Goal: Task Accomplishment & Management: Manage account settings

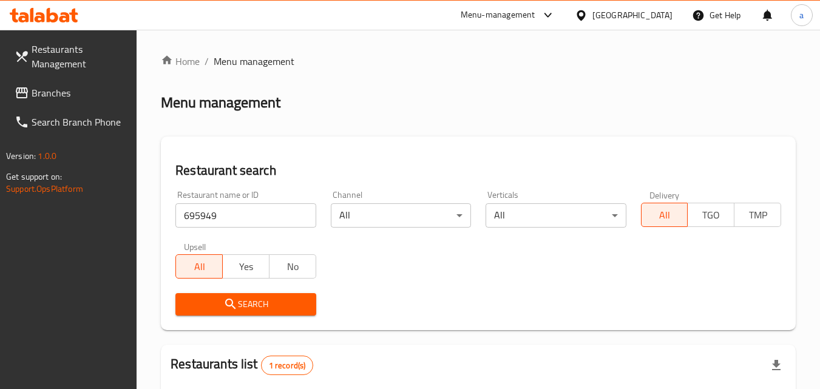
scroll to position [152, 0]
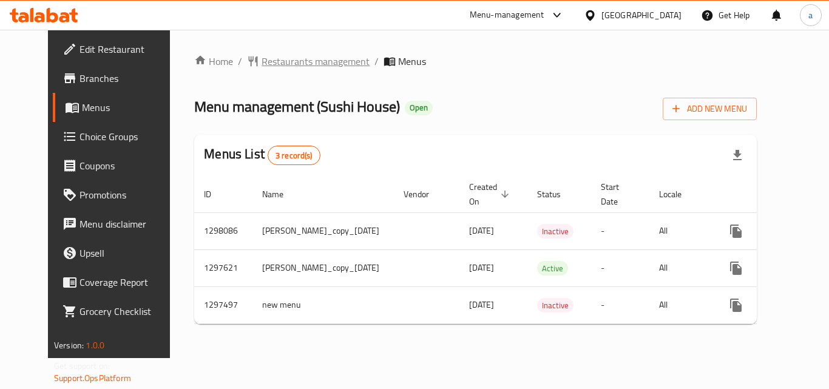
click at [262, 65] on span "Restaurants management" at bounding box center [316, 61] width 108 height 15
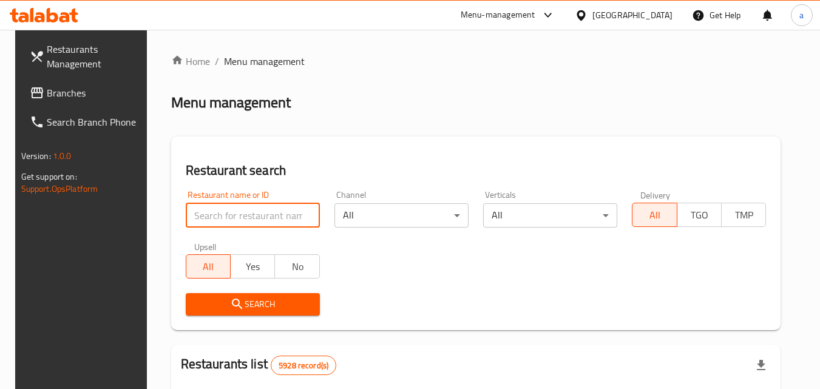
click at [216, 226] on input "search" at bounding box center [253, 215] width 134 height 24
paste input "700501"
type input "700501"
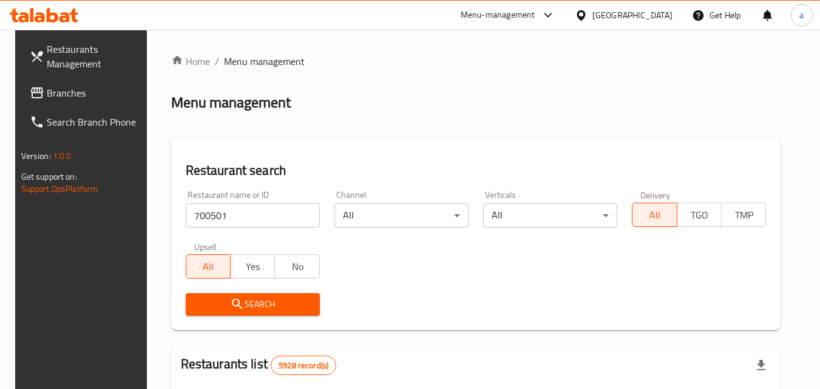
click at [238, 312] on button "Search" at bounding box center [253, 304] width 134 height 22
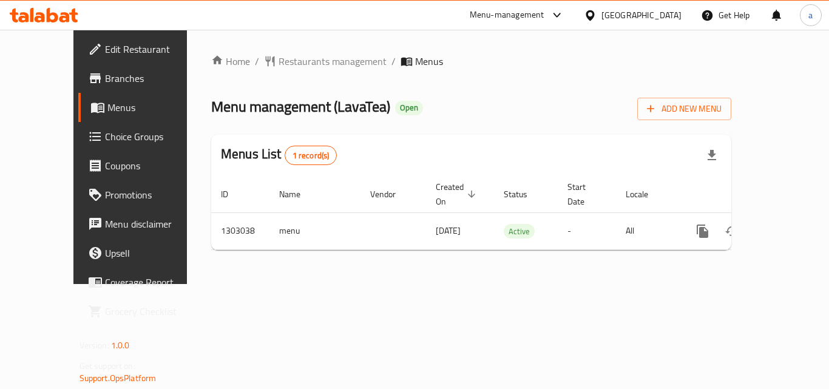
click at [105, 134] on span "Choice Groups" at bounding box center [153, 136] width 97 height 15
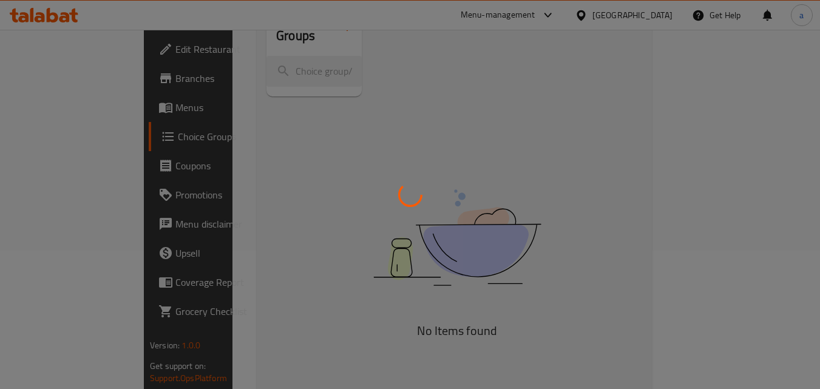
scroll to position [171, 0]
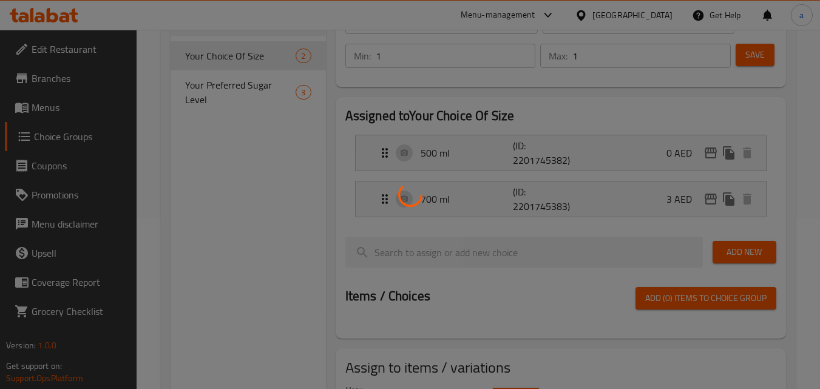
click at [233, 60] on div at bounding box center [410, 194] width 820 height 389
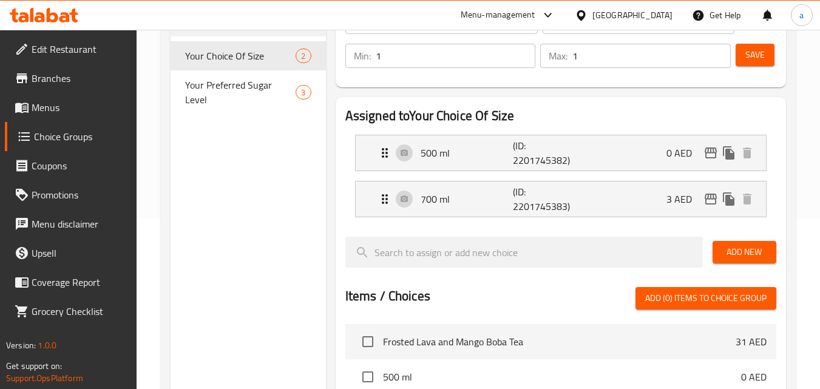
click at [233, 60] on span "Your Choice Of Size" at bounding box center [240, 56] width 111 height 15
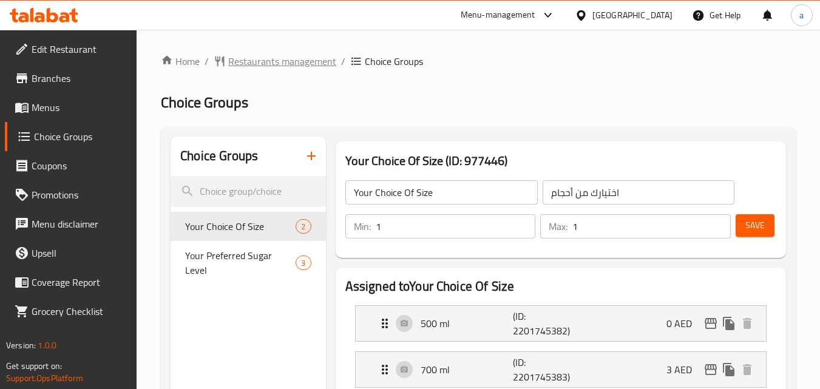
click at [285, 68] on span "Restaurants management" at bounding box center [282, 61] width 108 height 15
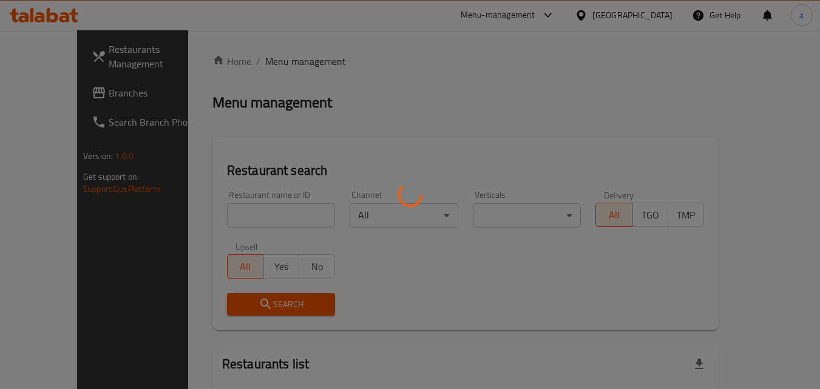
click at [225, 211] on div at bounding box center [410, 194] width 820 height 389
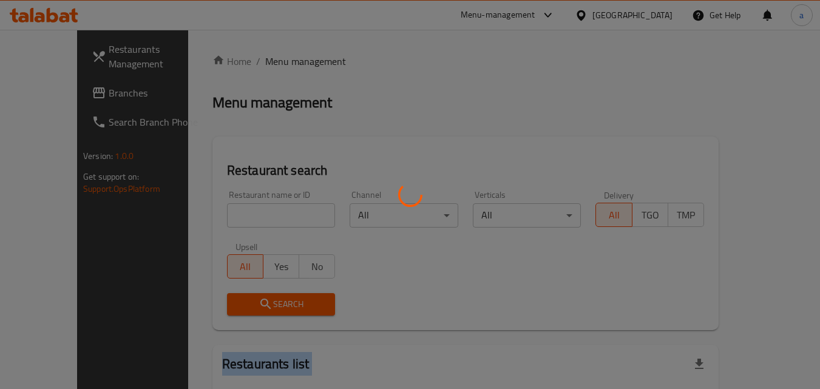
click at [225, 211] on div at bounding box center [410, 194] width 820 height 389
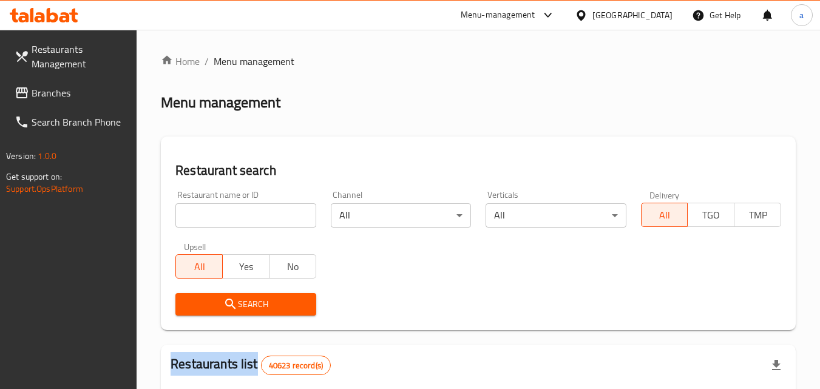
click at [225, 211] on div at bounding box center [410, 194] width 820 height 389
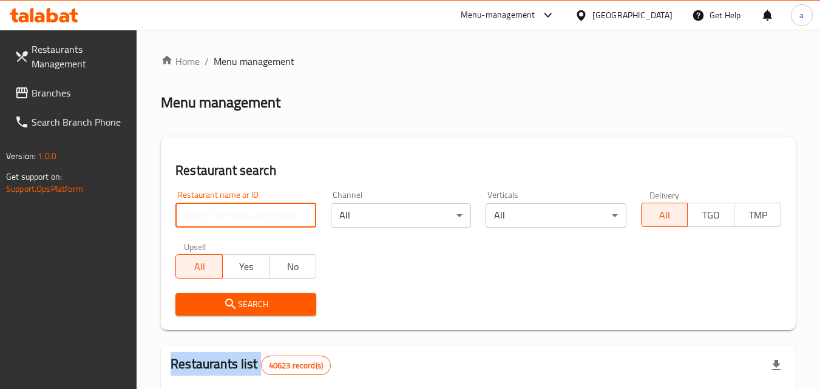
click at [225, 211] on input "search" at bounding box center [245, 215] width 140 height 24
paste input "702674"
type input "702674"
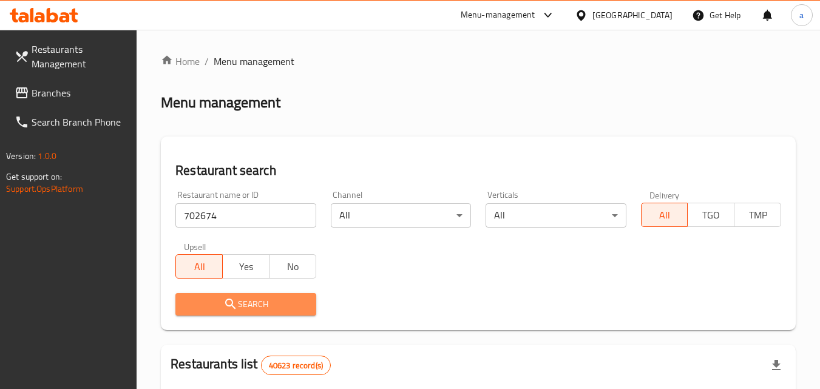
click at [228, 302] on icon "submit" at bounding box center [230, 304] width 15 height 15
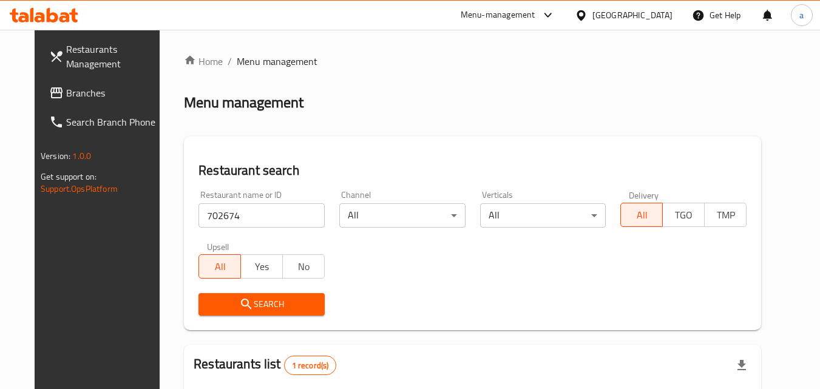
click at [66, 92] on span "Branches" at bounding box center [114, 93] width 96 height 15
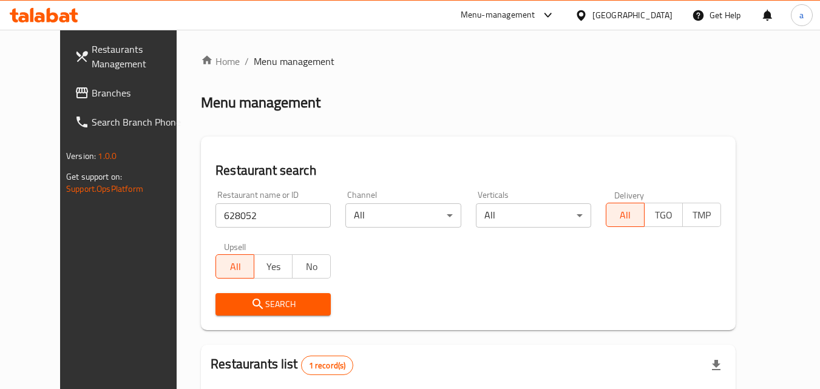
click at [92, 97] on span "Branches" at bounding box center [140, 93] width 96 height 15
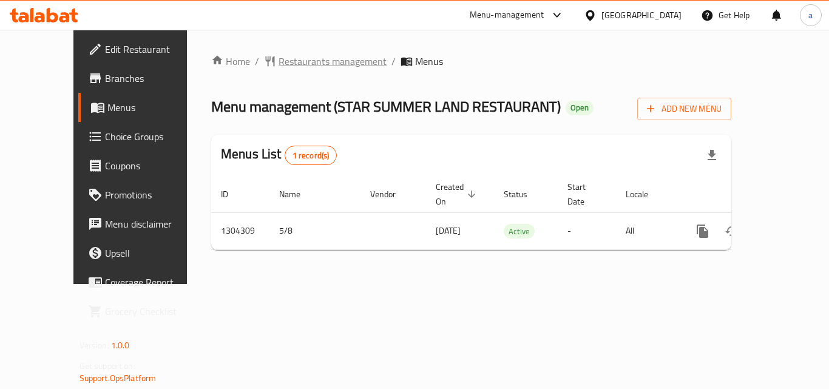
click at [279, 67] on span "Restaurants management" at bounding box center [333, 61] width 108 height 15
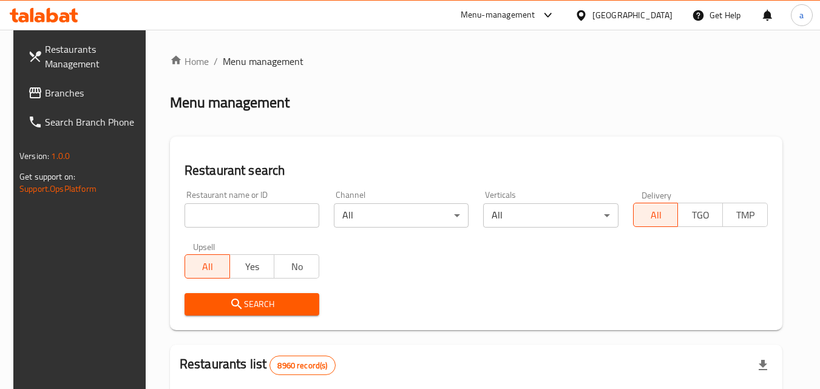
click at [218, 206] on input "search" at bounding box center [252, 215] width 135 height 24
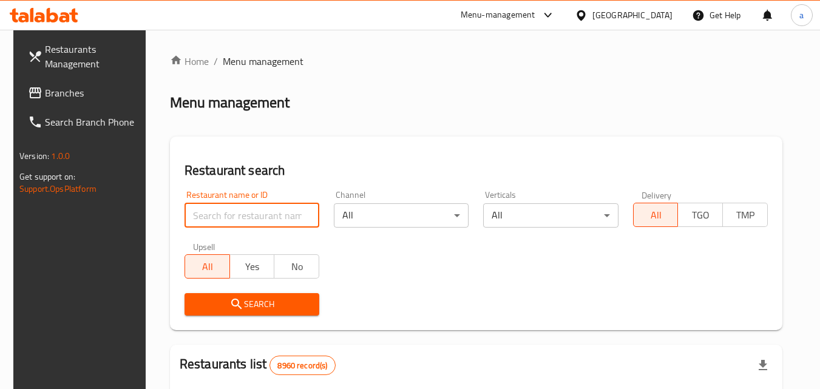
paste input "703166"
type input "703166"
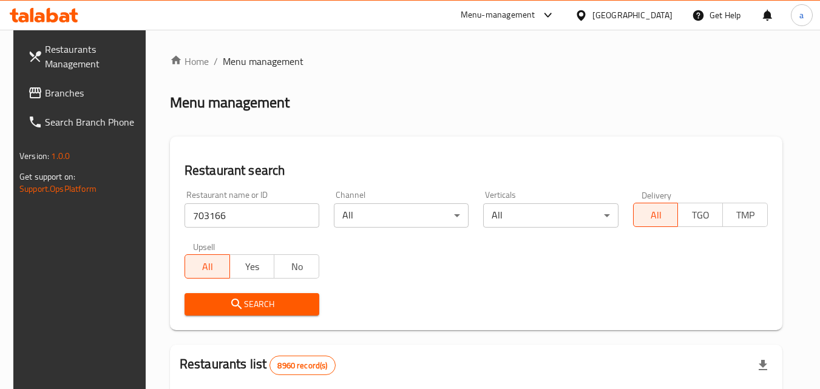
click at [234, 310] on icon "submit" at bounding box center [237, 304] width 15 height 15
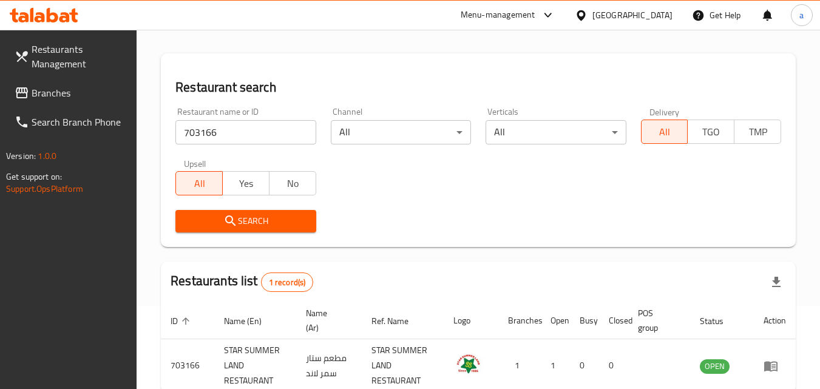
scroll to position [152, 0]
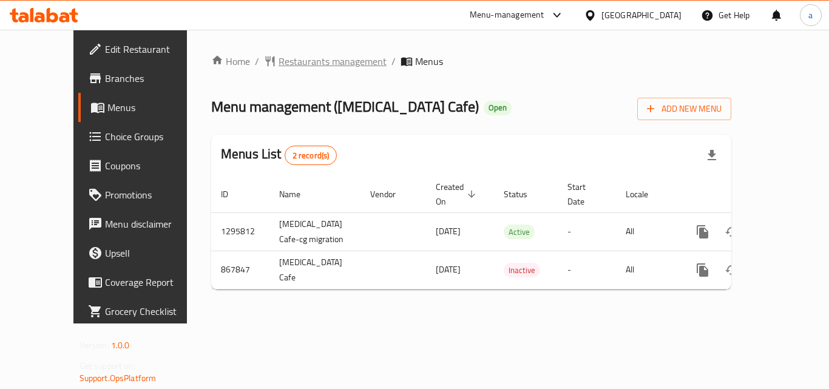
click at [281, 69] on span "Restaurants management" at bounding box center [333, 61] width 108 height 15
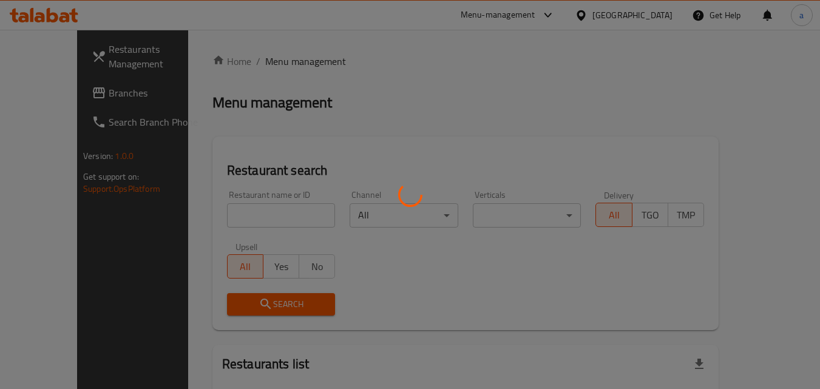
click at [228, 214] on div at bounding box center [410, 194] width 820 height 389
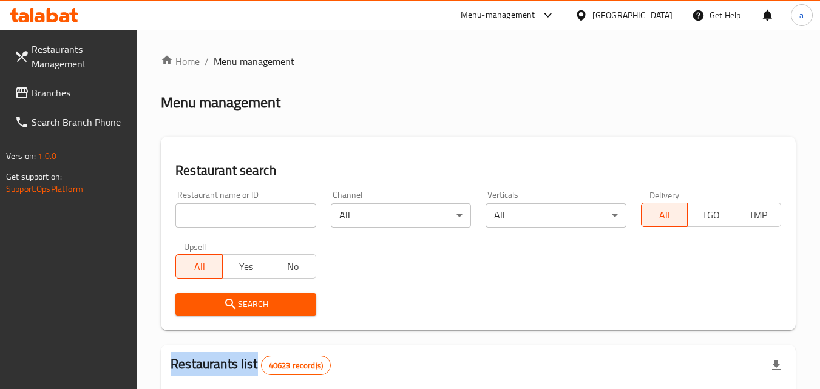
click at [228, 214] on input "search" at bounding box center [245, 215] width 140 height 24
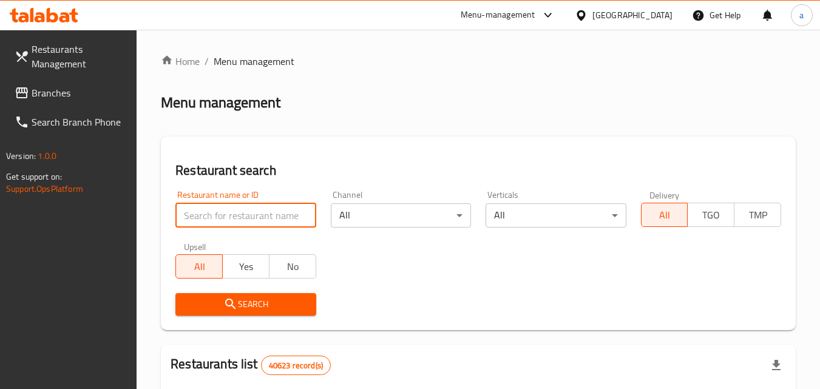
click at [228, 214] on input "search" at bounding box center [245, 215] width 140 height 24
paste input "656247"
type input "656247"
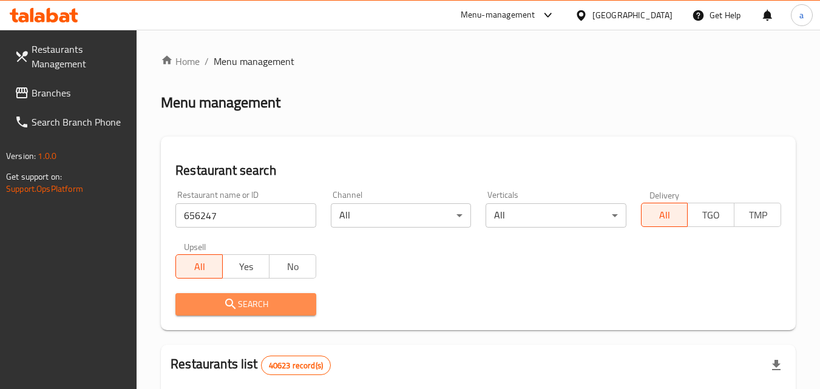
click at [242, 298] on span "Search" at bounding box center [245, 304] width 121 height 15
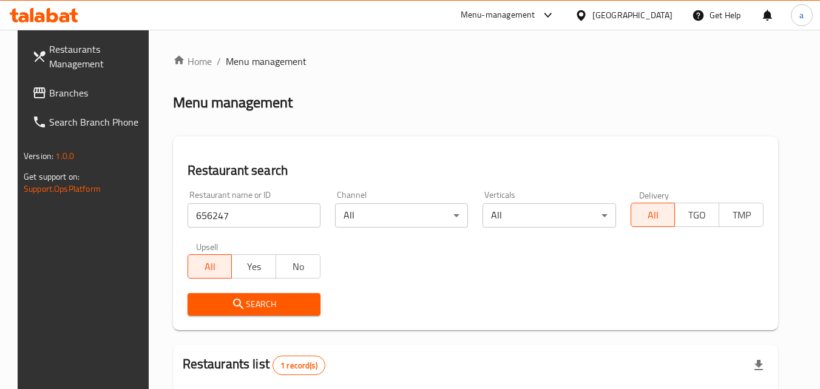
click at [54, 86] on span "Branches" at bounding box center [97, 93] width 96 height 15
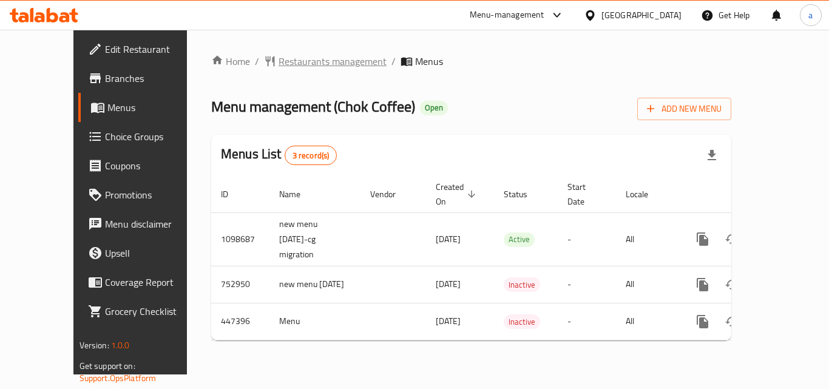
click at [287, 69] on span "Restaurants management" at bounding box center [333, 61] width 108 height 15
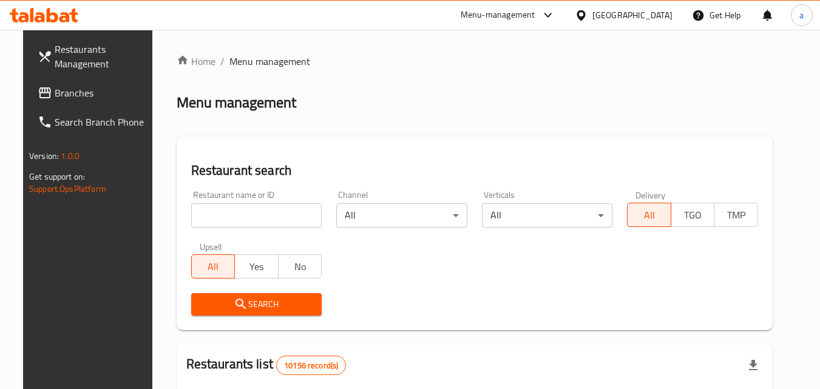
click at [222, 225] on input "search" at bounding box center [256, 215] width 131 height 24
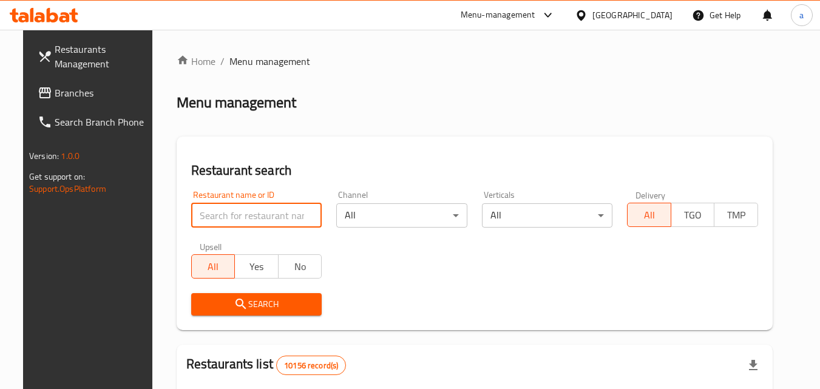
paste input "633112"
type input "633112"
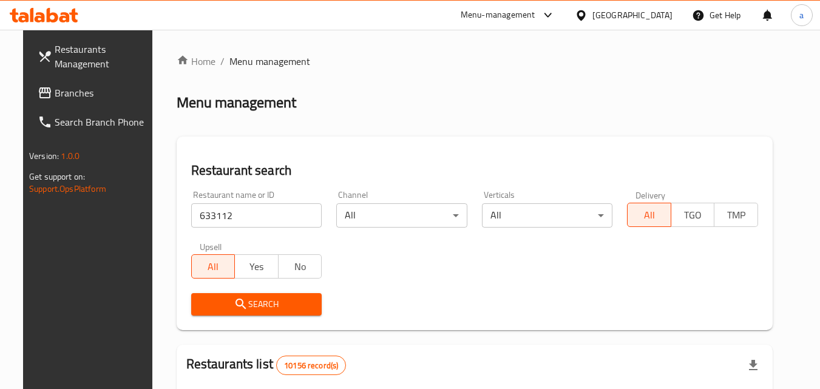
click at [234, 299] on icon "submit" at bounding box center [241, 304] width 15 height 15
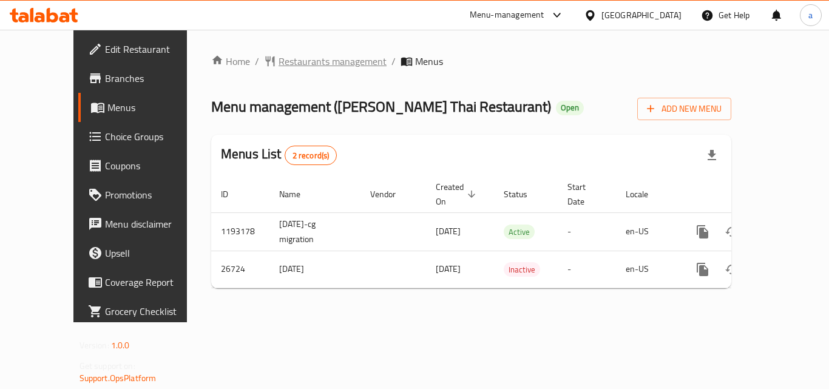
click at [281, 69] on span "Restaurants management" at bounding box center [333, 61] width 108 height 15
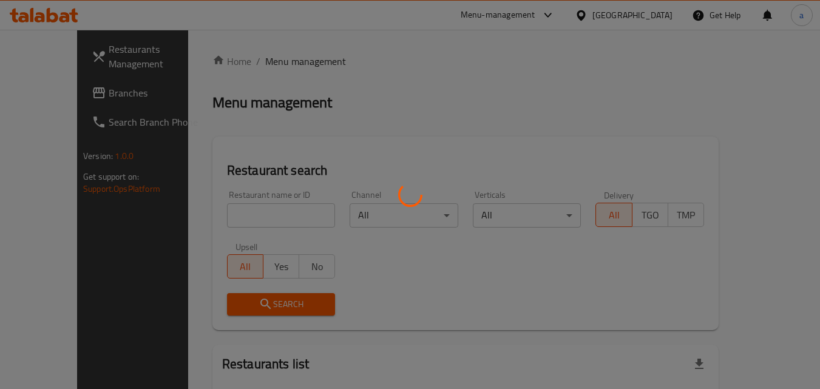
click at [220, 220] on div at bounding box center [410, 194] width 820 height 389
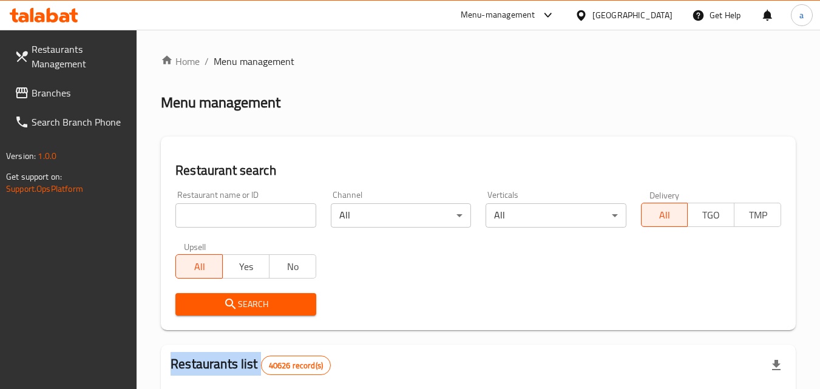
click at [220, 220] on div at bounding box center [410, 194] width 820 height 389
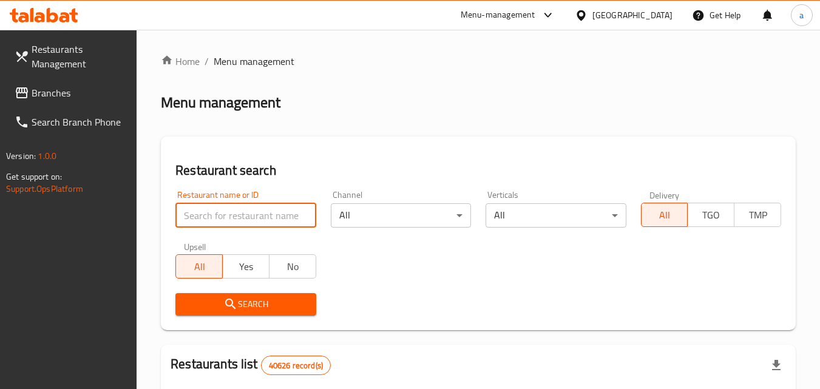
click at [220, 220] on input "search" at bounding box center [245, 215] width 140 height 24
paste input "13921"
type input "13921"
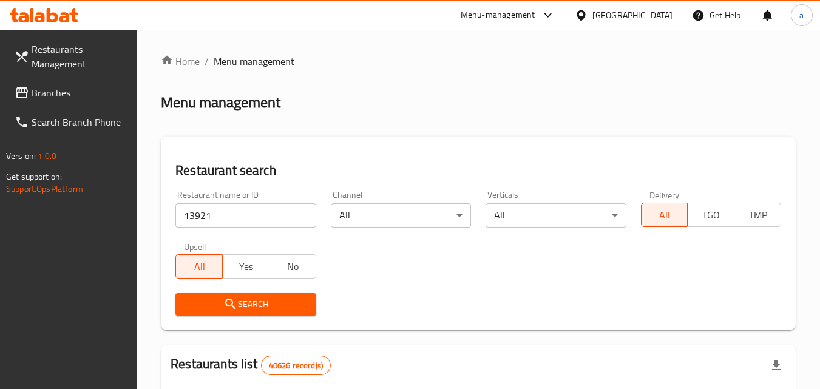
click at [223, 301] on icon "submit" at bounding box center [230, 304] width 15 height 15
click at [44, 91] on span "Branches" at bounding box center [80, 93] width 96 height 15
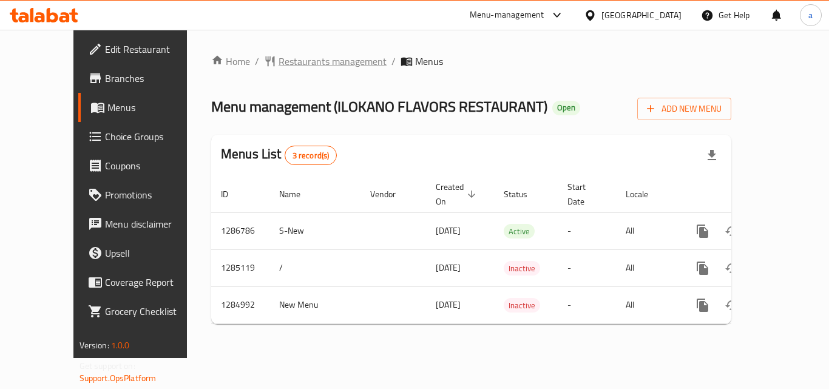
click at [311, 59] on span "Restaurants management" at bounding box center [333, 61] width 108 height 15
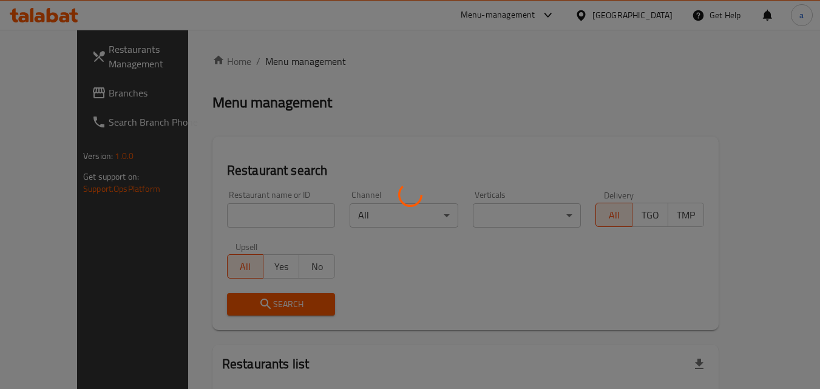
click at [219, 215] on div at bounding box center [410, 194] width 820 height 389
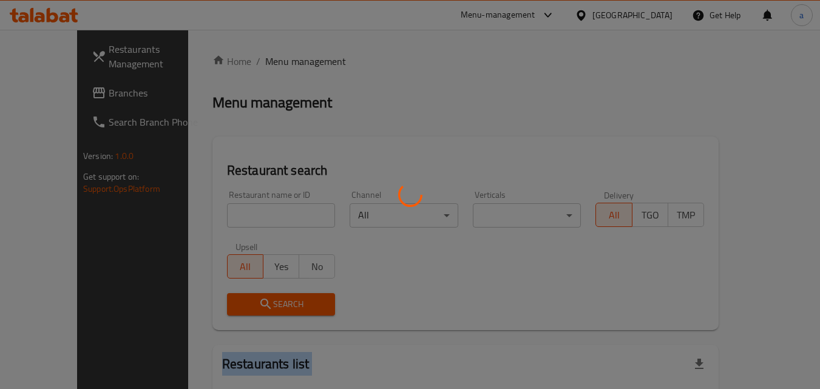
click at [219, 215] on div at bounding box center [410, 194] width 820 height 389
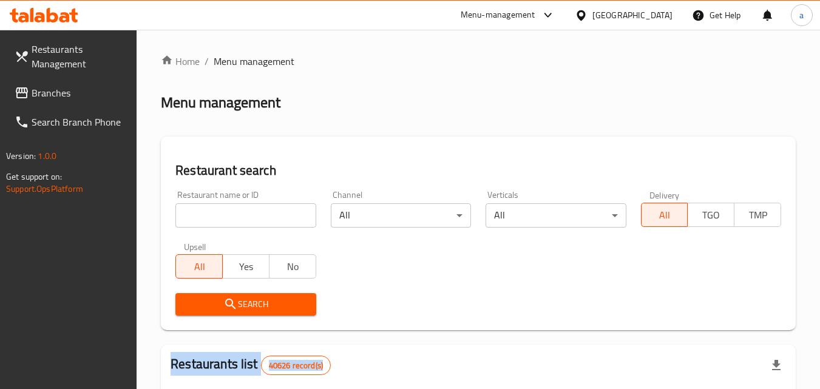
click at [219, 215] on div at bounding box center [410, 194] width 820 height 389
click at [219, 215] on input "search" at bounding box center [245, 215] width 140 height 24
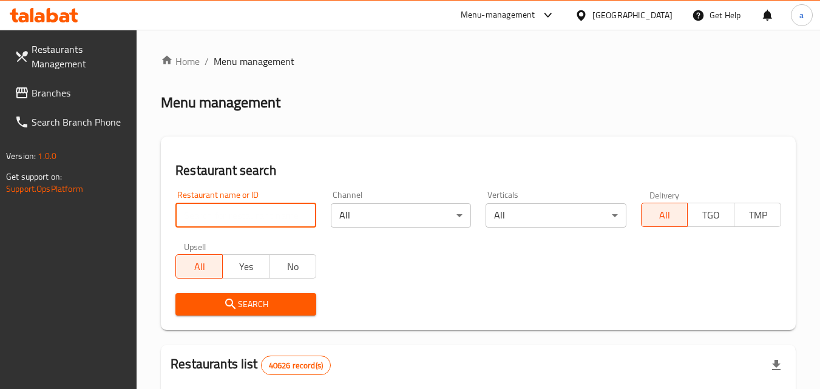
click at [219, 215] on input "search" at bounding box center [245, 215] width 140 height 24
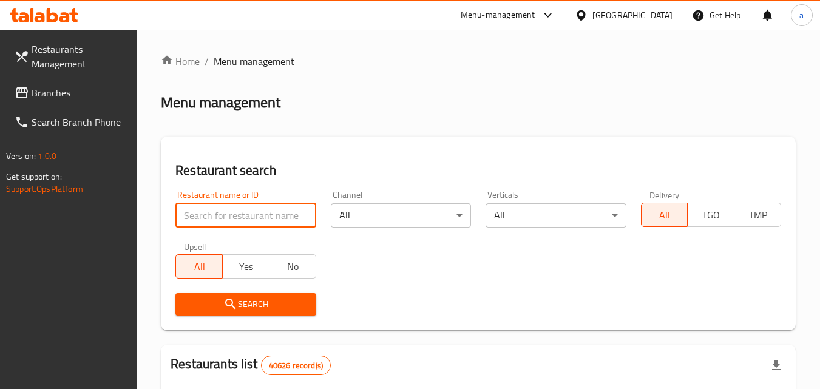
click at [219, 215] on input "search" at bounding box center [245, 215] width 140 height 24
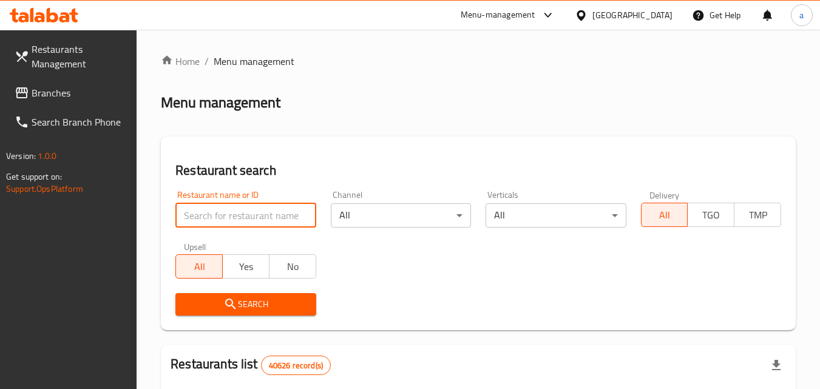
paste input "695859"
type input "695859"
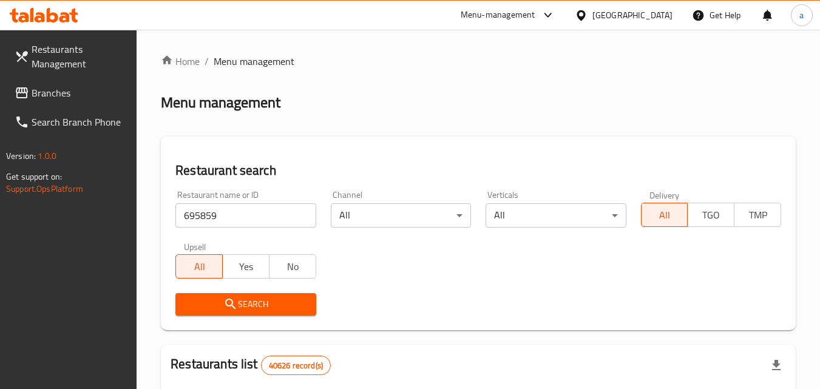
click at [220, 299] on span "Search" at bounding box center [245, 304] width 121 height 15
click at [64, 93] on span "Branches" at bounding box center [80, 93] width 96 height 15
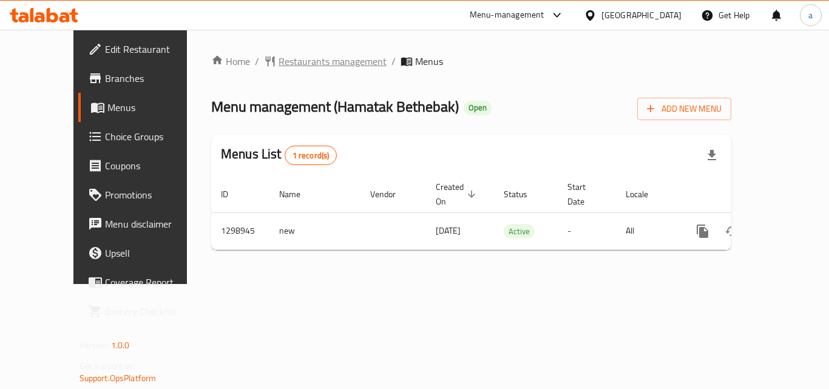
click at [279, 64] on span "Restaurants management" at bounding box center [333, 61] width 108 height 15
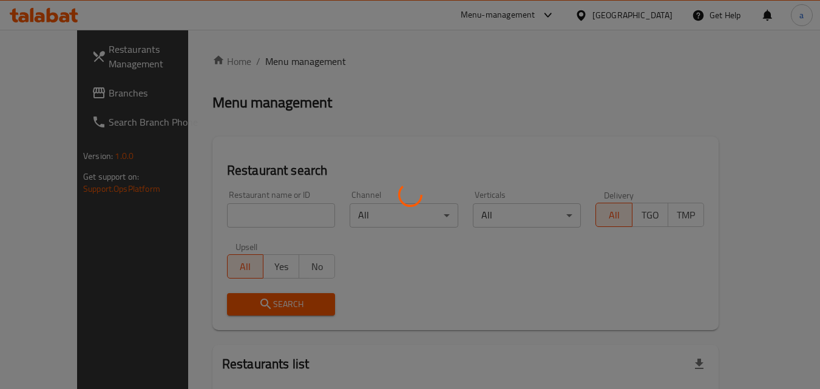
click at [205, 208] on div at bounding box center [410, 194] width 820 height 389
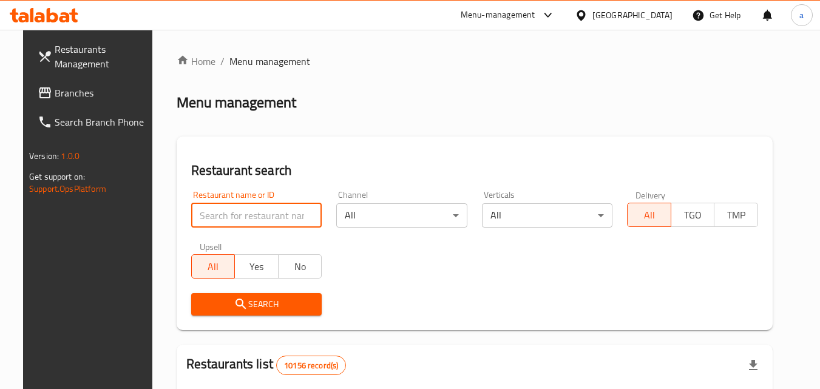
click at [205, 208] on input "search" at bounding box center [256, 215] width 131 height 24
paste input "701163"
type input "701163"
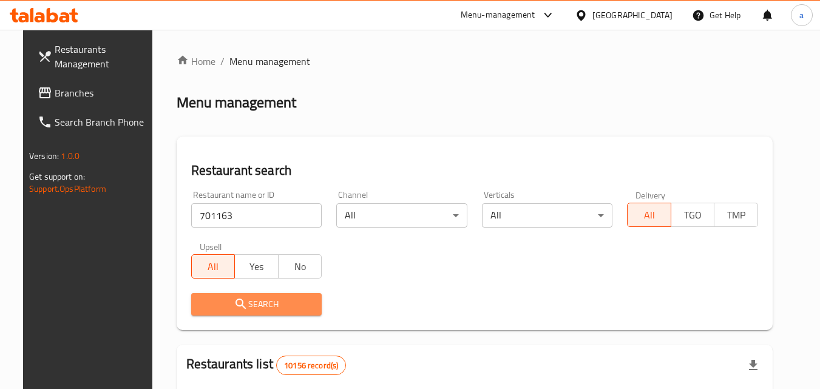
click at [236, 307] on icon "submit" at bounding box center [241, 304] width 10 height 10
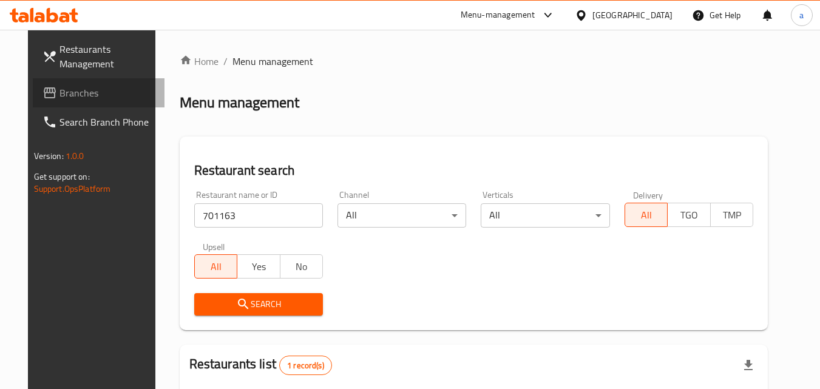
click at [44, 98] on icon at bounding box center [50, 92] width 12 height 11
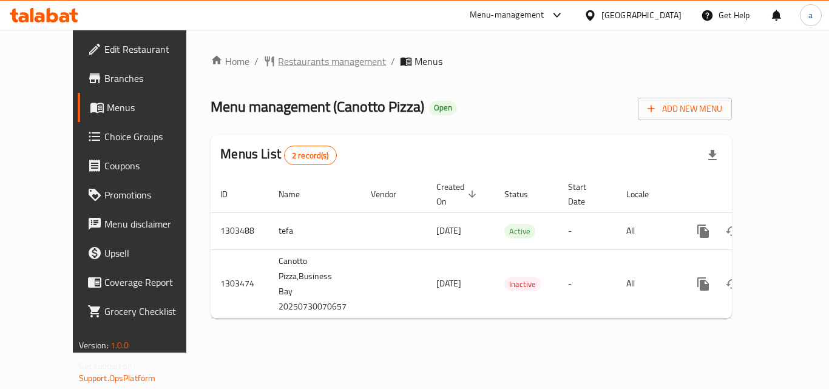
click at [278, 68] on span "Restaurants management" at bounding box center [332, 61] width 108 height 15
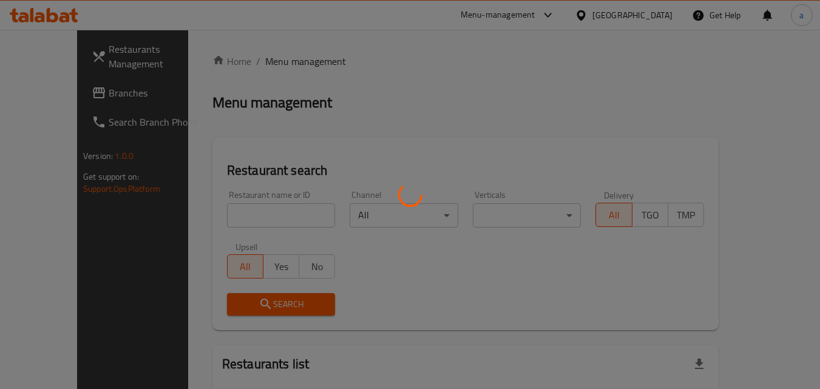
click at [203, 211] on div at bounding box center [410, 194] width 820 height 389
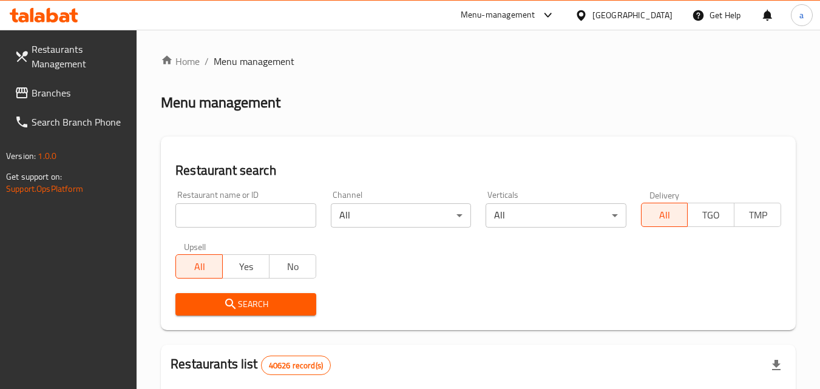
click at [203, 211] on input "search" at bounding box center [245, 215] width 140 height 24
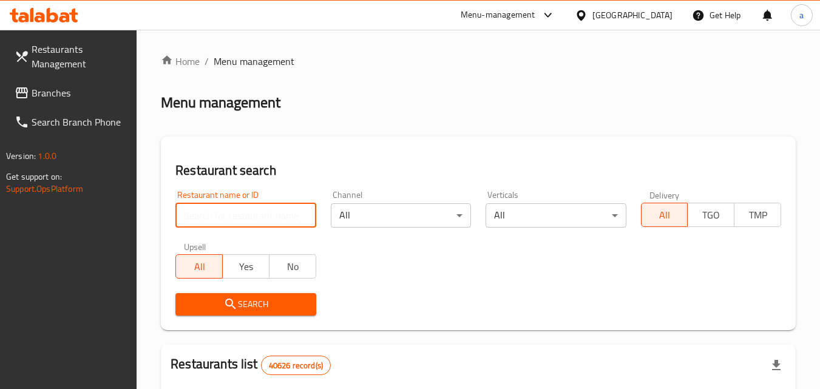
click at [203, 212] on input "search" at bounding box center [245, 215] width 140 height 24
paste input "702847"
type input "702847"
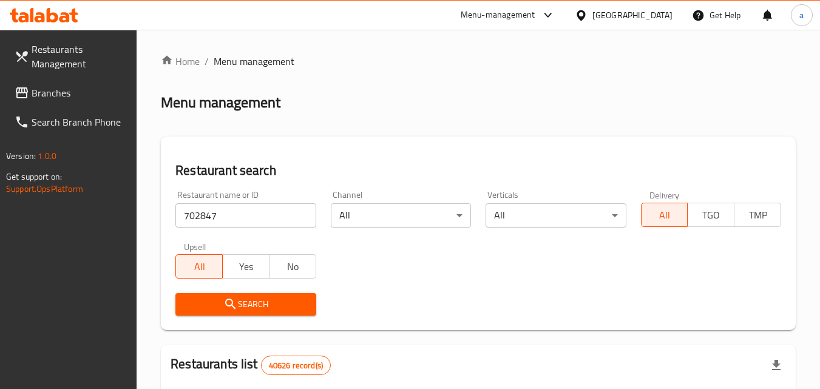
click at [243, 305] on span "Search" at bounding box center [245, 304] width 121 height 15
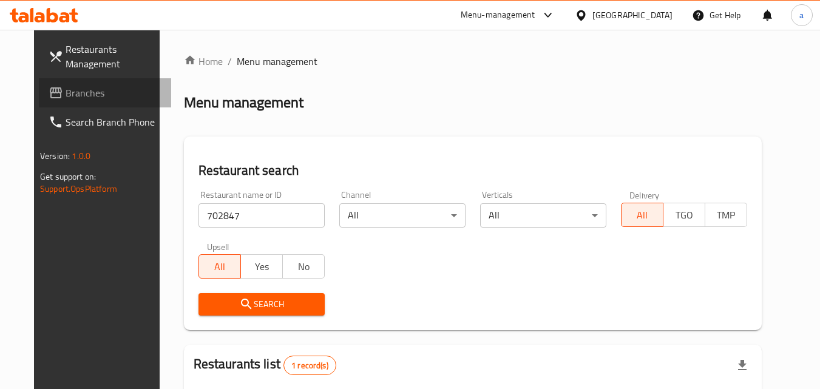
click at [66, 87] on span "Branches" at bounding box center [114, 93] width 96 height 15
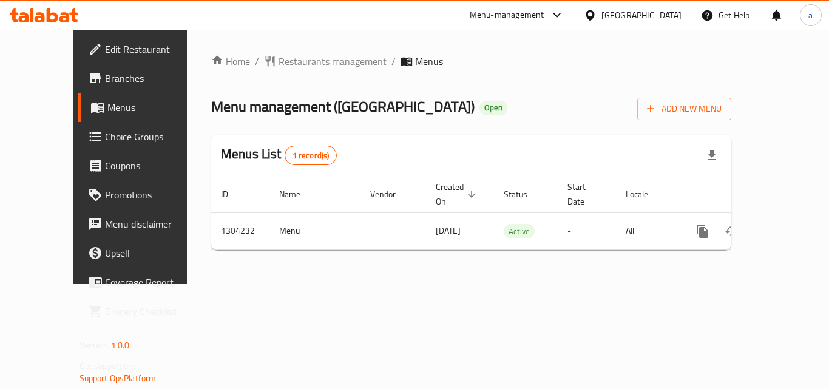
drag, startPoint x: 0, startPoint y: 0, endPoint x: 285, endPoint y: 64, distance: 292.5
click at [285, 64] on span "Restaurants management" at bounding box center [333, 61] width 108 height 15
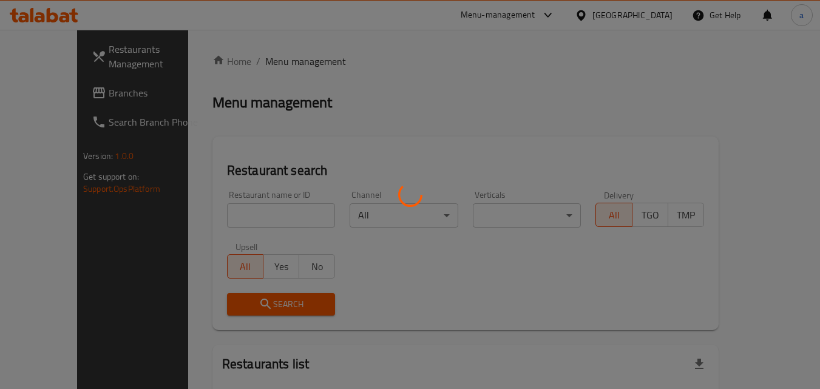
click at [214, 222] on div at bounding box center [410, 194] width 820 height 389
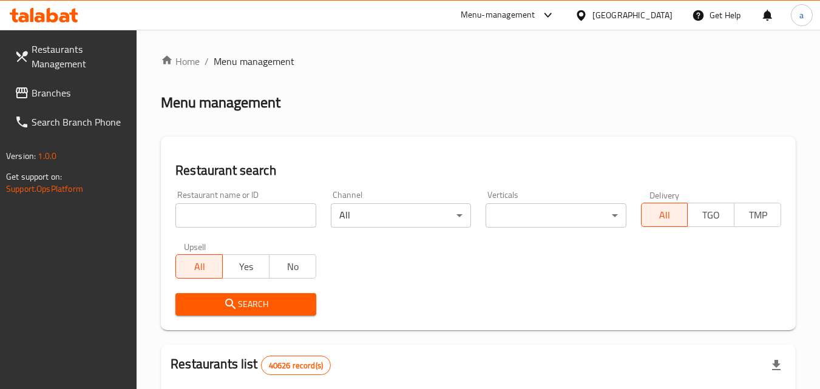
click at [214, 222] on input "search" at bounding box center [245, 215] width 140 height 24
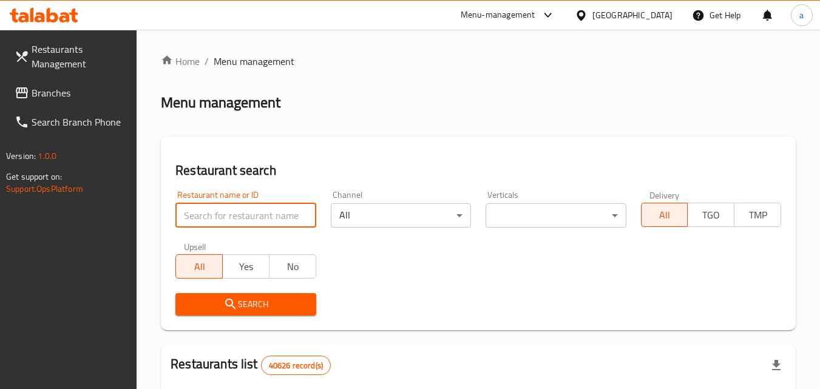
click at [214, 222] on input "search" at bounding box center [245, 215] width 140 height 24
paste input "703087"
type input "703087"
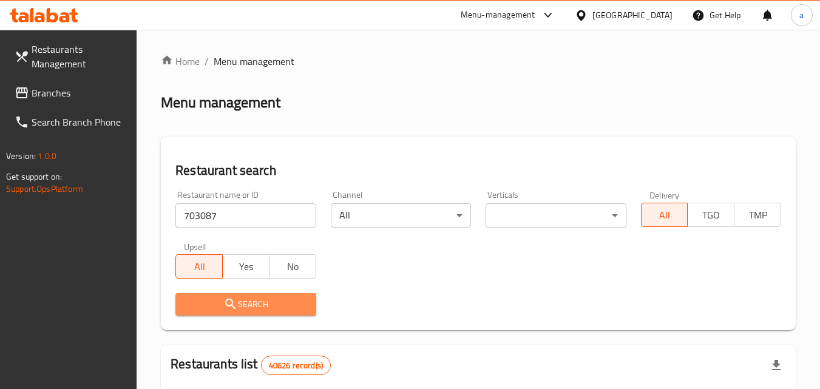
click at [219, 297] on span "Search" at bounding box center [245, 304] width 121 height 15
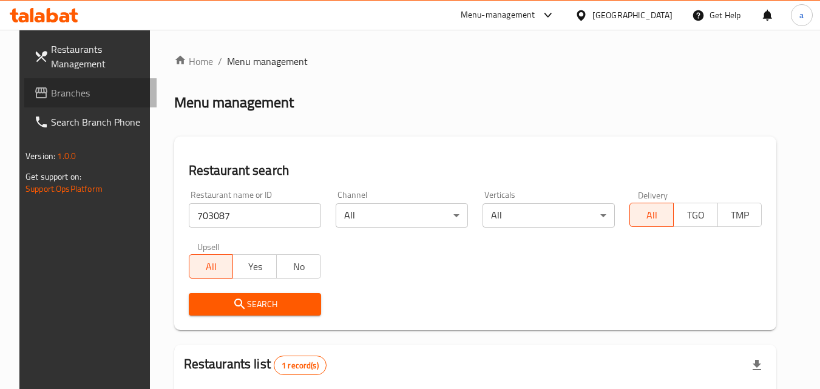
click at [51, 90] on span "Branches" at bounding box center [99, 93] width 96 height 15
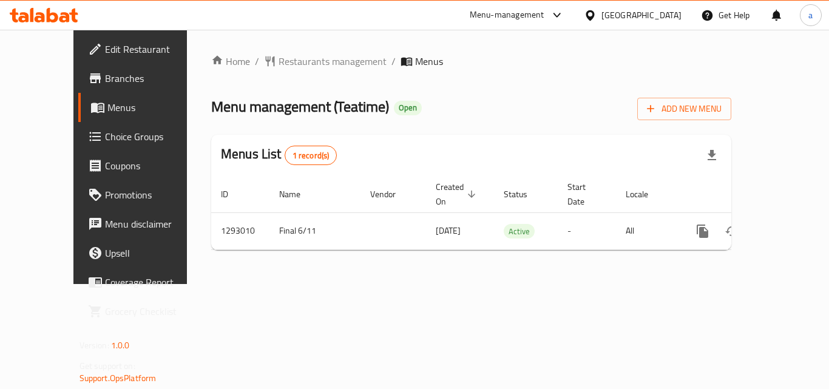
click at [294, 66] on div "Home / Restaurants management / Menus Menu management ( Teatime ) Open Add New …" at bounding box center [471, 157] width 520 height 206
click at [294, 66] on span "Restaurants management" at bounding box center [333, 61] width 108 height 15
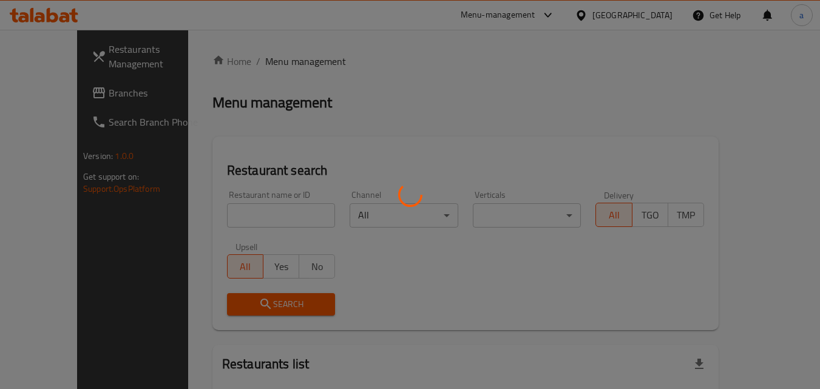
click at [214, 216] on div at bounding box center [410, 194] width 820 height 389
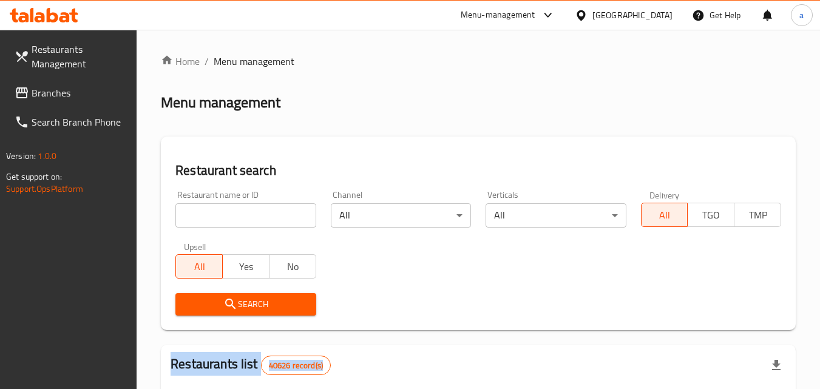
click at [214, 216] on div at bounding box center [410, 194] width 820 height 389
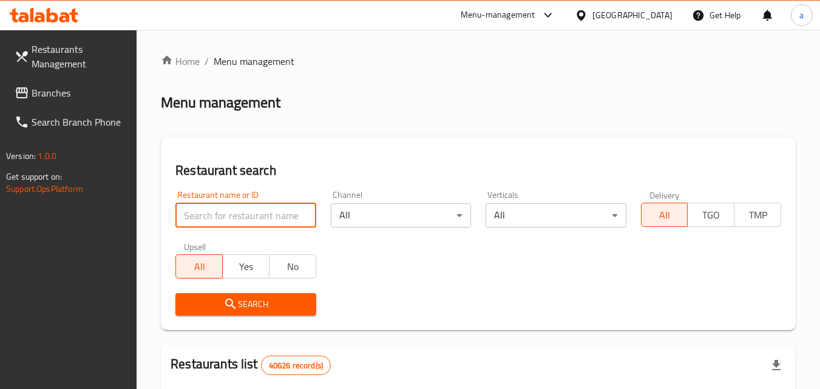
click at [214, 216] on input "search" at bounding box center [245, 215] width 140 height 24
paste input "699330"
type input "699330"
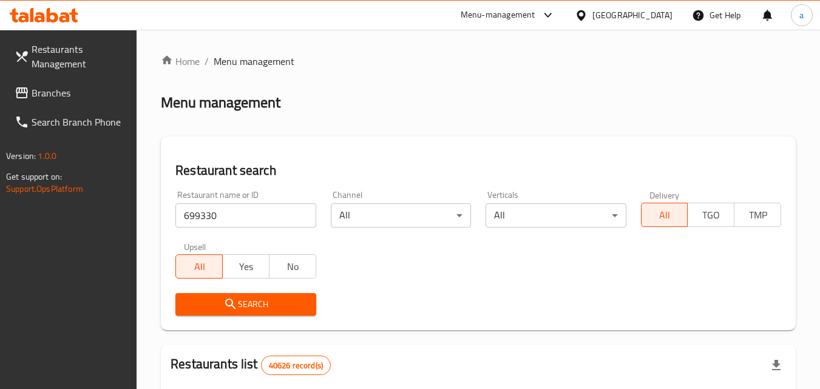
click at [211, 301] on span "Search" at bounding box center [245, 304] width 121 height 15
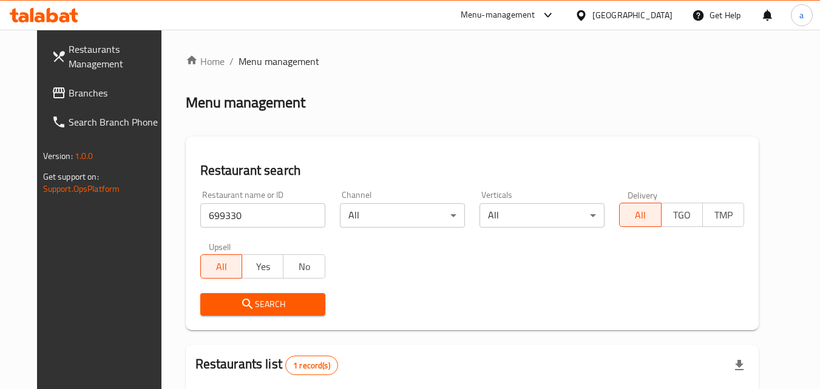
click at [69, 92] on span "Branches" at bounding box center [117, 93] width 96 height 15
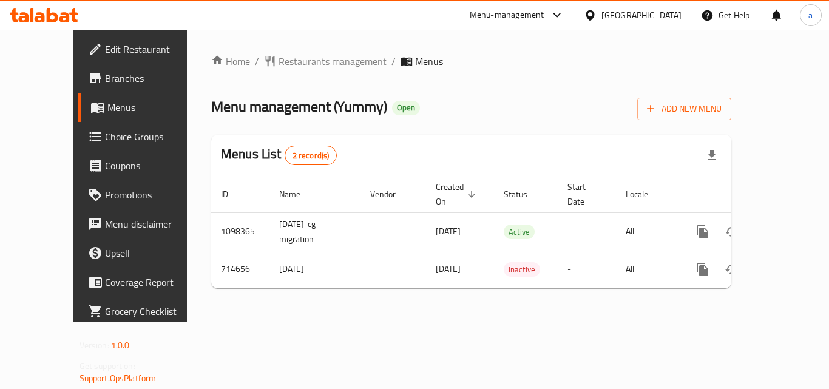
click at [290, 65] on span "Restaurants management" at bounding box center [333, 61] width 108 height 15
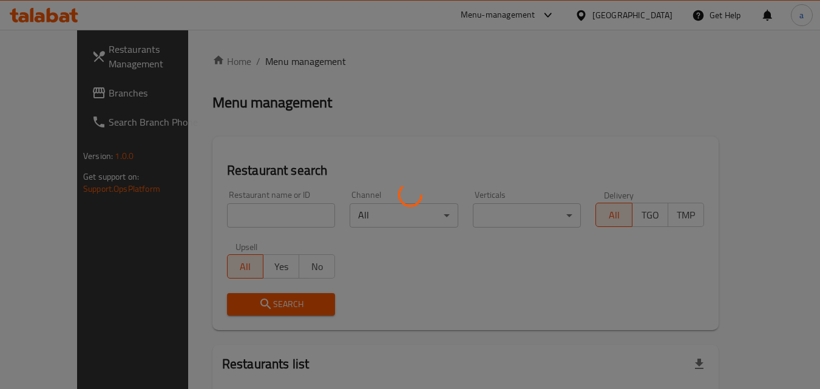
click at [208, 217] on div at bounding box center [410, 194] width 820 height 389
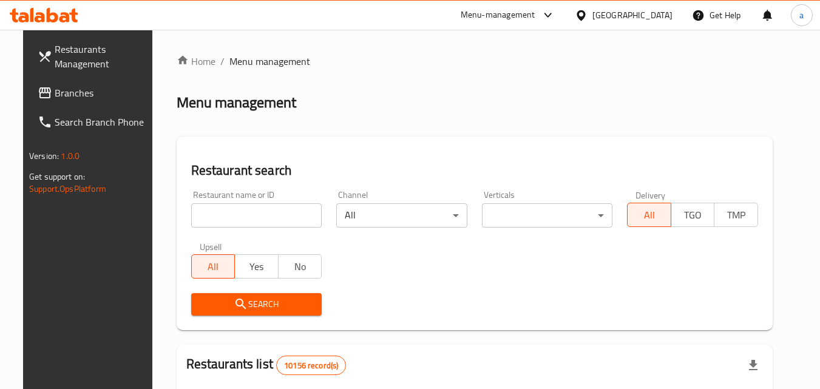
click at [208, 217] on input "search" at bounding box center [256, 215] width 131 height 24
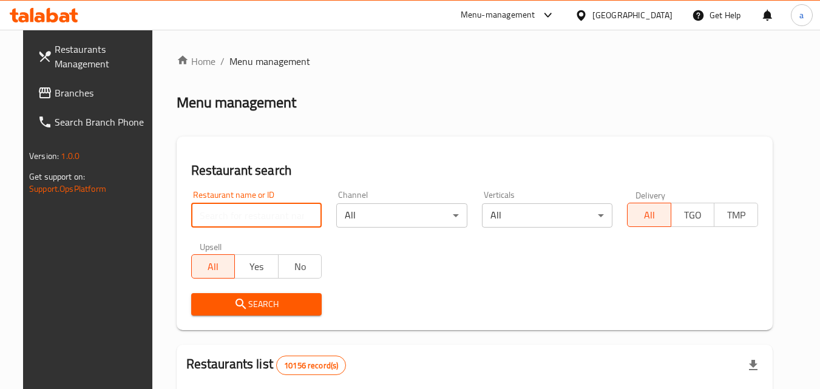
paste input "645454"
type input "645454"
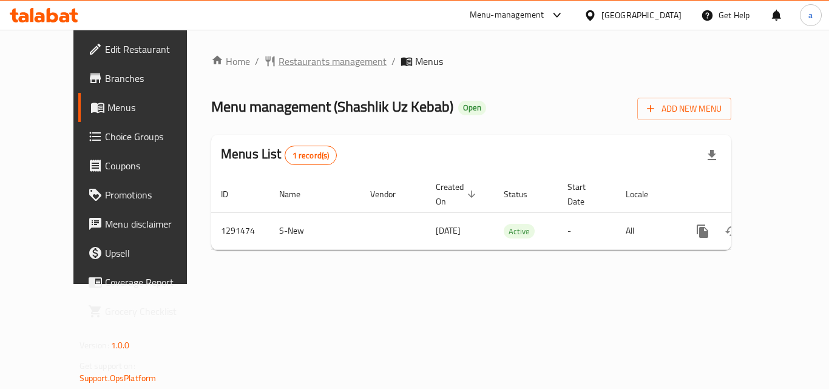
click at [286, 63] on span "Restaurants management" at bounding box center [333, 61] width 108 height 15
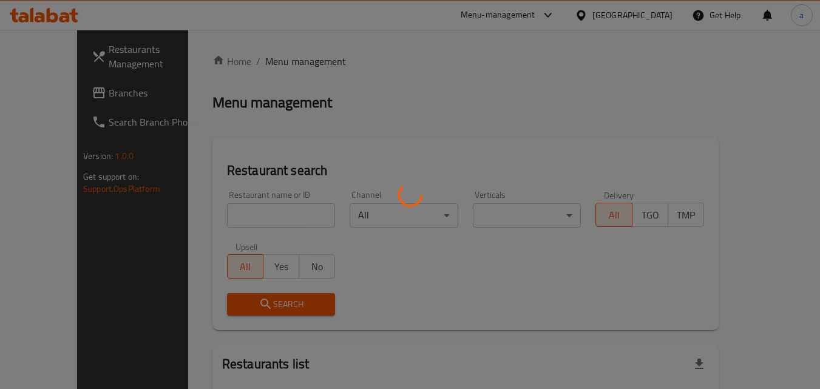
click at [230, 216] on div at bounding box center [410, 194] width 820 height 389
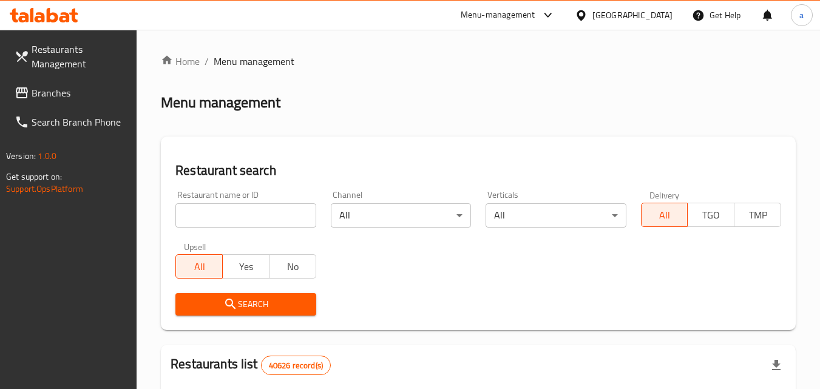
click at [230, 216] on input "search" at bounding box center [245, 215] width 140 height 24
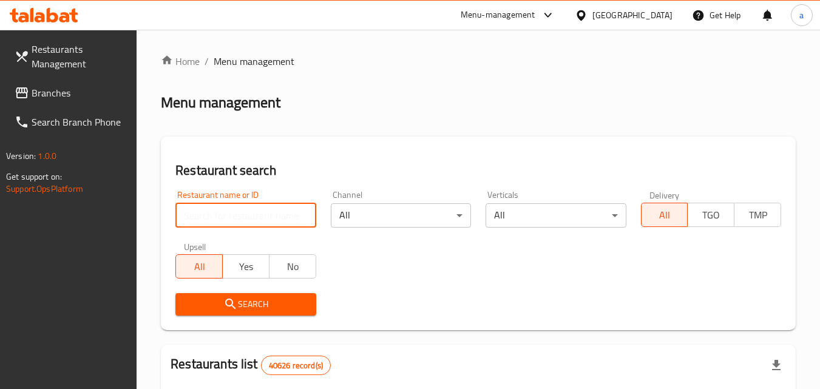
click at [230, 216] on input "search" at bounding box center [245, 215] width 140 height 24
paste input "698737"
type input "698737"
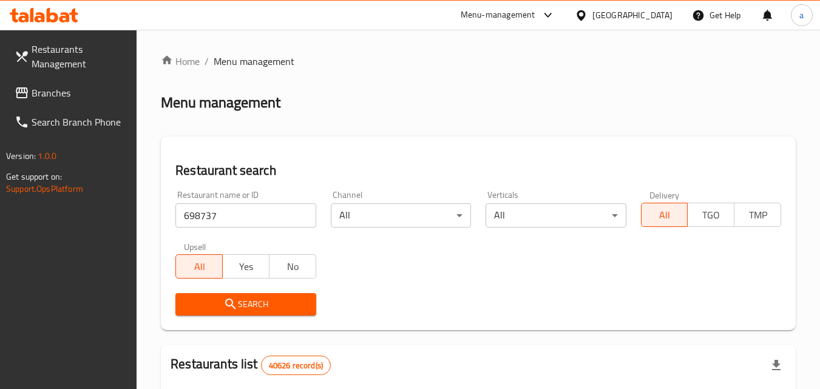
click at [216, 304] on span "Search" at bounding box center [245, 304] width 121 height 15
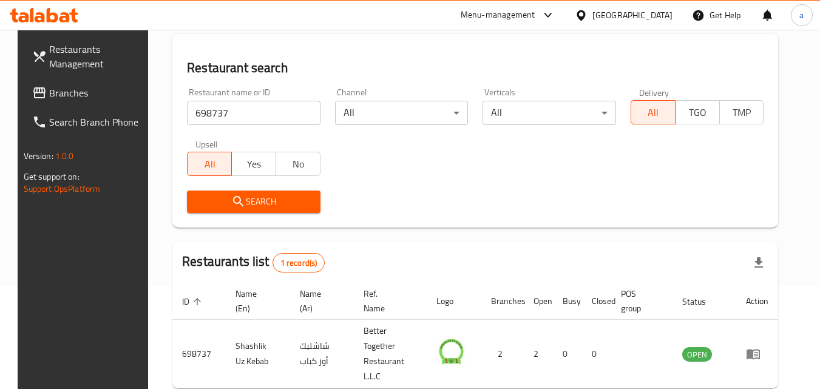
scroll to position [81, 0]
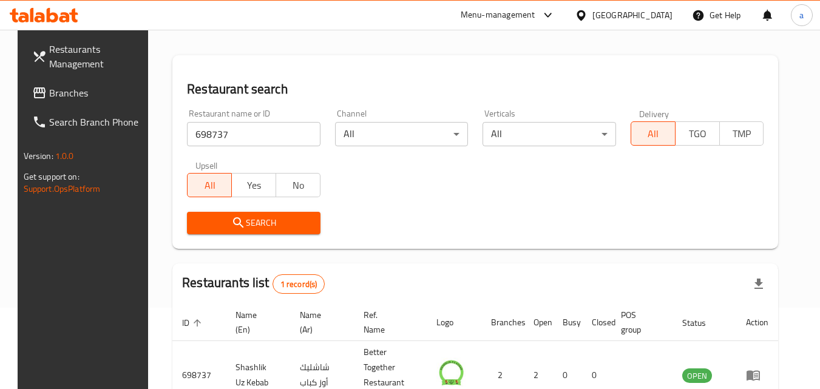
click at [49, 94] on span "Branches" at bounding box center [97, 93] width 96 height 15
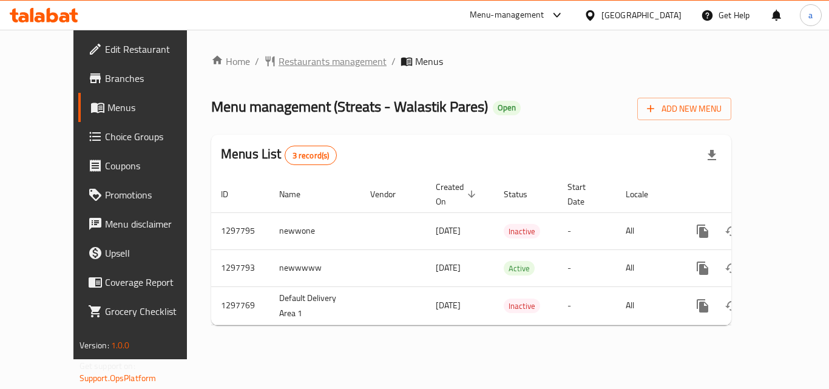
click at [280, 56] on span "Restaurants management" at bounding box center [333, 61] width 108 height 15
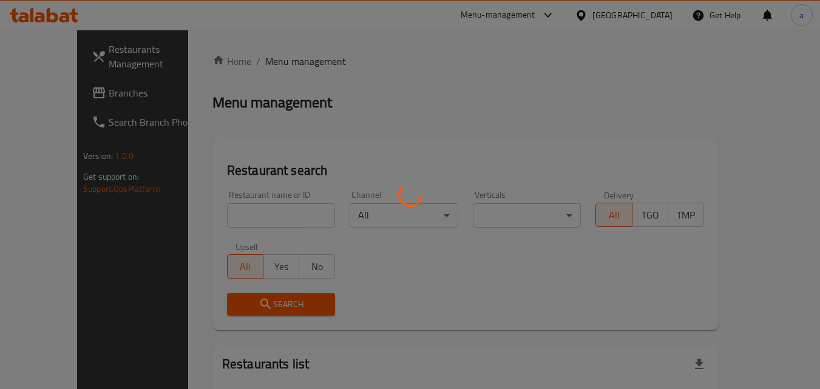
click at [244, 213] on div at bounding box center [410, 194] width 820 height 389
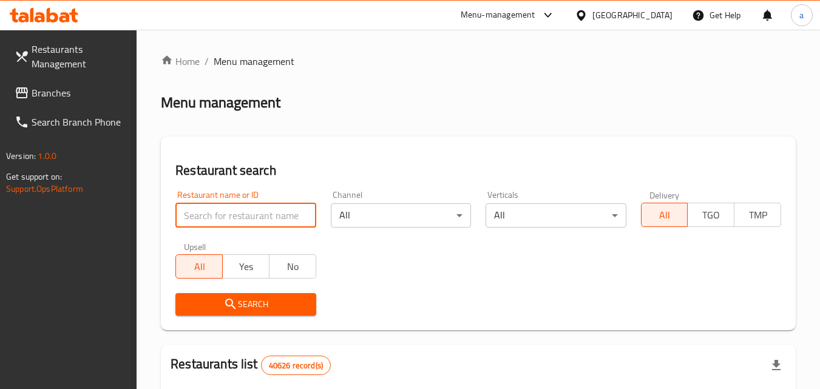
click at [244, 213] on input "search" at bounding box center [245, 215] width 140 height 24
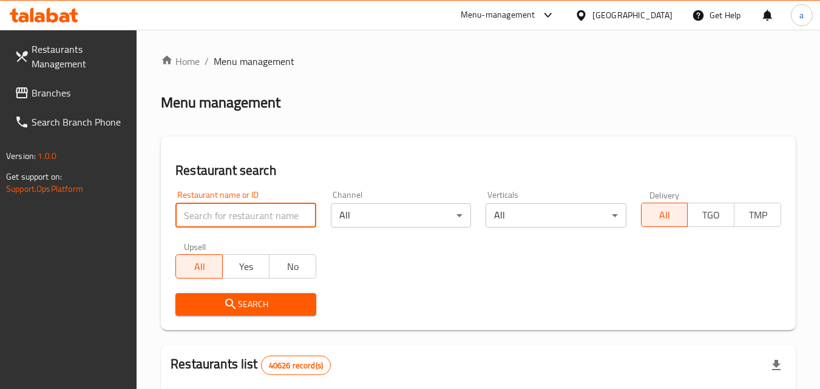
paste input "700620"
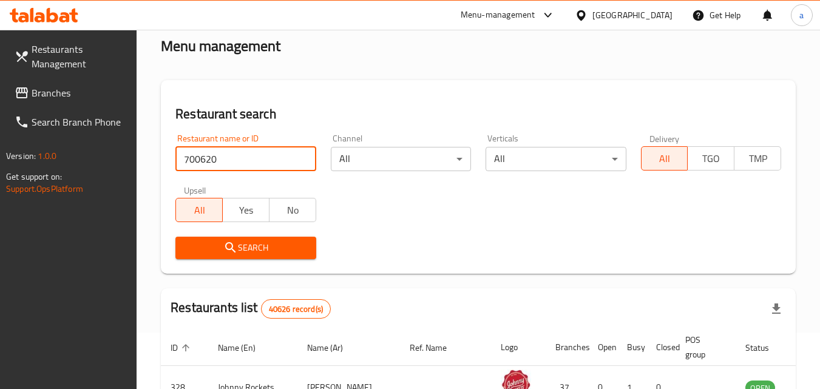
scroll to position [56, 0]
type input "700620"
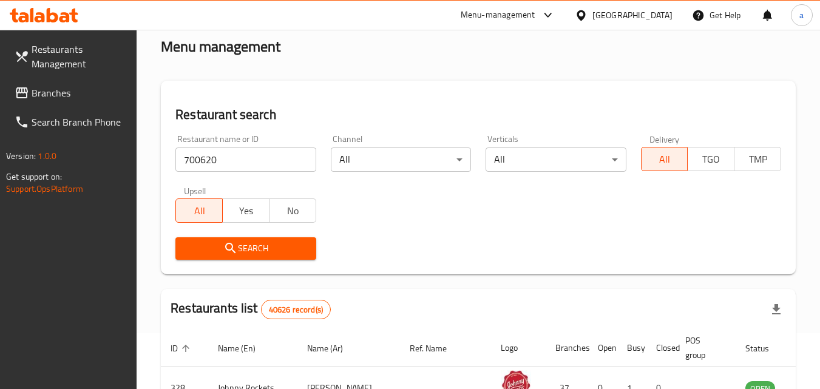
click at [225, 253] on icon "submit" at bounding box center [230, 248] width 15 height 15
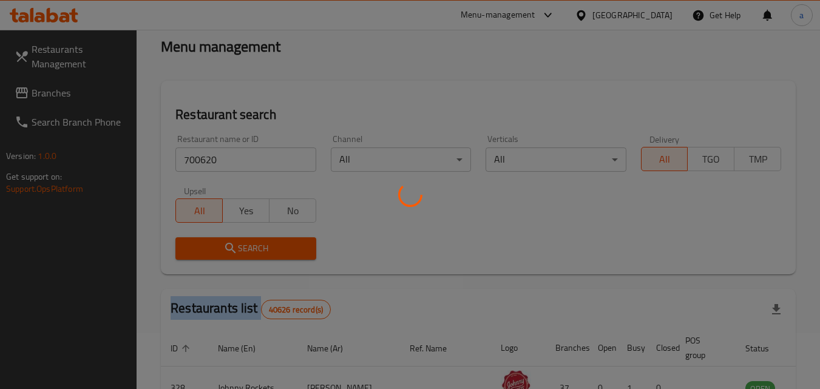
click at [225, 253] on div at bounding box center [410, 194] width 820 height 389
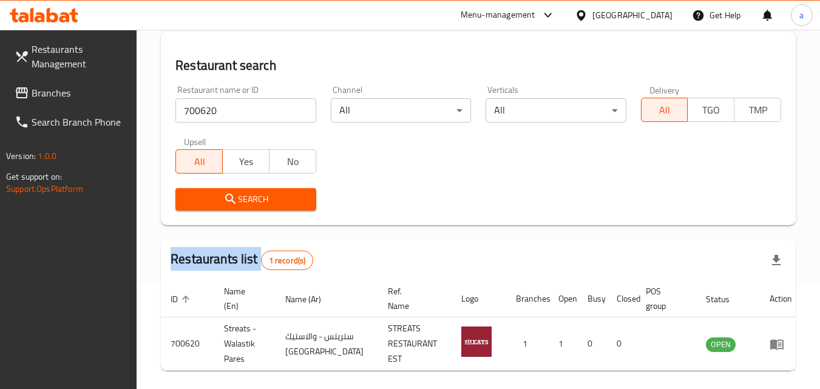
scroll to position [152, 0]
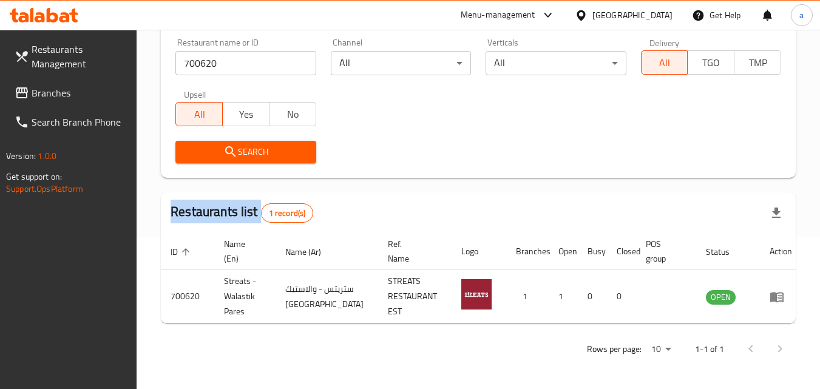
click at [27, 95] on icon at bounding box center [22, 92] width 12 height 11
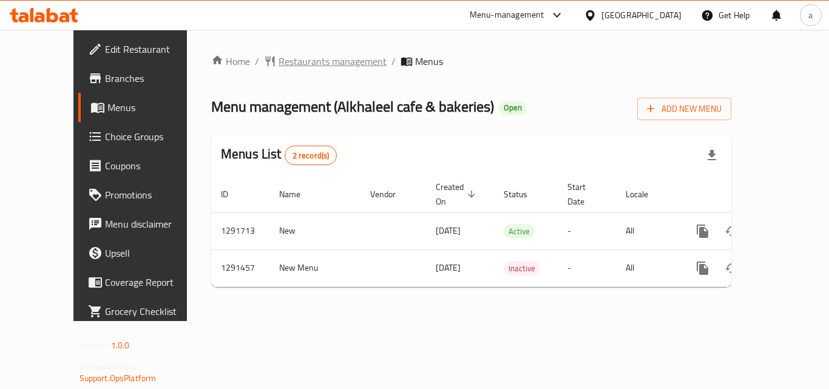
click at [279, 57] on span "Restaurants management" at bounding box center [333, 61] width 108 height 15
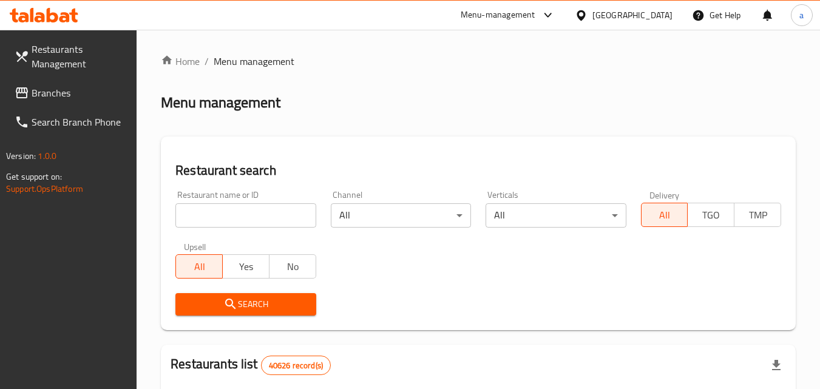
click at [215, 232] on div "Restaurant name or ID Restaurant name or ID" at bounding box center [245, 209] width 155 height 52
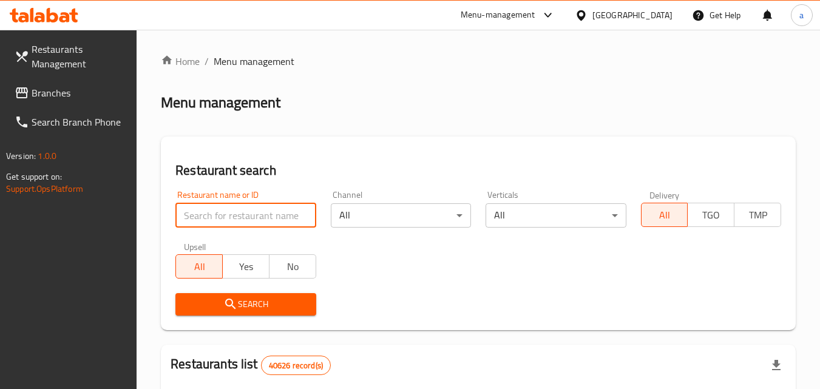
click at [218, 209] on input "search" at bounding box center [245, 215] width 140 height 24
paste input "698760"
type input "698760"
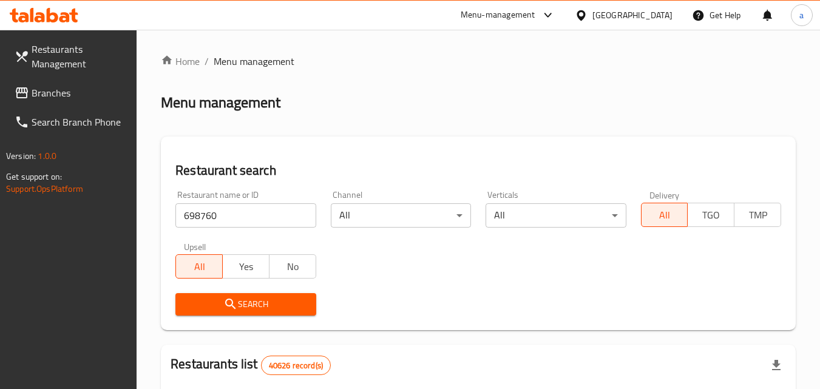
click at [257, 311] on span "Search" at bounding box center [245, 304] width 121 height 15
click at [69, 94] on span "Branches" at bounding box center [80, 93] width 96 height 15
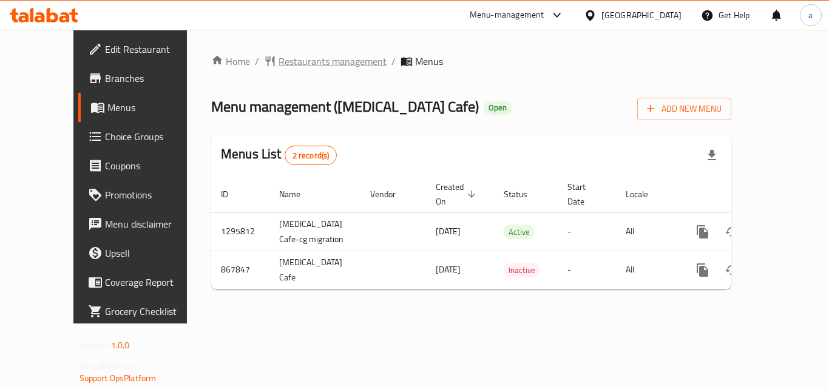
click at [311, 66] on span "Restaurants management" at bounding box center [333, 61] width 108 height 15
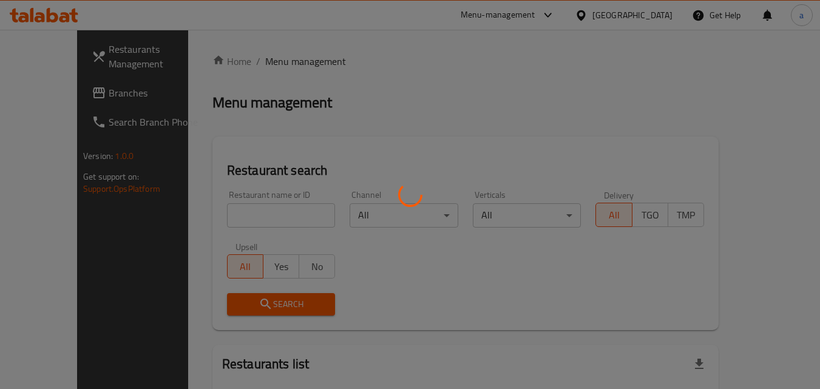
click at [204, 206] on div at bounding box center [410, 194] width 820 height 389
drag, startPoint x: 204, startPoint y: 206, endPoint x: 204, endPoint y: 217, distance: 10.3
click at [204, 210] on div at bounding box center [410, 194] width 820 height 389
click at [204, 217] on div at bounding box center [410, 194] width 820 height 389
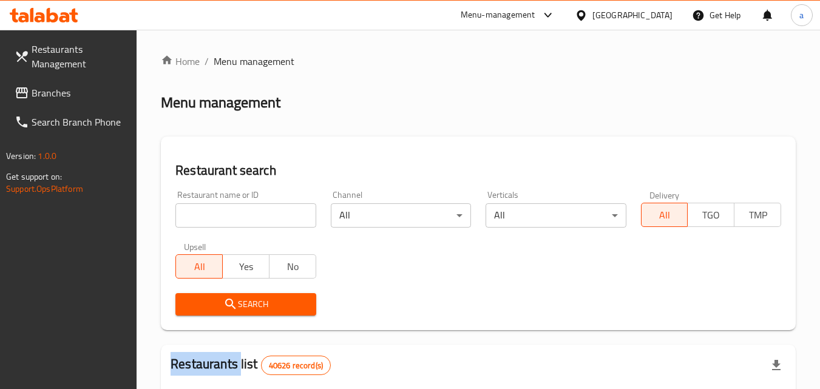
click at [204, 217] on input "search" at bounding box center [245, 215] width 140 height 24
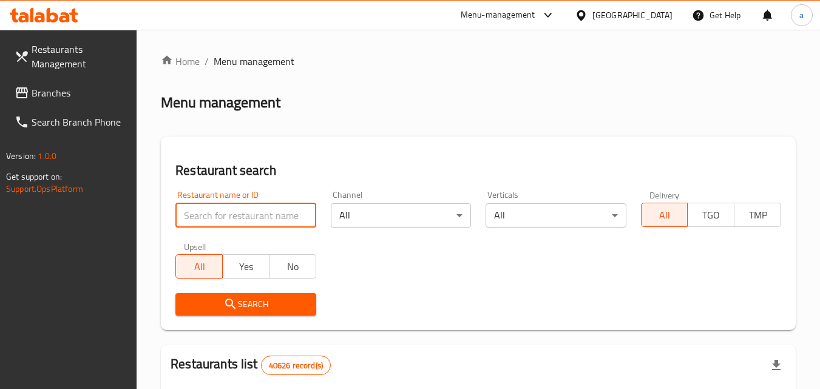
click at [204, 217] on input "search" at bounding box center [245, 215] width 140 height 24
paste input "656247"
type input "656247"
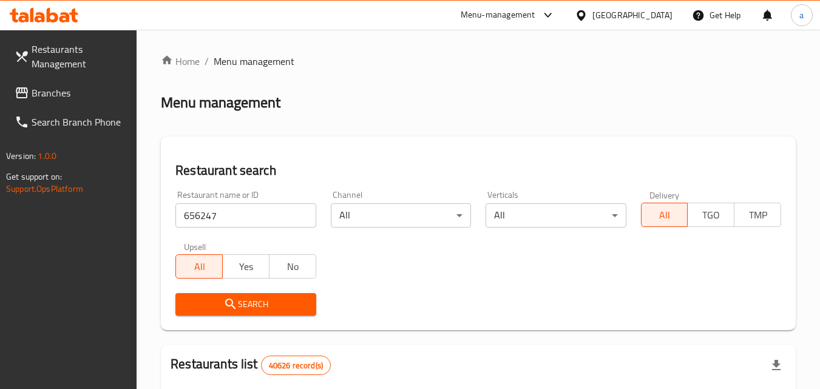
click at [191, 300] on span "Search" at bounding box center [245, 304] width 121 height 15
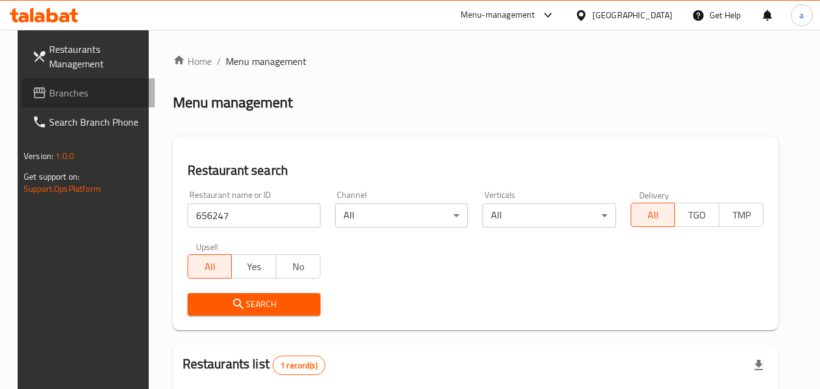
click at [49, 99] on span "Branches" at bounding box center [97, 93] width 96 height 15
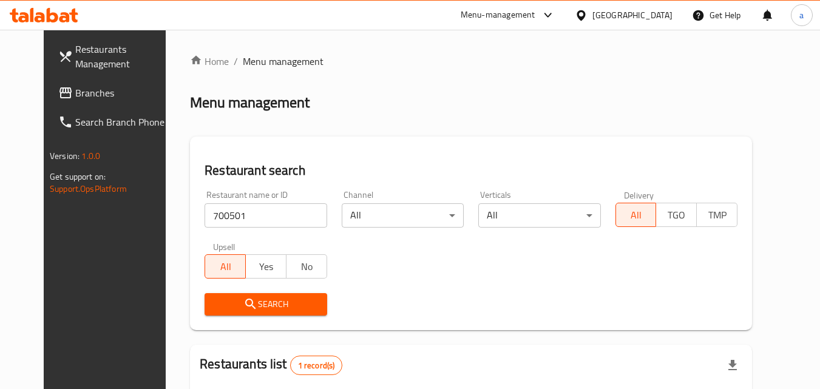
click at [75, 86] on span "Branches" at bounding box center [123, 93] width 96 height 15
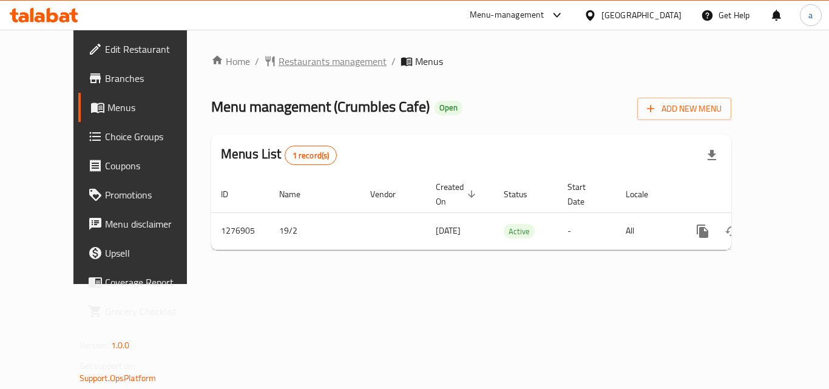
click at [300, 64] on span "Restaurants management" at bounding box center [333, 61] width 108 height 15
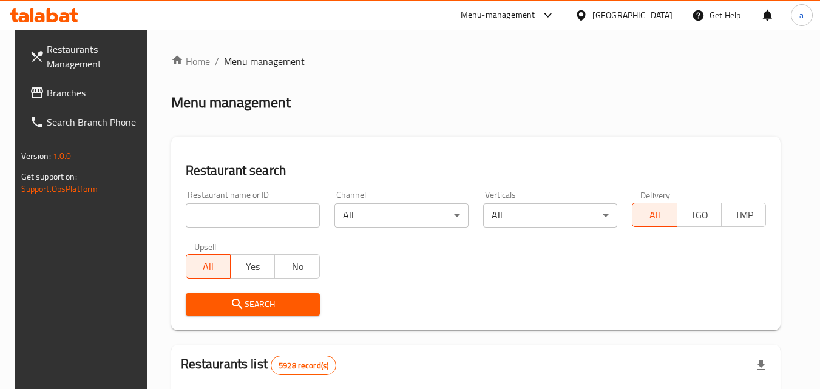
click at [245, 224] on input "search" at bounding box center [253, 215] width 134 height 24
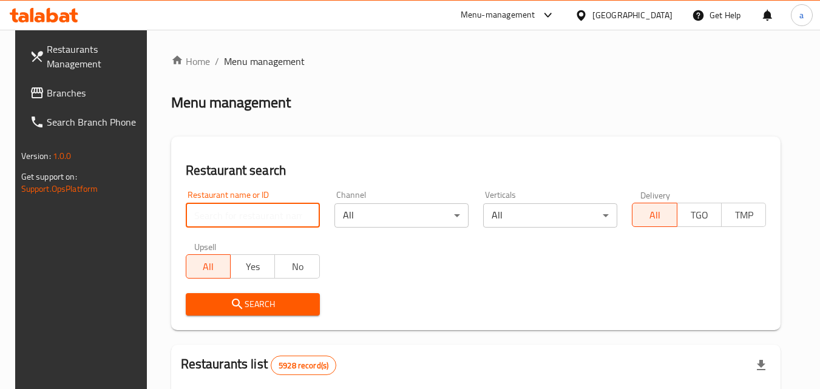
paste input "755349"
type input "755349"
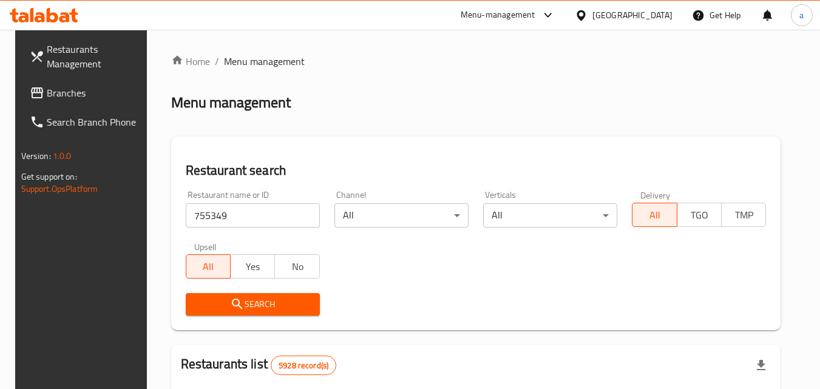
click at [254, 306] on span "Search" at bounding box center [253, 304] width 115 height 15
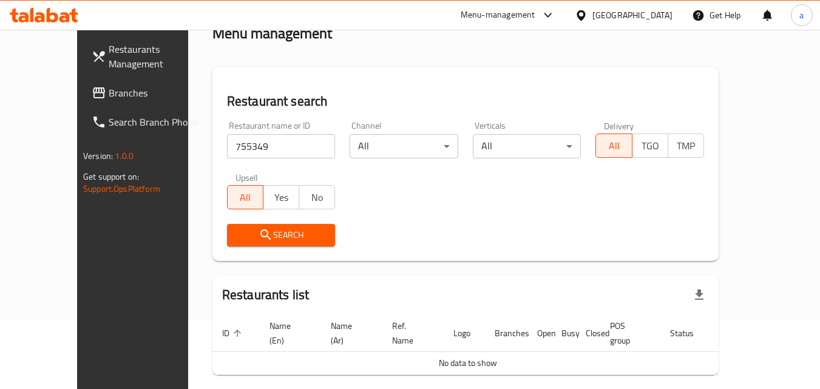
scroll to position [107, 0]
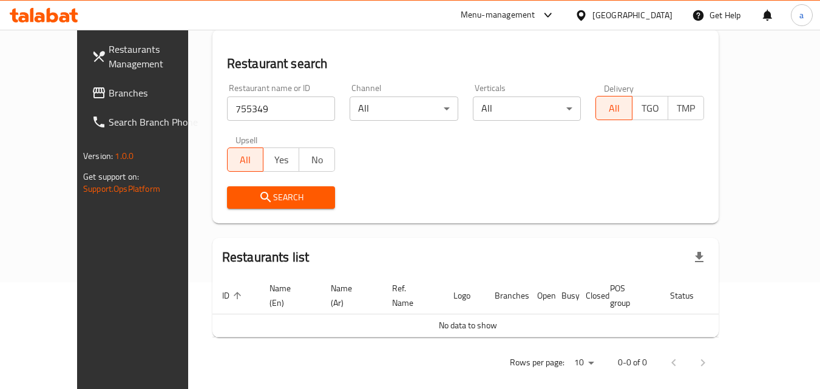
click at [246, 206] on button "Search" at bounding box center [281, 197] width 109 height 22
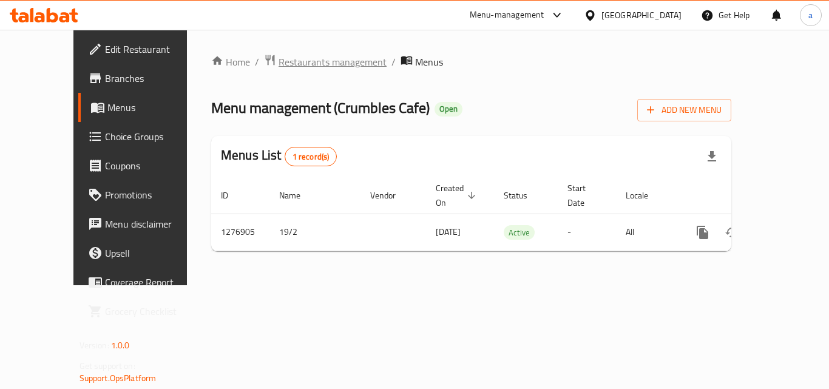
click at [300, 61] on span "Restaurants management" at bounding box center [333, 62] width 108 height 15
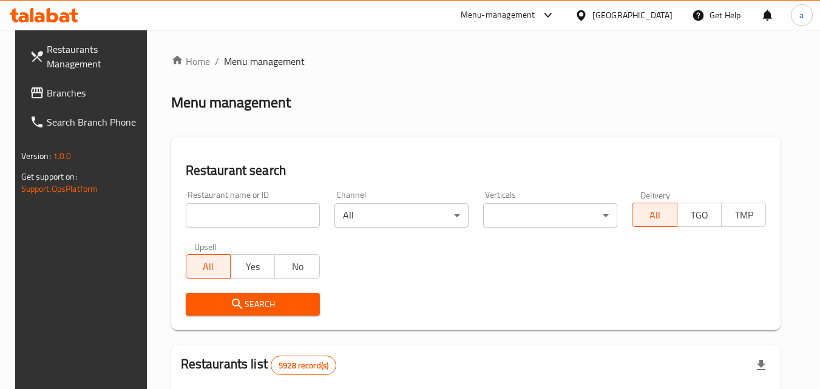
click at [235, 210] on input "search" at bounding box center [253, 215] width 134 height 24
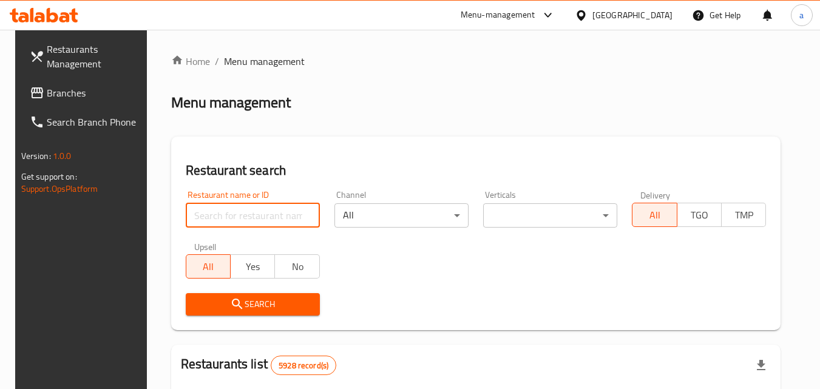
paste input "692201"
type input "692201"
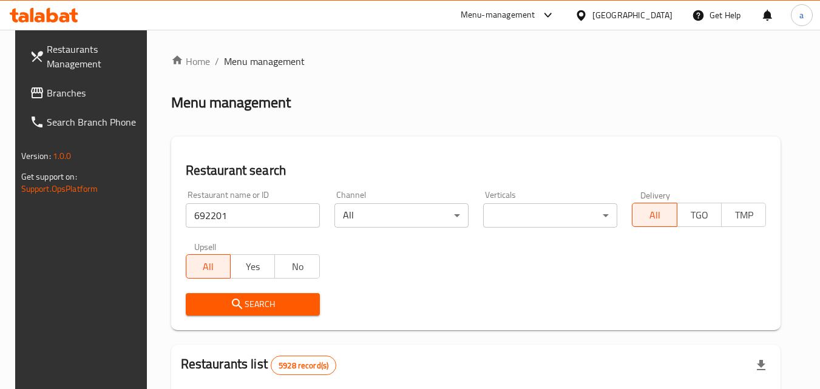
click at [220, 297] on span "Search" at bounding box center [253, 304] width 115 height 15
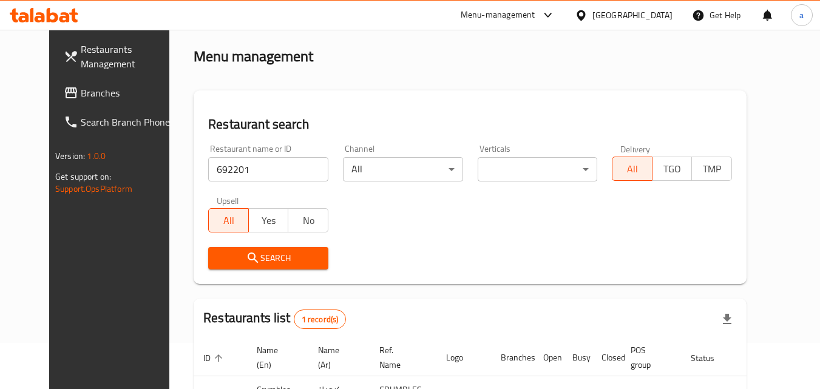
scroll to position [142, 0]
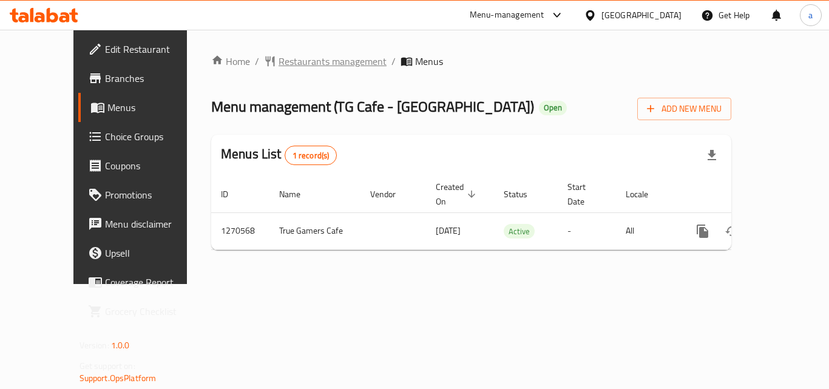
click at [299, 58] on span "Restaurants management" at bounding box center [333, 61] width 108 height 15
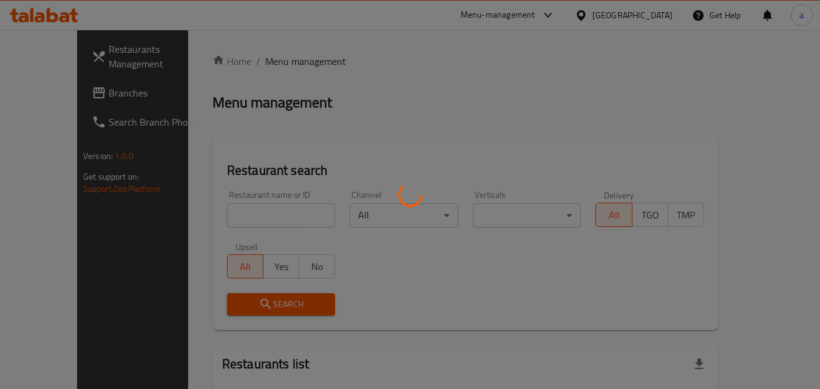
click at [229, 219] on div at bounding box center [410, 194] width 820 height 389
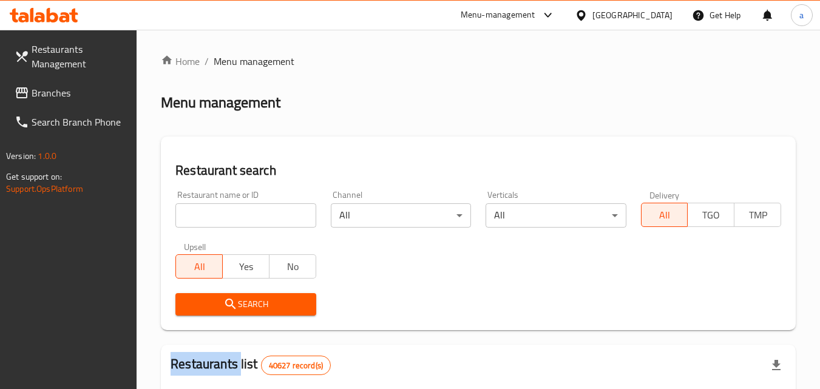
click at [229, 219] on input "search" at bounding box center [245, 215] width 140 height 24
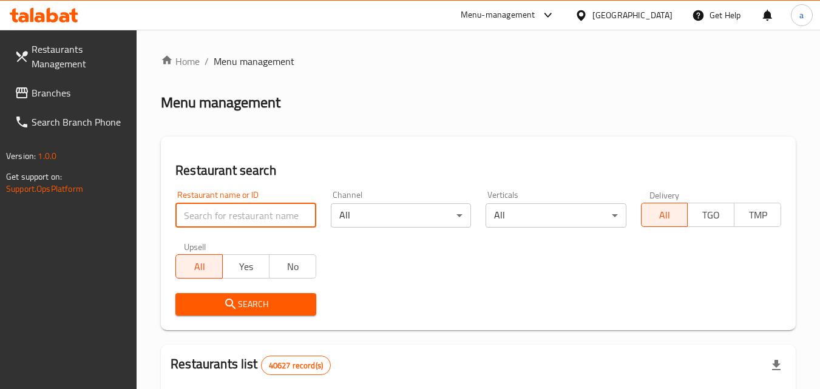
paste input "689225"
type input "689225"
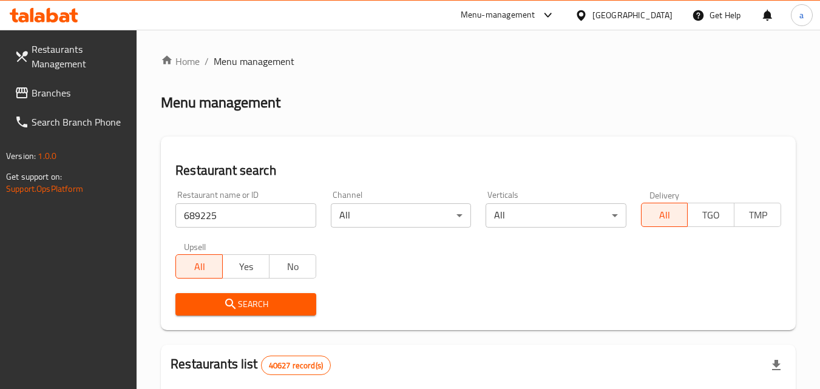
click at [219, 301] on span "Search" at bounding box center [245, 304] width 121 height 15
click at [26, 92] on icon at bounding box center [22, 92] width 12 height 11
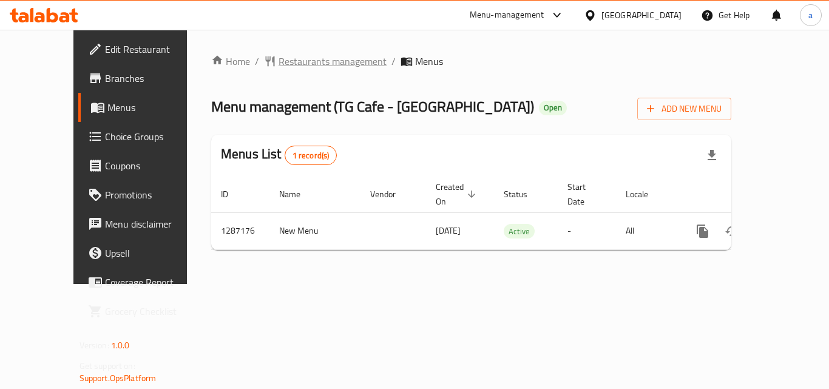
click at [301, 63] on span "Restaurants management" at bounding box center [333, 61] width 108 height 15
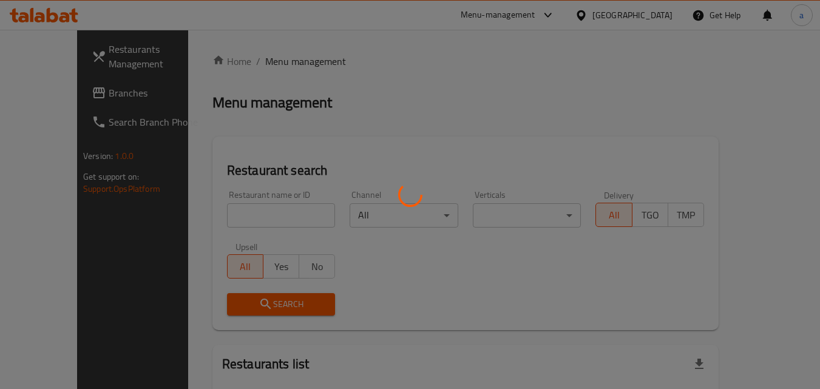
click at [216, 228] on div at bounding box center [410, 194] width 820 height 389
click at [228, 216] on div at bounding box center [410, 194] width 820 height 389
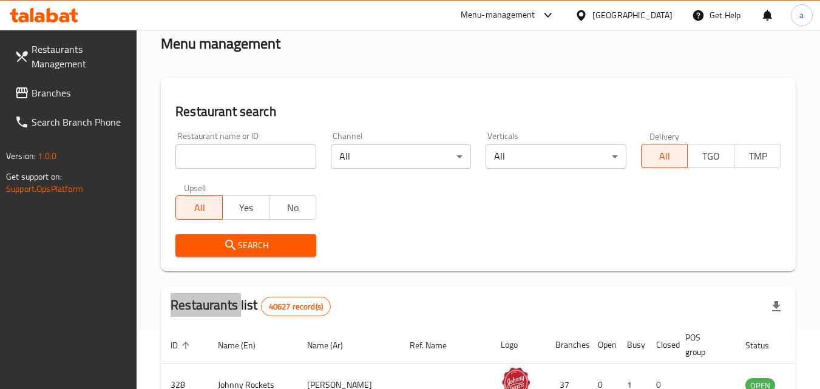
scroll to position [61, 0]
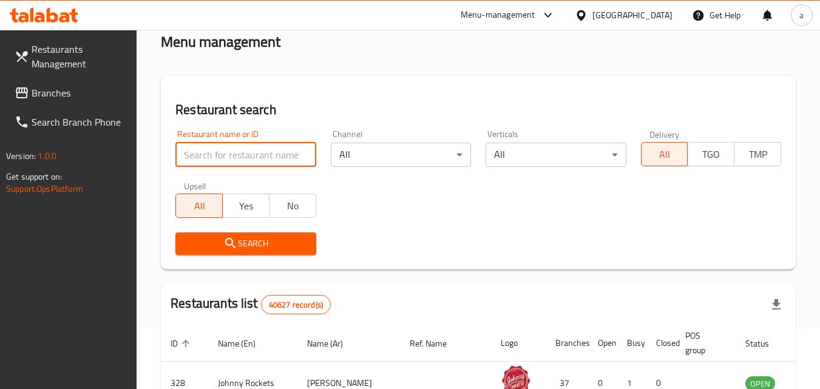
click at [243, 148] on input "search" at bounding box center [245, 155] width 140 height 24
paste input "696600"
type input "696600"
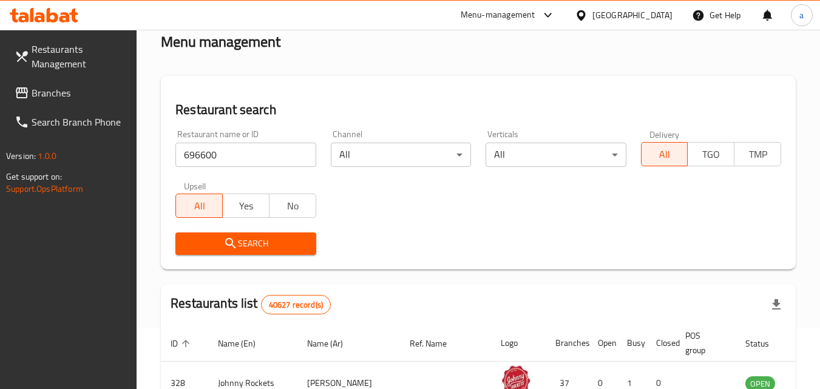
click at [243, 239] on span "Search" at bounding box center [245, 243] width 121 height 15
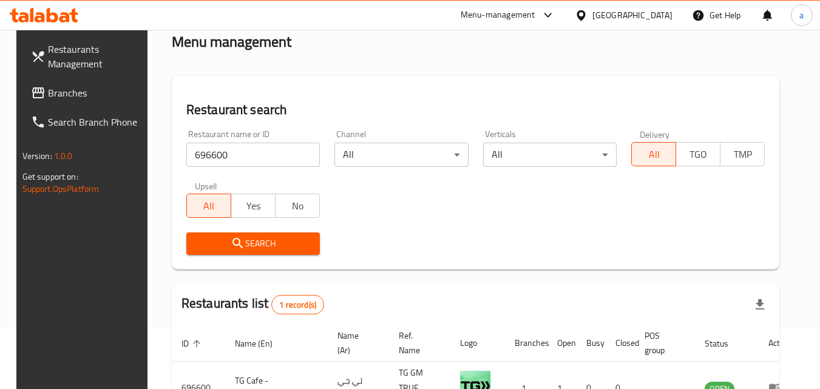
click at [50, 98] on span "Branches" at bounding box center [96, 93] width 96 height 15
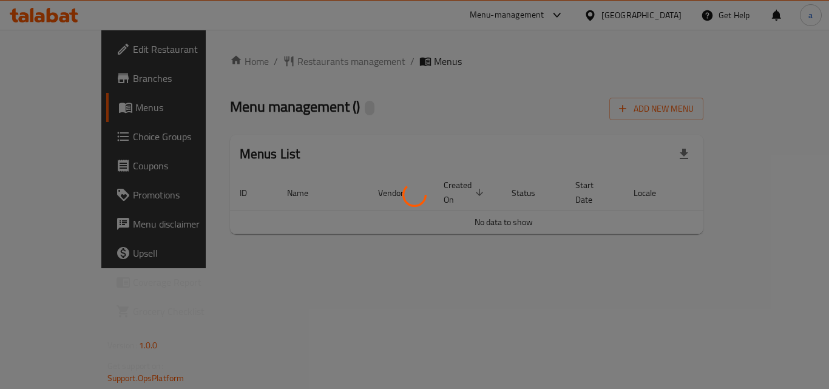
click at [265, 67] on div at bounding box center [414, 194] width 829 height 389
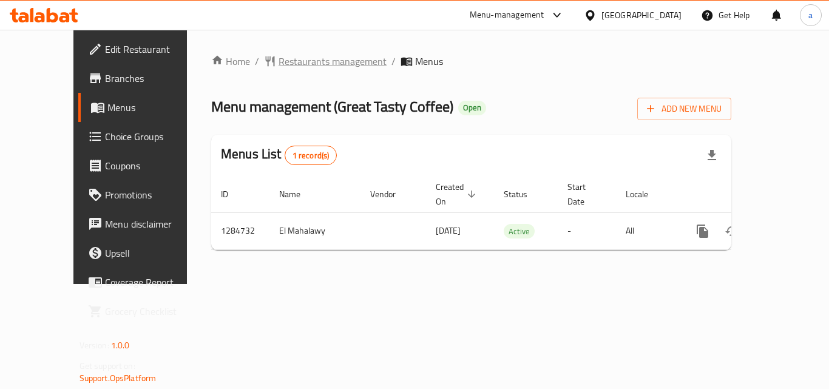
click at [279, 60] on span "Restaurants management" at bounding box center [333, 61] width 108 height 15
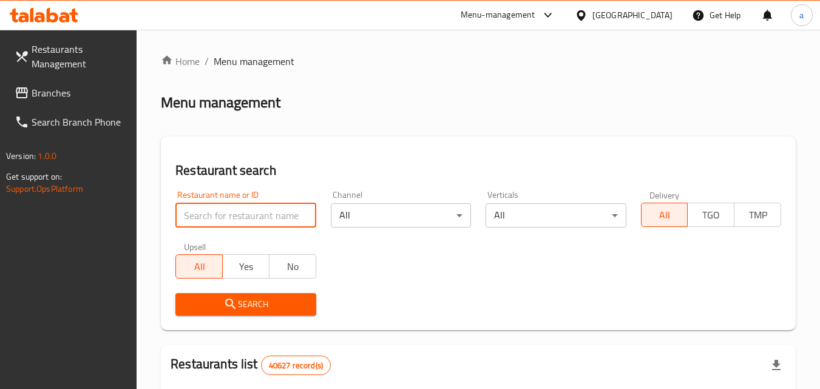
click at [209, 215] on input "search" at bounding box center [245, 215] width 140 height 24
paste input "695779"
type input "695779"
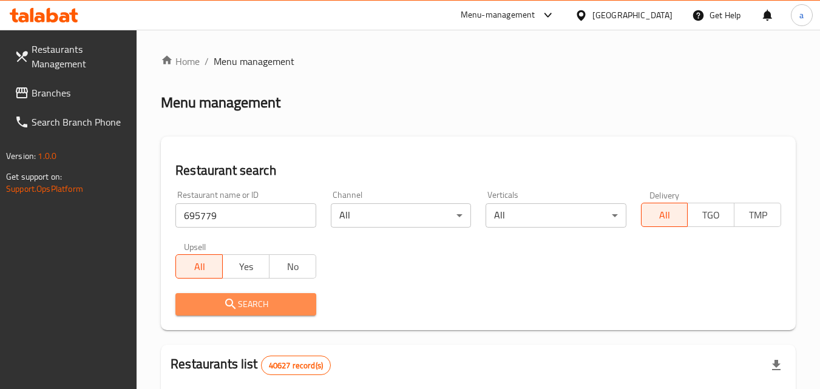
click at [199, 304] on span "Search" at bounding box center [245, 304] width 121 height 15
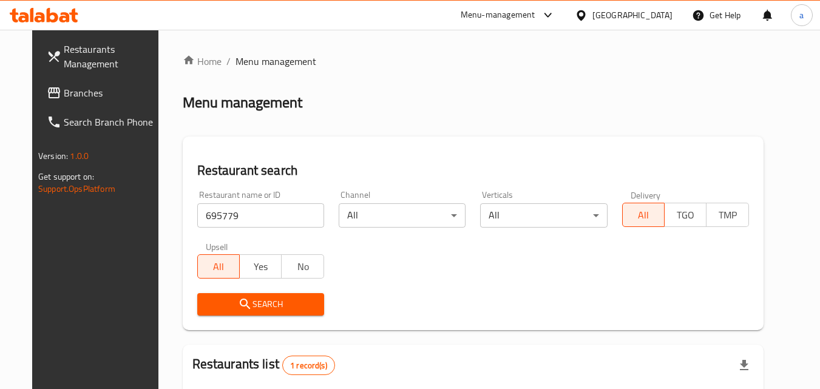
click at [46, 83] on link "Branches" at bounding box center [103, 92] width 132 height 29
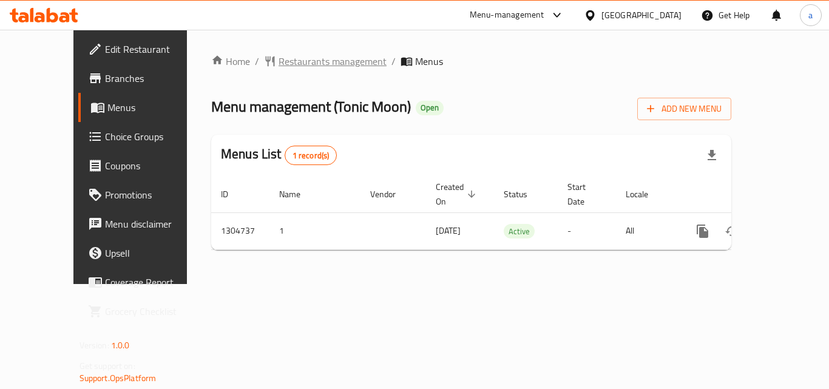
click at [290, 63] on span "Restaurants management" at bounding box center [333, 61] width 108 height 15
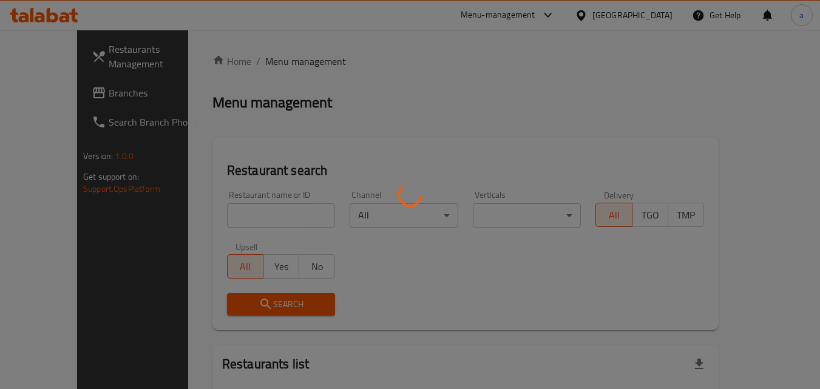
click at [274, 216] on div at bounding box center [410, 194] width 820 height 389
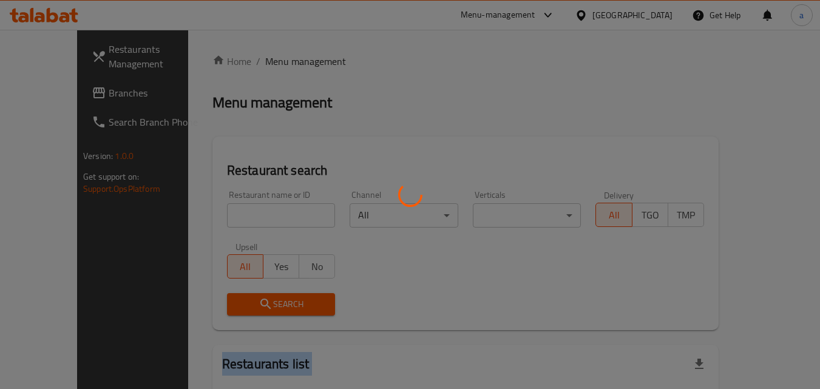
click at [274, 216] on div at bounding box center [410, 194] width 820 height 389
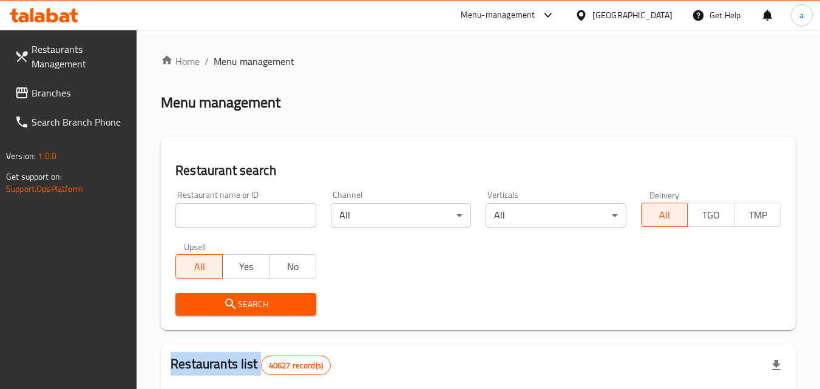
click at [274, 216] on input "search" at bounding box center [245, 215] width 140 height 24
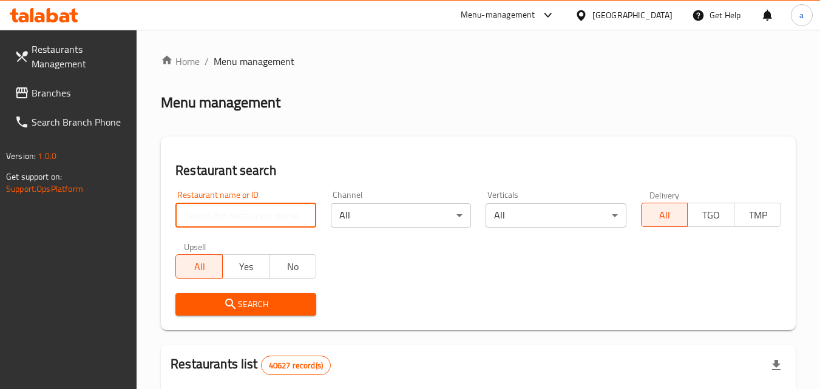
click at [274, 216] on input "search" at bounding box center [245, 215] width 140 height 24
paste input "703386"
type input "703386"
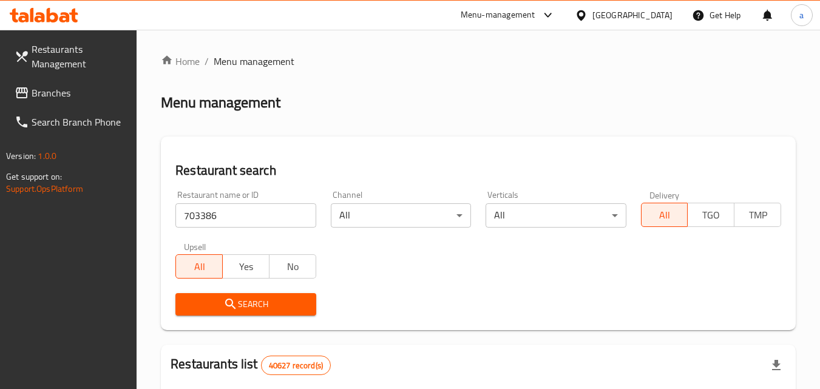
click at [255, 302] on span "Search" at bounding box center [245, 304] width 121 height 15
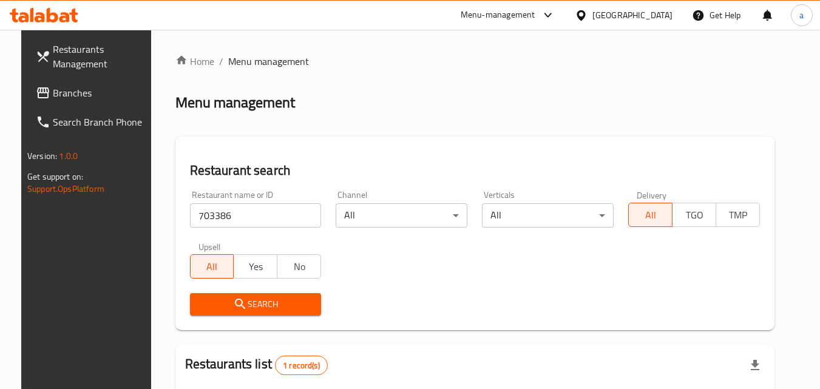
click at [67, 92] on span "Branches" at bounding box center [101, 93] width 96 height 15
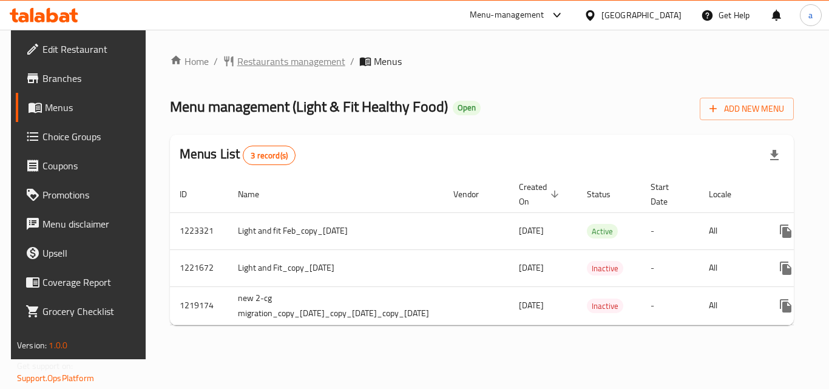
click at [264, 67] on span "Restaurants management" at bounding box center [291, 61] width 108 height 15
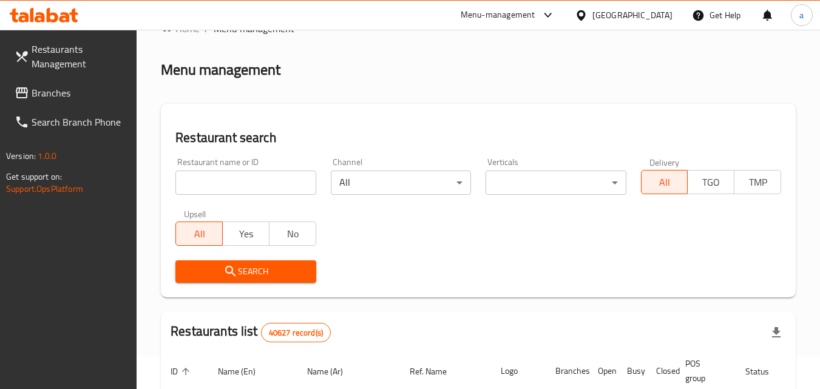
scroll to position [61, 0]
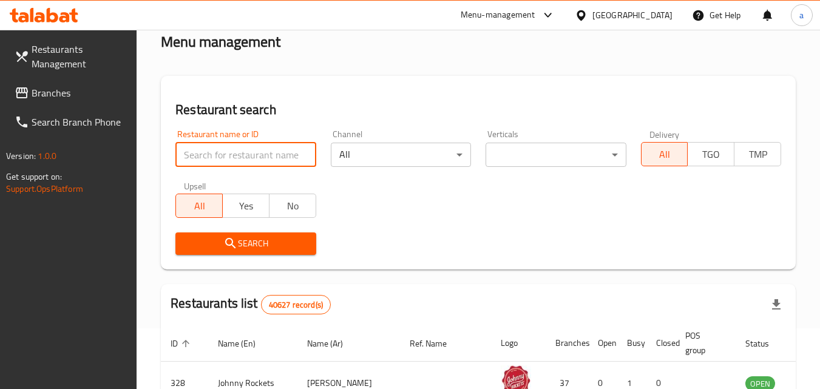
click at [207, 158] on input "search" at bounding box center [245, 155] width 140 height 24
paste input "633912"
type input "633912"
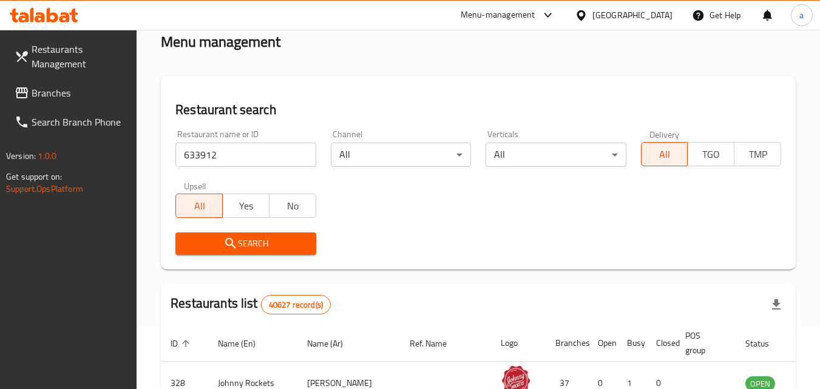
click at [194, 237] on span "Search" at bounding box center [245, 243] width 121 height 15
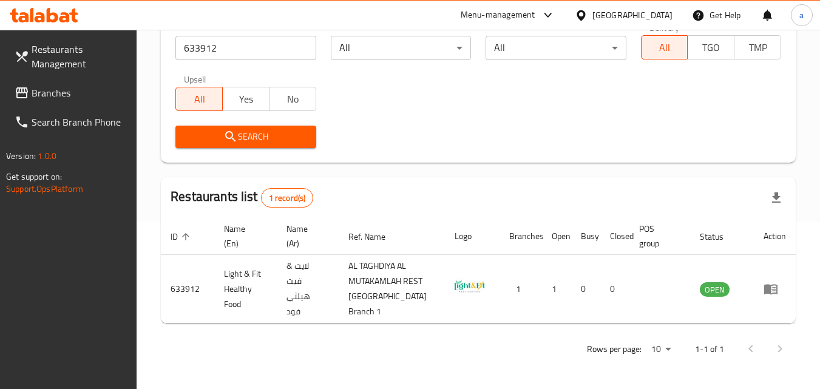
scroll to position [0, 0]
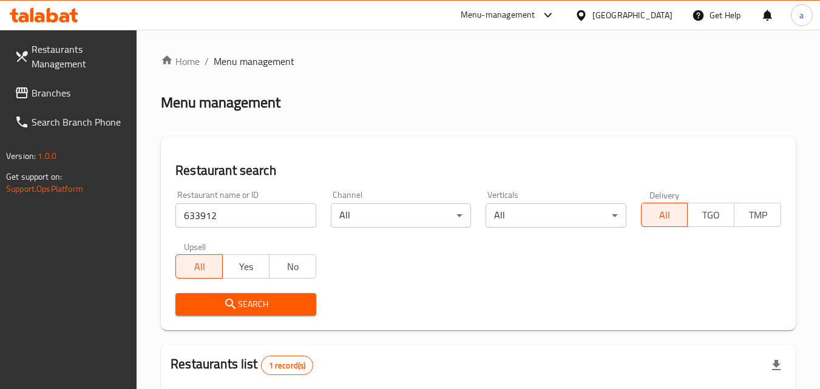
click at [38, 81] on link "Branches" at bounding box center [71, 92] width 132 height 29
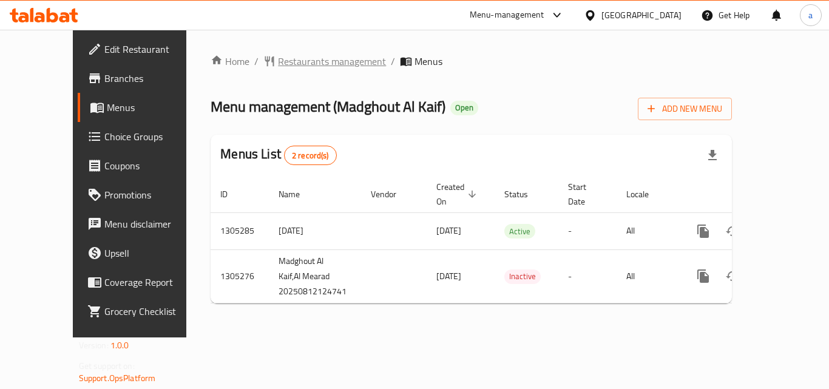
click at [279, 55] on span "Restaurants management" at bounding box center [332, 61] width 108 height 15
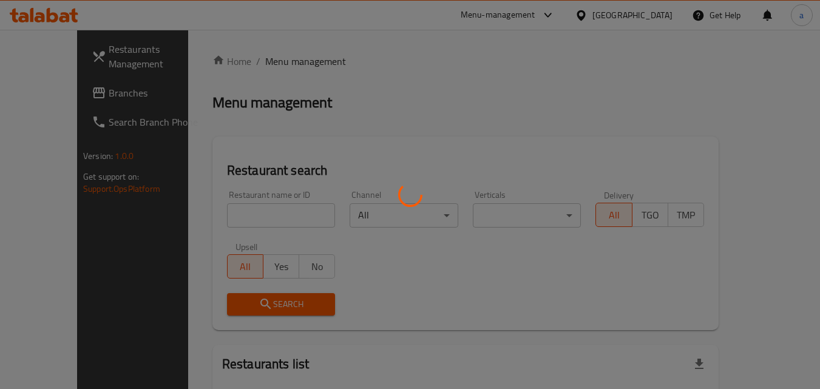
click at [254, 203] on div at bounding box center [410, 194] width 820 height 389
click at [224, 208] on div at bounding box center [410, 194] width 820 height 389
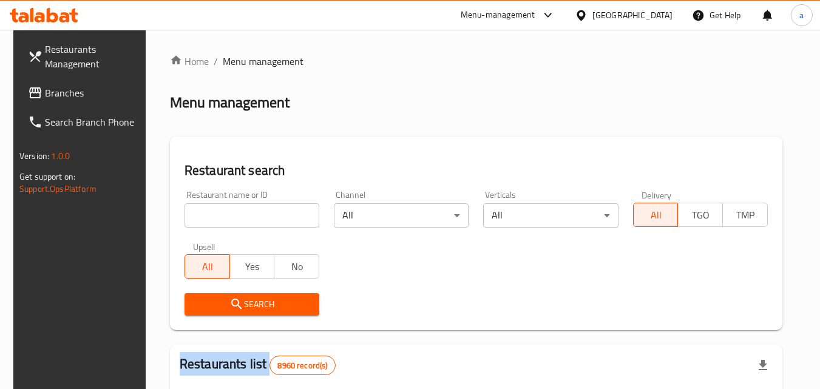
click at [224, 208] on div "Home / Menu management Menu management Restaurant search Restaurant name or ID …" at bounding box center [476, 393] width 613 height 678
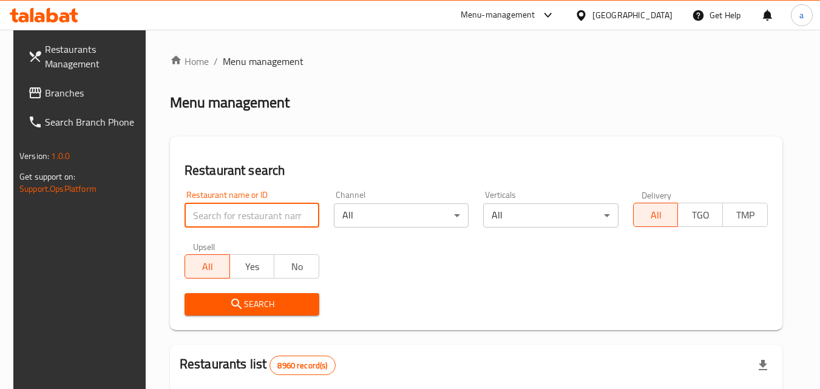
click at [224, 208] on input "search" at bounding box center [252, 215] width 135 height 24
paste input "703673"
type input "703673"
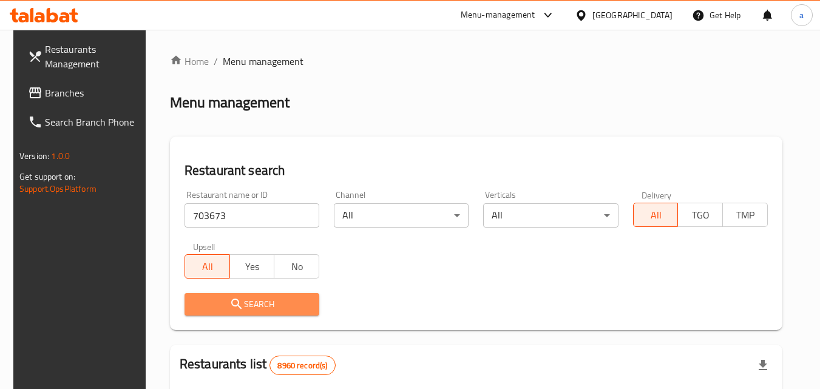
click at [222, 308] on span "Search" at bounding box center [251, 304] width 115 height 15
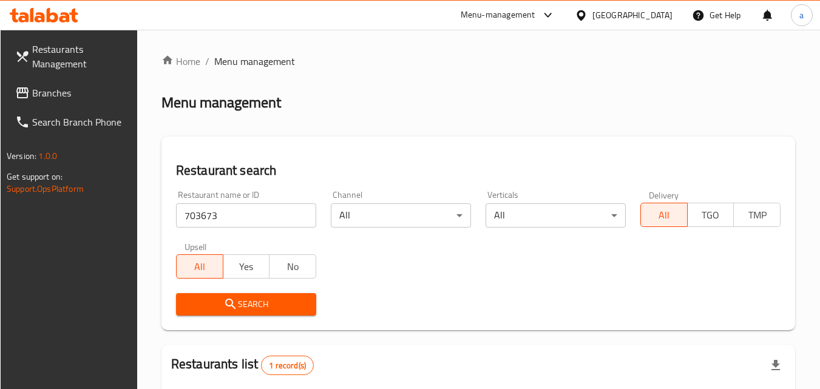
click at [39, 95] on span "Branches" at bounding box center [80, 93] width 96 height 15
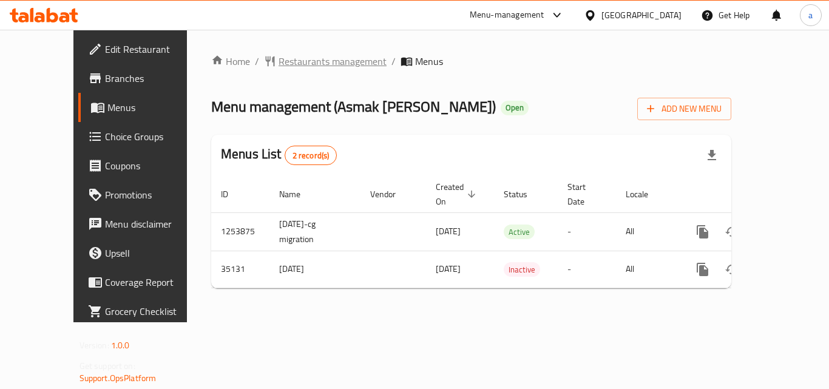
click at [283, 63] on span "Restaurants management" at bounding box center [333, 61] width 108 height 15
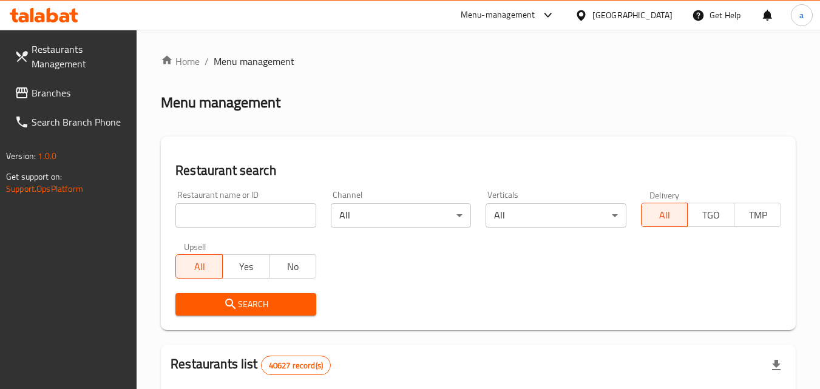
click at [221, 223] on input "search" at bounding box center [245, 215] width 140 height 24
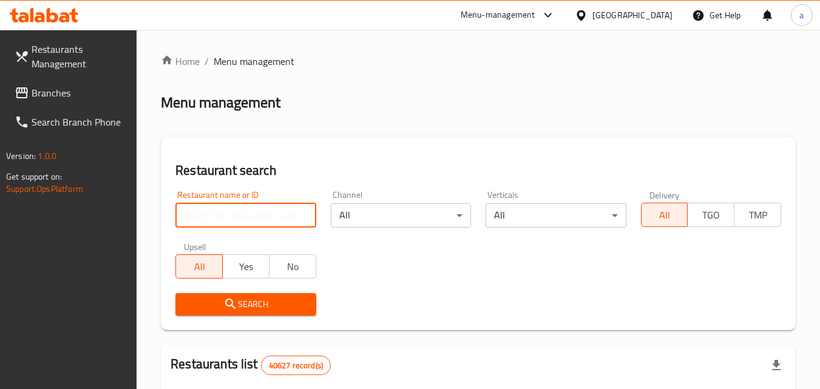
paste input "18128"
type input "18128"
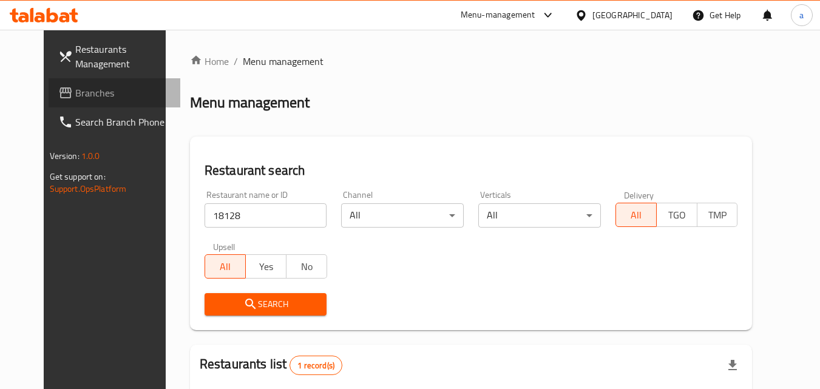
drag, startPoint x: 17, startPoint y: 87, endPoint x: 1, endPoint y: 90, distance: 16.8
click at [58, 87] on icon at bounding box center [65, 93] width 15 height 15
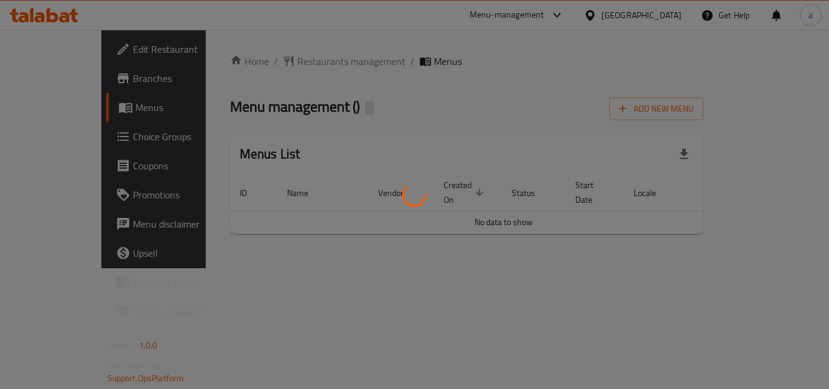
click at [287, 61] on div at bounding box center [414, 194] width 829 height 389
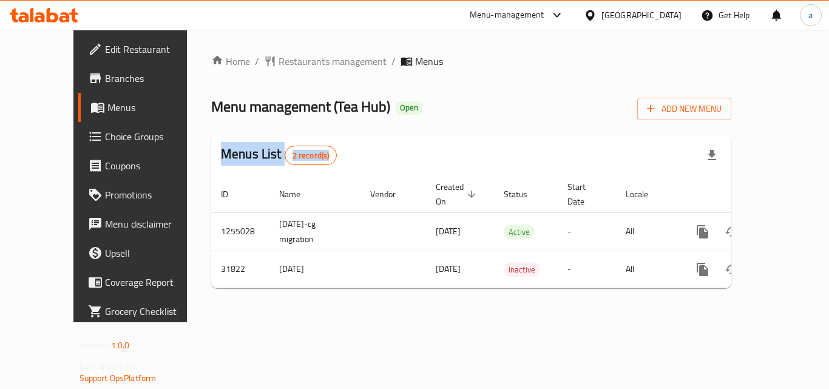
click at [287, 61] on div at bounding box center [414, 194] width 829 height 389
click at [287, 61] on span "Restaurants management" at bounding box center [333, 61] width 108 height 15
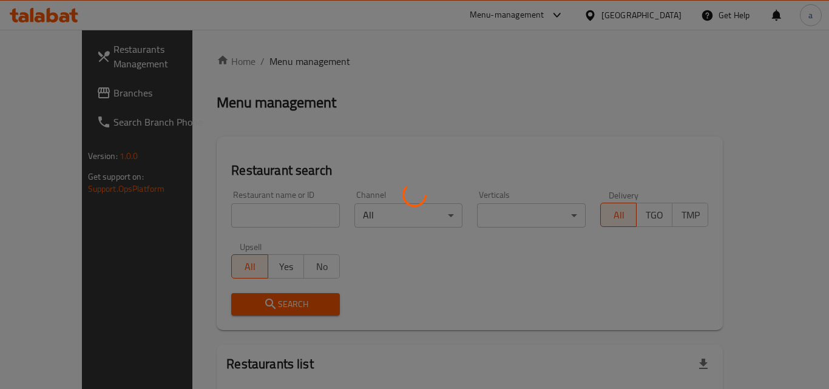
click at [287, 61] on div at bounding box center [414, 194] width 829 height 389
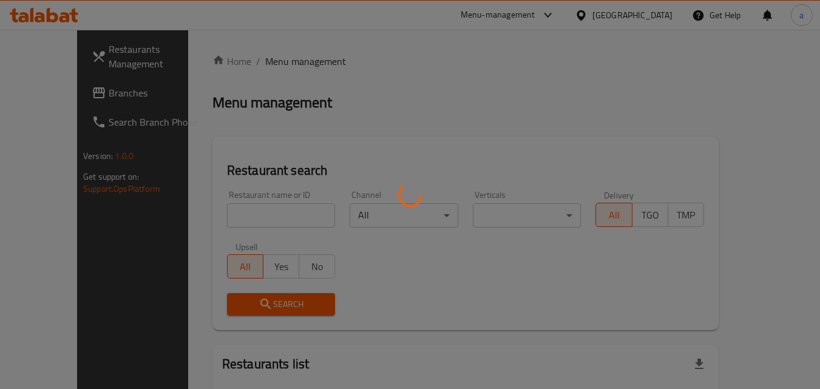
click at [214, 210] on div at bounding box center [410, 194] width 820 height 389
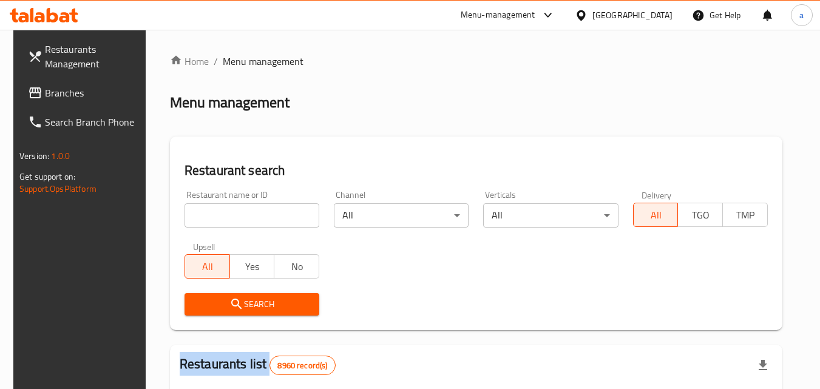
click at [214, 210] on div "Home / Menu management Menu management Restaurant search Restaurant name or ID …" at bounding box center [476, 393] width 613 height 678
click at [214, 210] on input "search" at bounding box center [252, 215] width 135 height 24
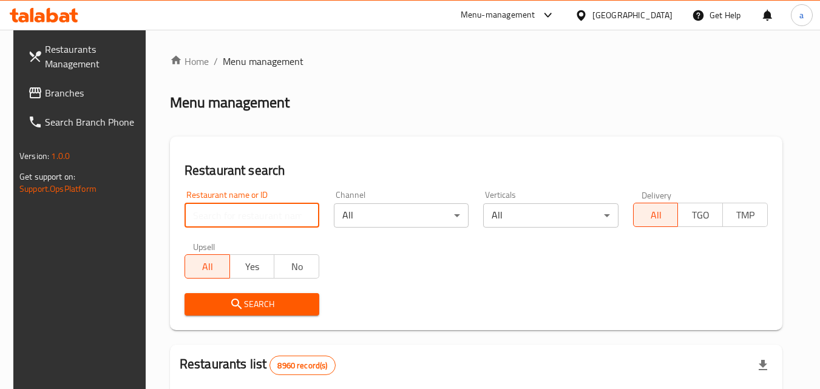
paste input "16276"
type input "16276"
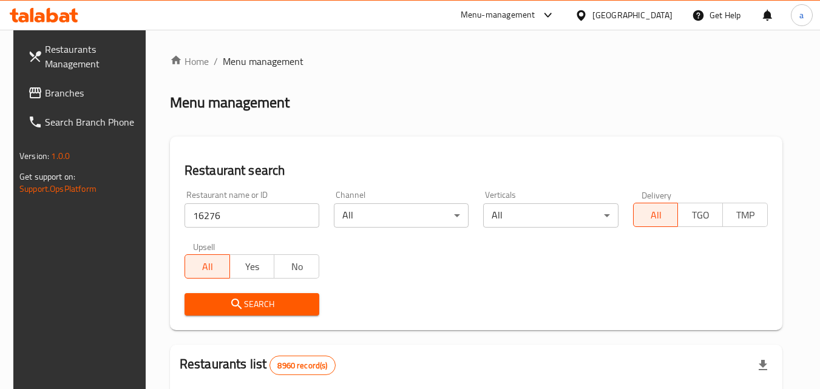
click at [233, 304] on icon "submit" at bounding box center [236, 304] width 10 height 10
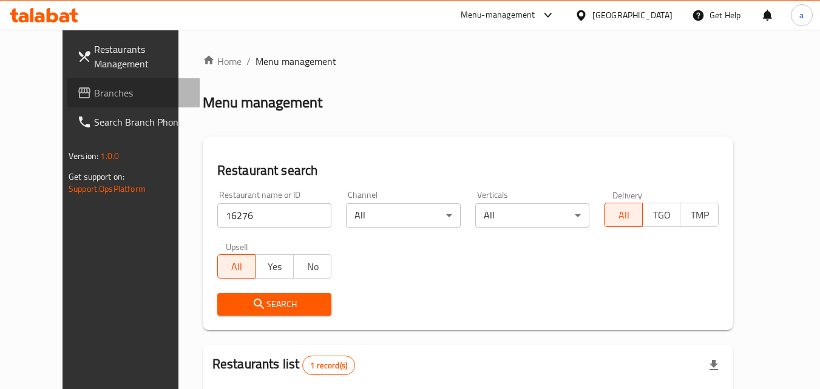
click at [94, 91] on span "Branches" at bounding box center [142, 93] width 96 height 15
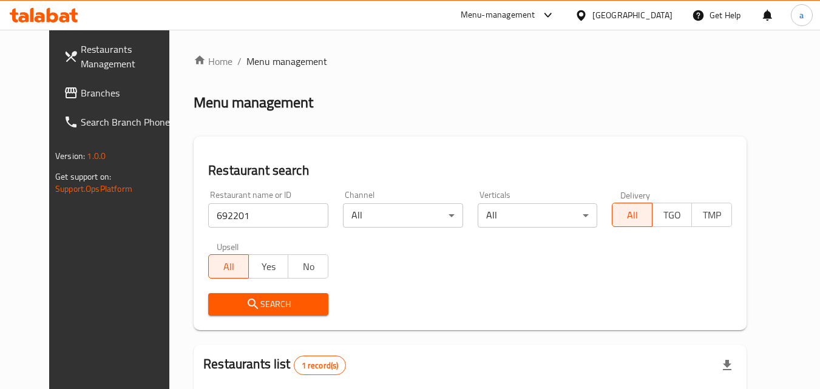
scroll to position [142, 0]
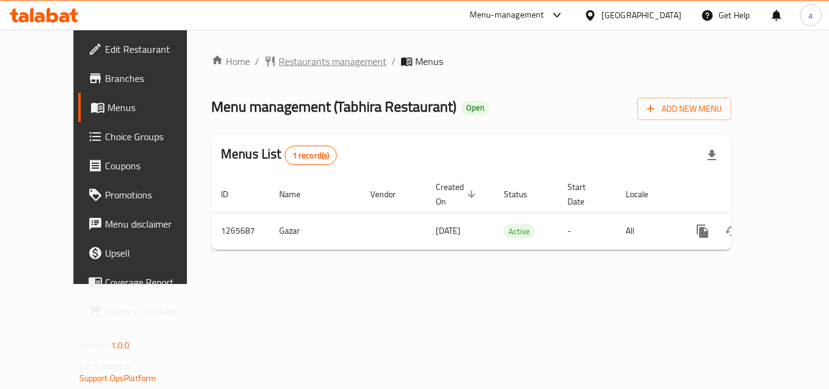
click at [279, 59] on span "Restaurants management" at bounding box center [333, 61] width 108 height 15
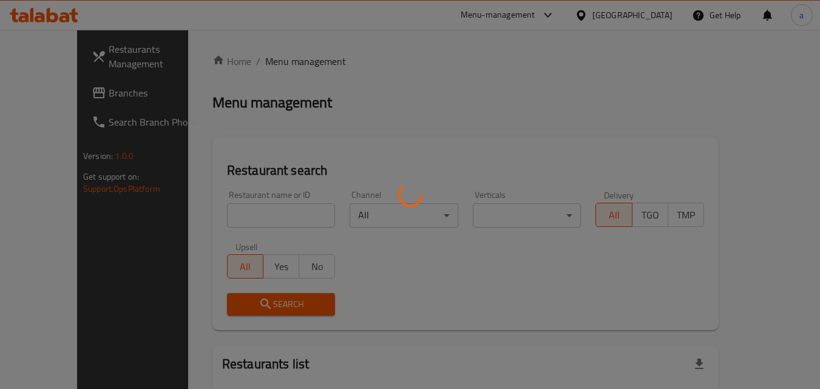
click at [220, 208] on div at bounding box center [410, 194] width 820 height 389
click at [220, 209] on div at bounding box center [410, 194] width 820 height 389
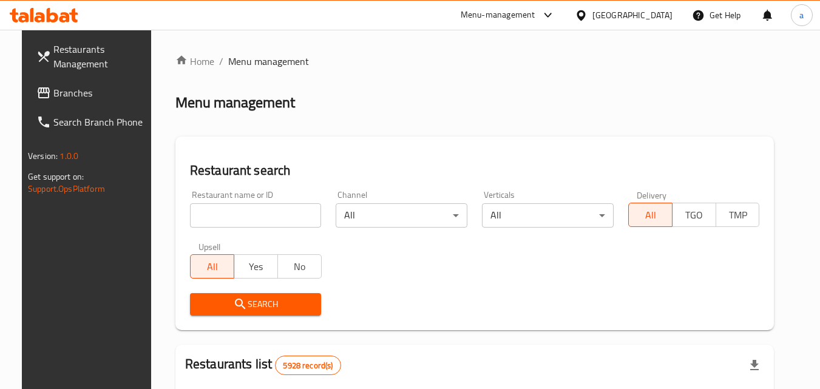
click at [219, 209] on div at bounding box center [410, 194] width 820 height 389
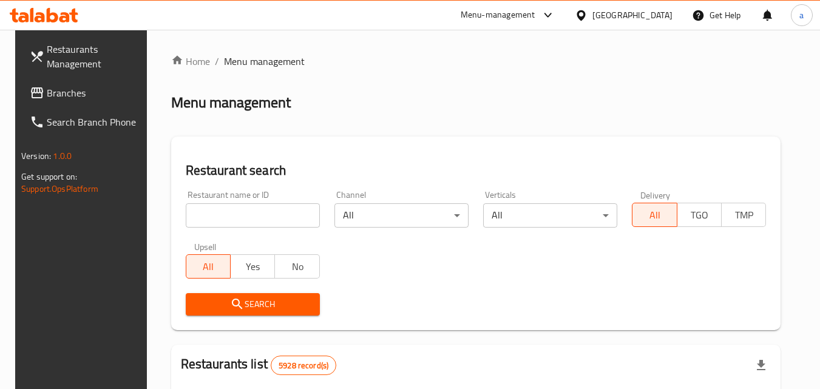
click at [217, 209] on input "search" at bounding box center [253, 215] width 134 height 24
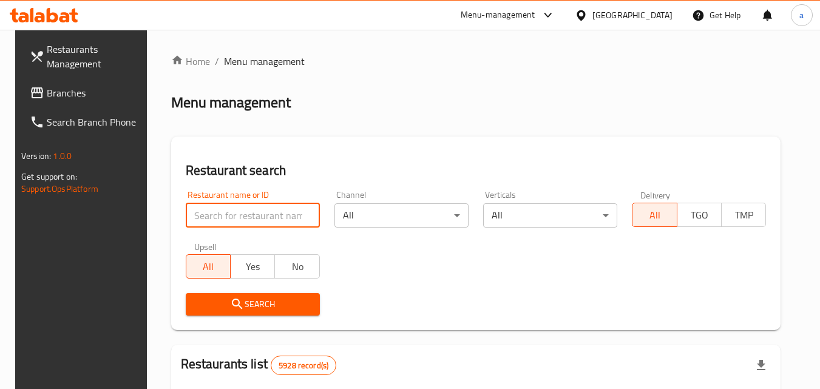
click at [217, 209] on input "search" at bounding box center [253, 215] width 134 height 24
click at [216, 211] on input "search" at bounding box center [253, 215] width 134 height 24
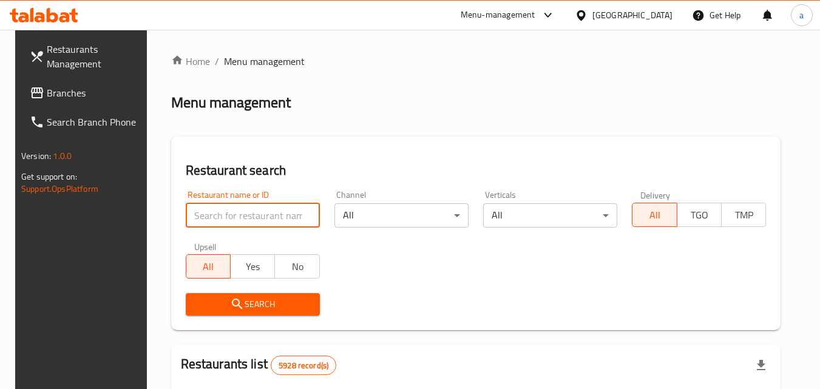
paste input "686909"
click at [216, 211] on input "686909" at bounding box center [253, 215] width 134 height 24
type input "686909"
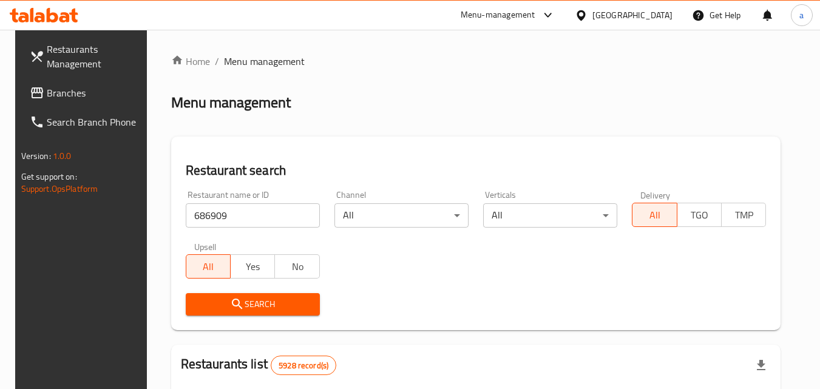
click at [219, 302] on span "Search" at bounding box center [253, 304] width 115 height 15
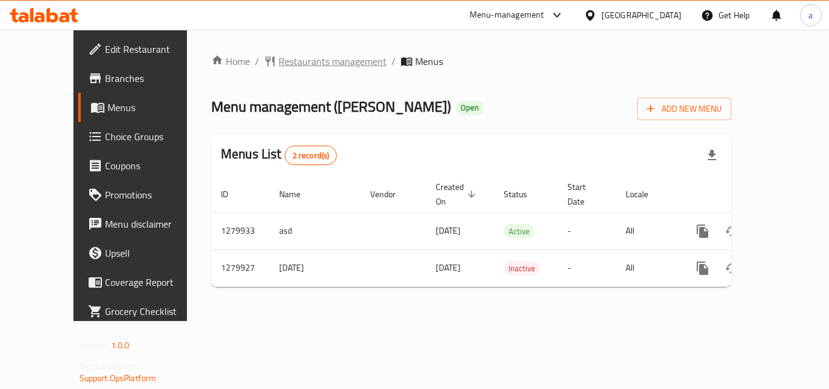
click at [280, 56] on span "Restaurants management" at bounding box center [333, 61] width 108 height 15
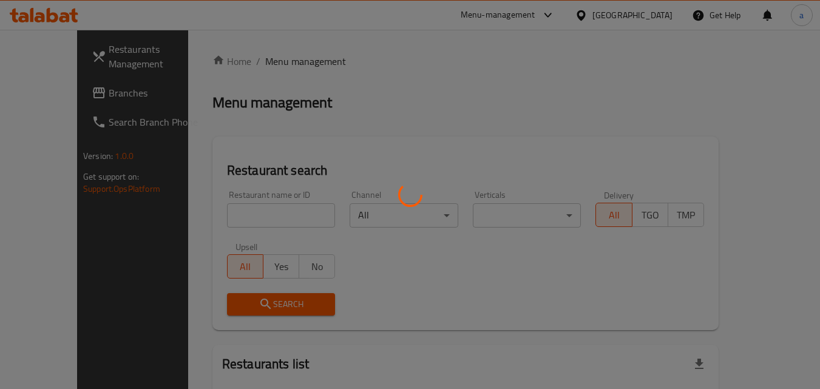
click at [225, 209] on div at bounding box center [410, 194] width 820 height 389
click at [209, 220] on div at bounding box center [410, 194] width 820 height 389
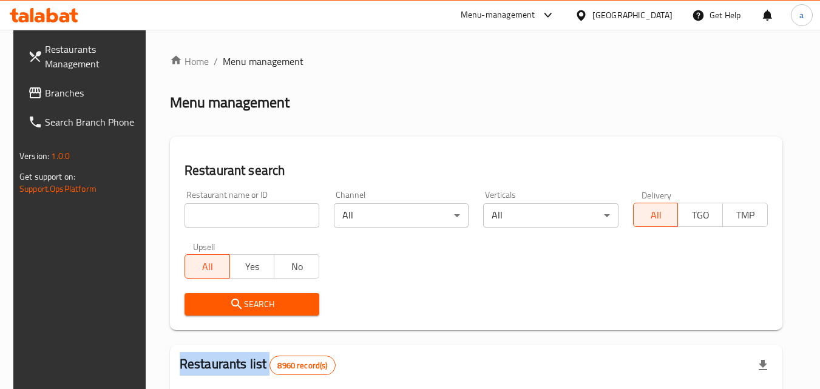
click at [209, 220] on div at bounding box center [410, 194] width 820 height 389
click at [209, 220] on input "search" at bounding box center [252, 215] width 135 height 24
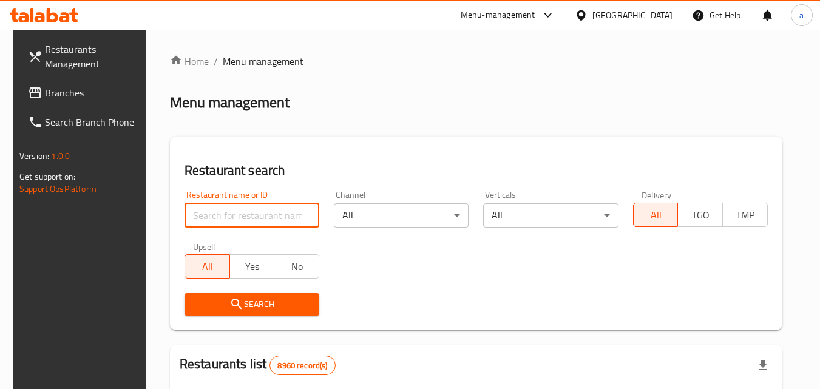
click at [209, 220] on input "search" at bounding box center [252, 215] width 135 height 24
paste input "693523"
type input "693523"
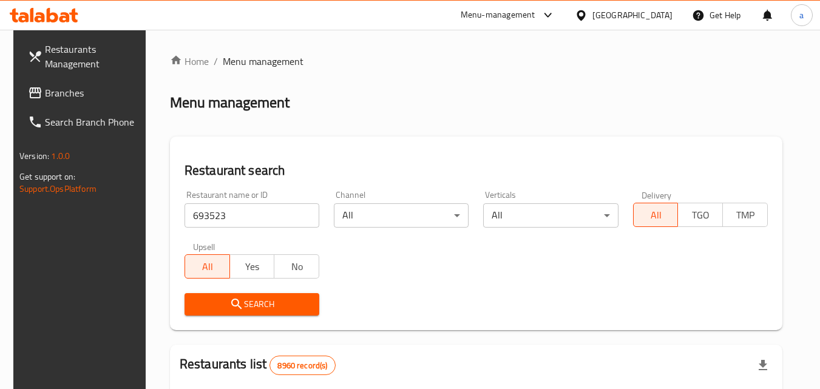
click at [213, 304] on span "Search" at bounding box center [251, 304] width 115 height 15
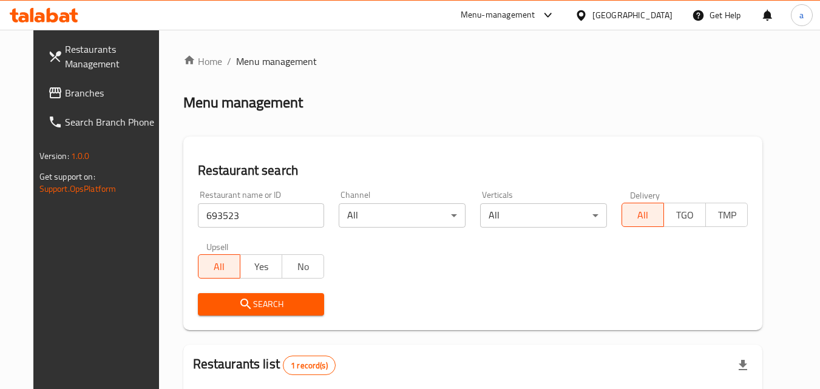
click at [65, 86] on span "Branches" at bounding box center [113, 93] width 96 height 15
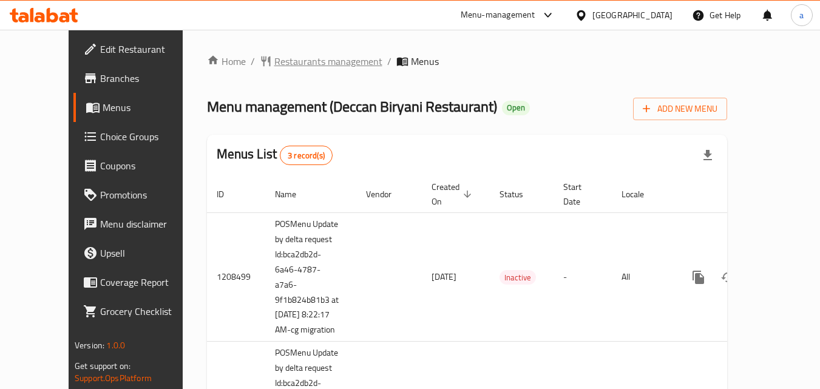
click at [277, 58] on span "Restaurants management" at bounding box center [328, 61] width 108 height 15
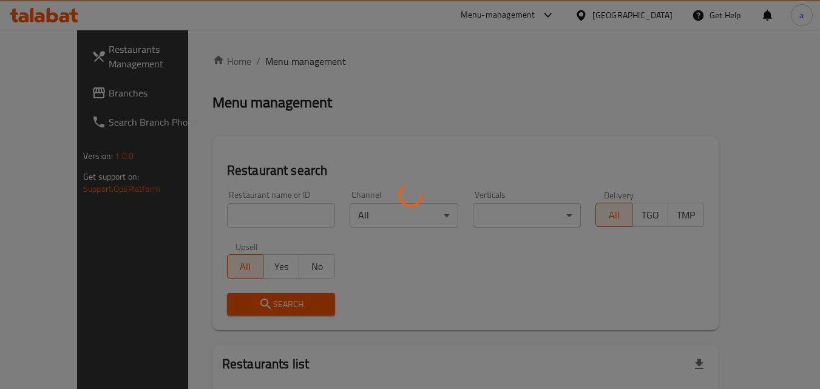
click at [233, 204] on div at bounding box center [410, 194] width 820 height 389
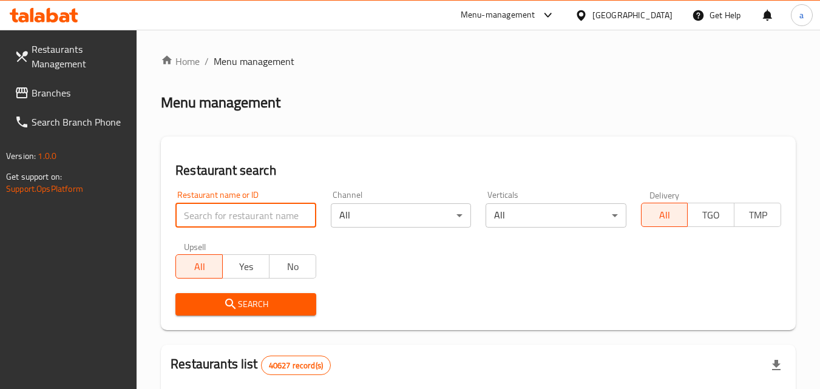
click at [230, 221] on input "search" at bounding box center [245, 215] width 140 height 24
paste input "13608"
type input "13608"
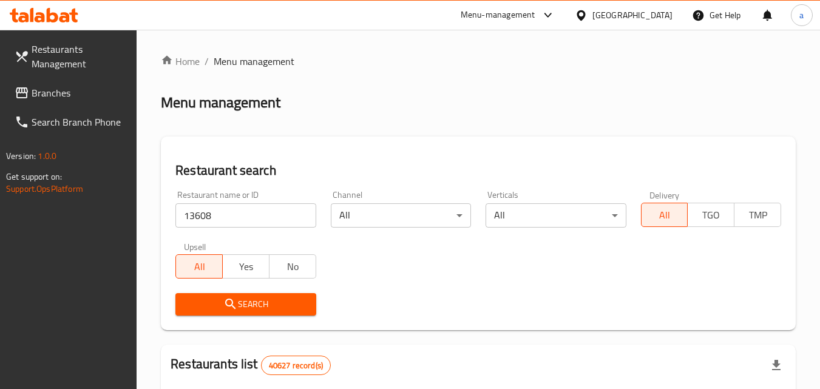
click at [227, 294] on button "Search" at bounding box center [245, 304] width 140 height 22
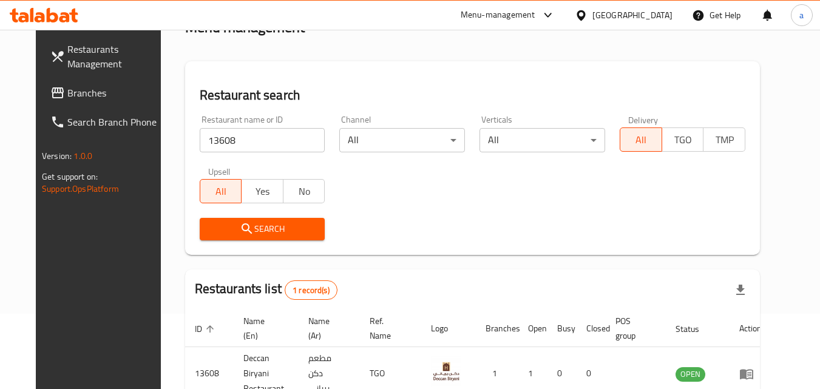
scroll to position [21, 0]
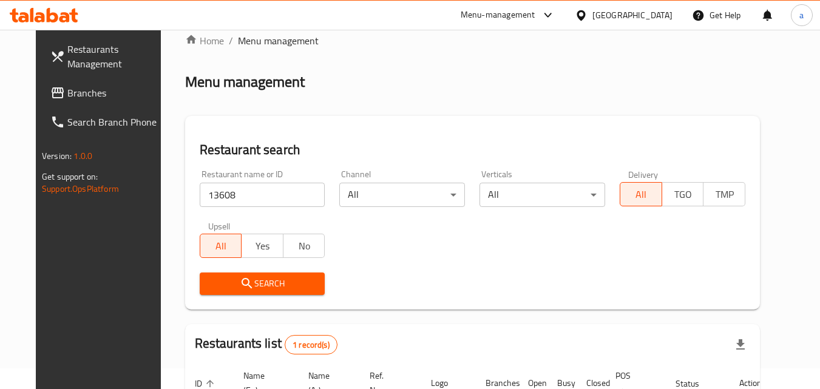
click at [67, 91] on span "Branches" at bounding box center [115, 93] width 96 height 15
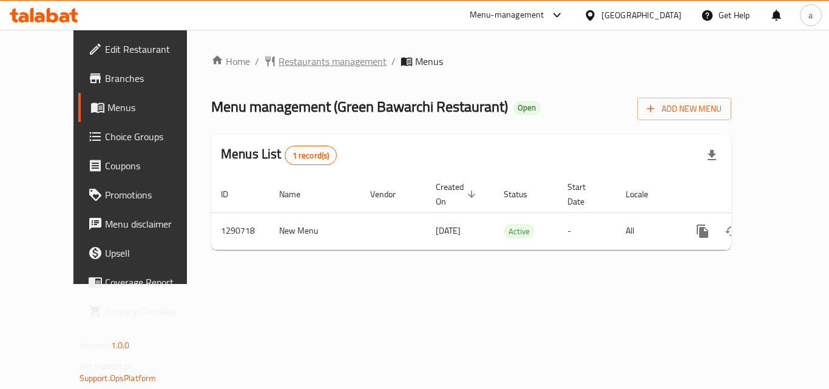
click at [279, 60] on span "Restaurants management" at bounding box center [333, 61] width 108 height 15
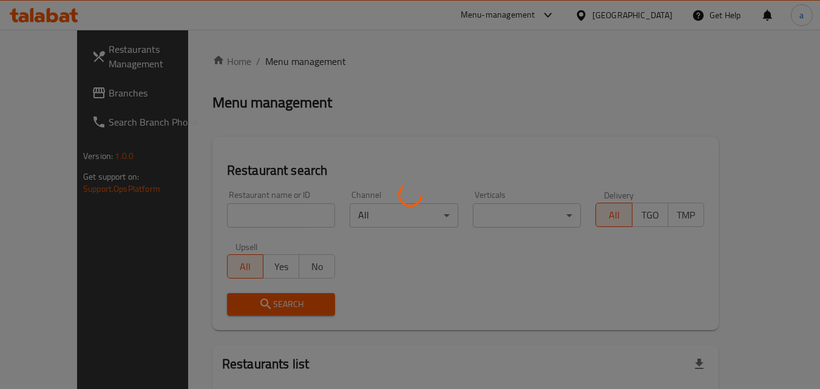
click at [250, 209] on div at bounding box center [410, 194] width 820 height 389
click at [241, 213] on div at bounding box center [410, 194] width 820 height 389
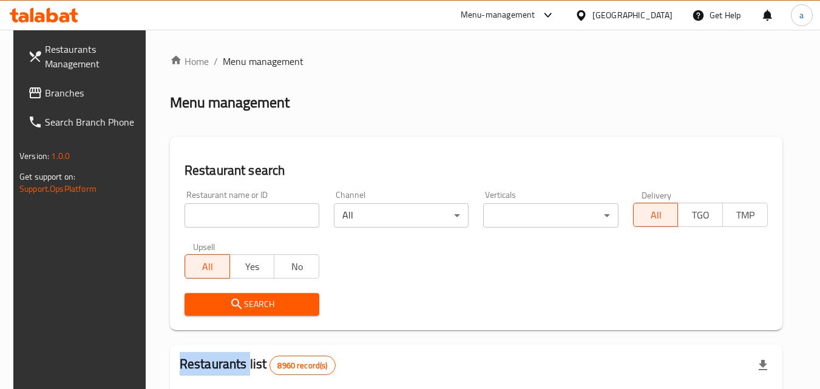
click at [241, 213] on div "Home / Menu management Menu management Restaurant search Restaurant name or ID …" at bounding box center [476, 393] width 613 height 678
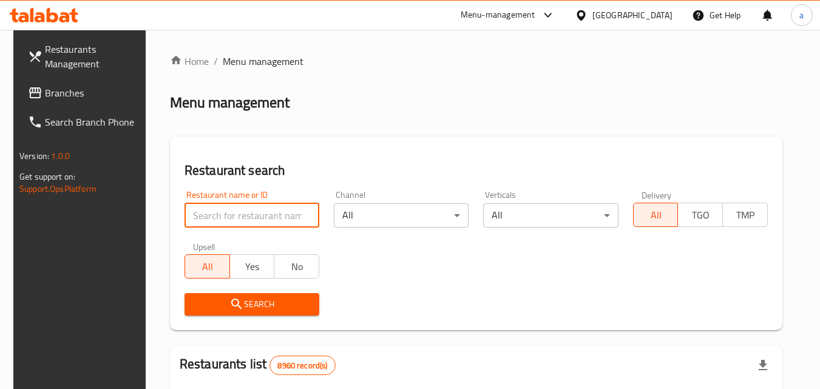
click at [241, 213] on input "search" at bounding box center [252, 215] width 135 height 24
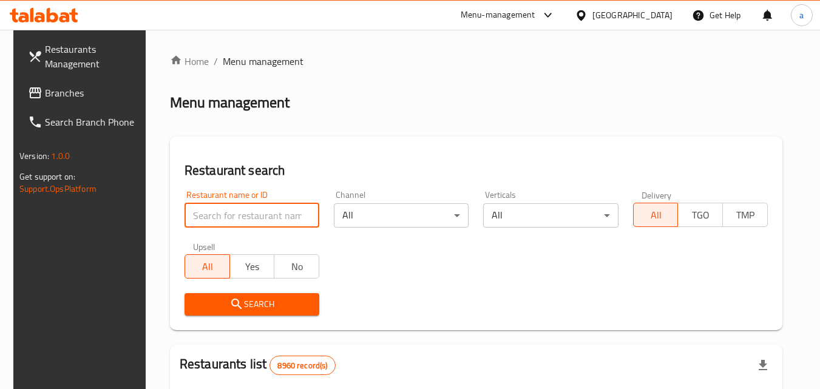
click at [241, 213] on input "search" at bounding box center [252, 215] width 135 height 24
click at [240, 213] on input "search" at bounding box center [252, 215] width 135 height 24
paste input "698354"
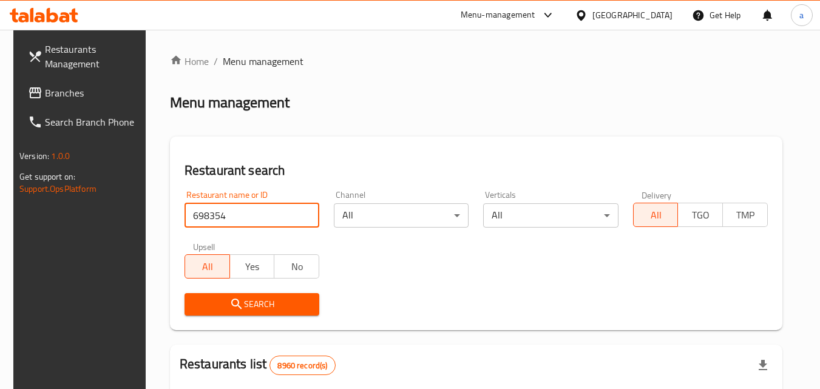
type input "698354"
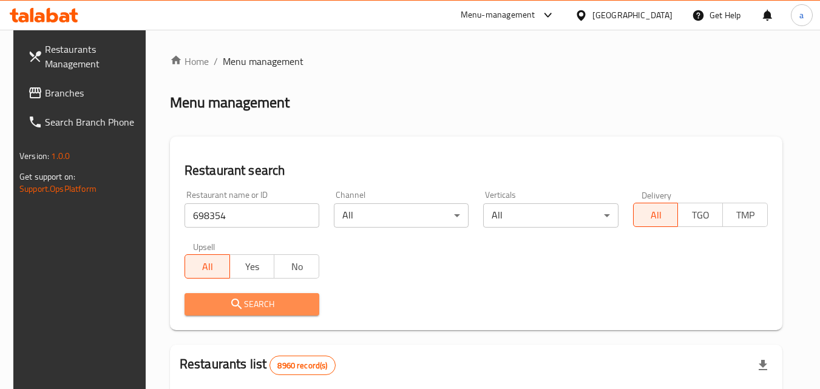
click at [238, 297] on span "Search" at bounding box center [251, 304] width 115 height 15
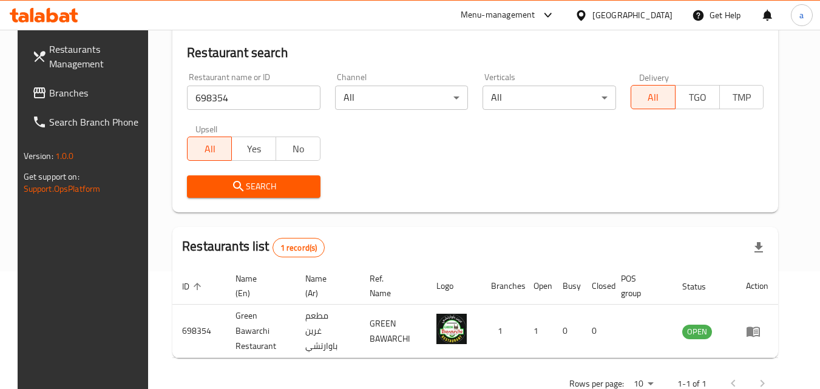
scroll to position [142, 0]
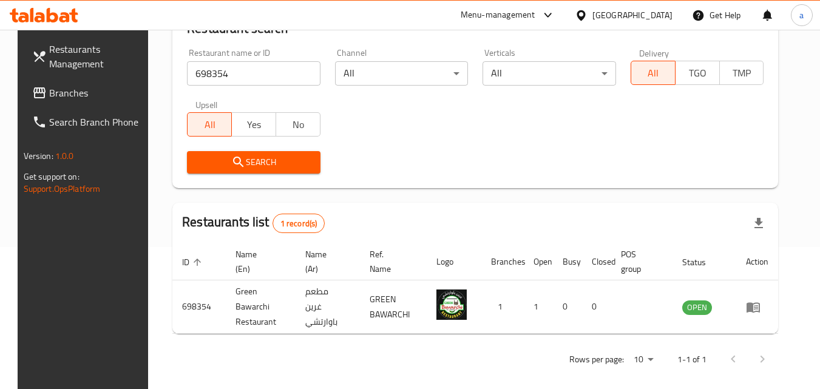
click at [58, 95] on span "Branches" at bounding box center [97, 93] width 96 height 15
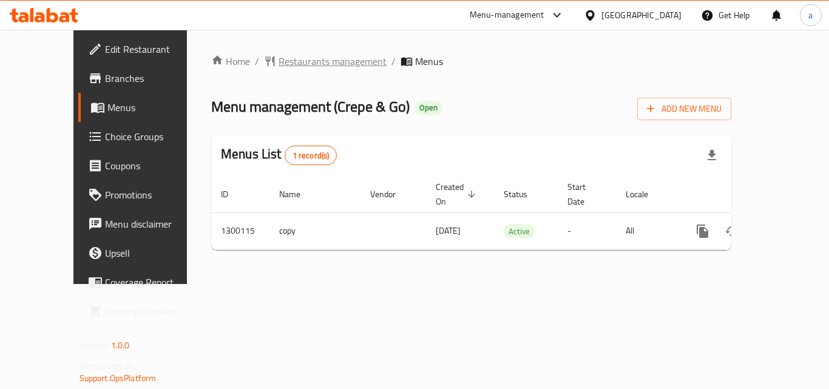
click at [279, 65] on span "Restaurants management" at bounding box center [333, 61] width 108 height 15
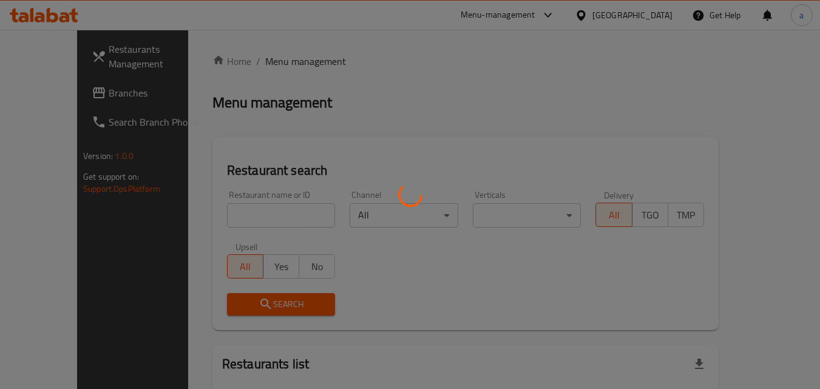
click at [211, 216] on div at bounding box center [410, 194] width 820 height 389
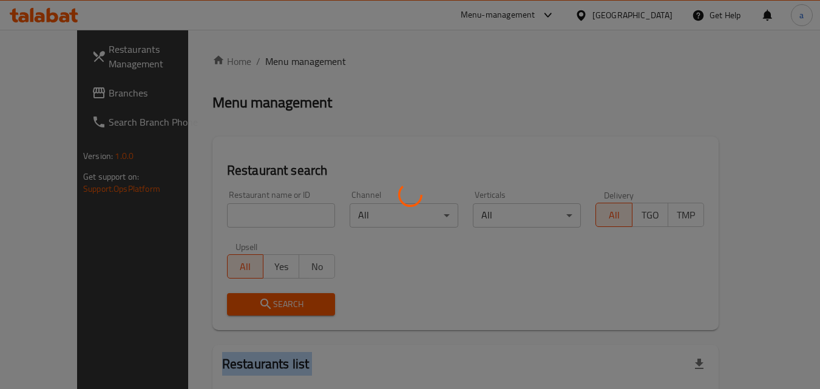
click at [211, 216] on div at bounding box center [410, 194] width 820 height 389
click at [233, 190] on div at bounding box center [410, 194] width 820 height 389
click at [230, 205] on div at bounding box center [410, 194] width 820 height 389
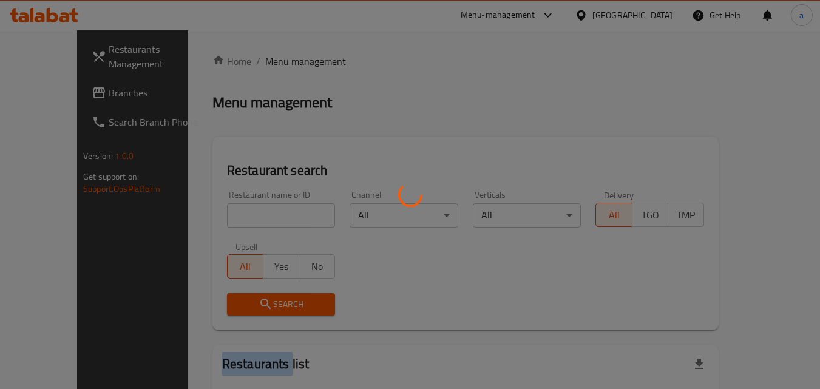
click at [228, 206] on div at bounding box center [410, 194] width 820 height 389
click at [228, 207] on div at bounding box center [410, 194] width 820 height 389
click at [226, 207] on div at bounding box center [410, 194] width 820 height 389
click at [226, 209] on div at bounding box center [410, 194] width 820 height 389
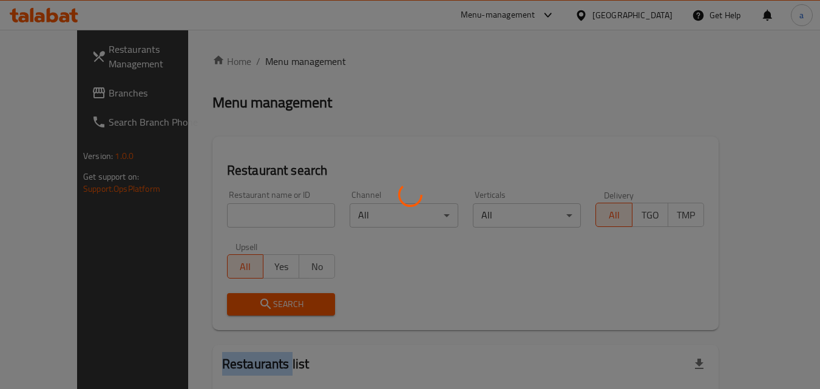
click at [226, 209] on div at bounding box center [410, 194] width 820 height 389
click at [237, 223] on div at bounding box center [410, 194] width 820 height 389
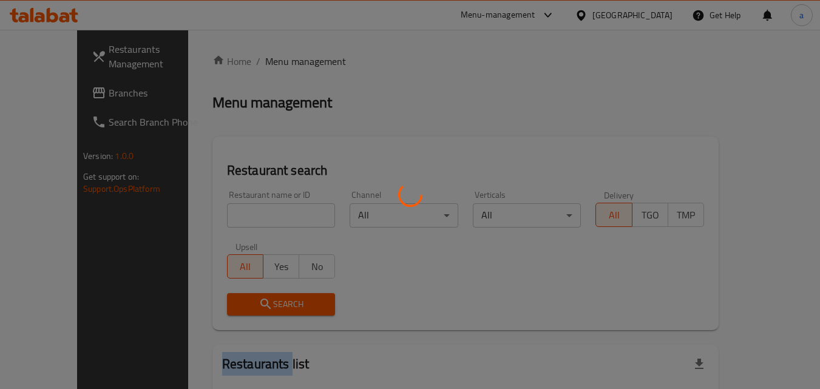
click at [237, 223] on div at bounding box center [410, 194] width 820 height 389
click at [239, 223] on div at bounding box center [410, 194] width 820 height 389
click at [240, 223] on div at bounding box center [410, 194] width 820 height 389
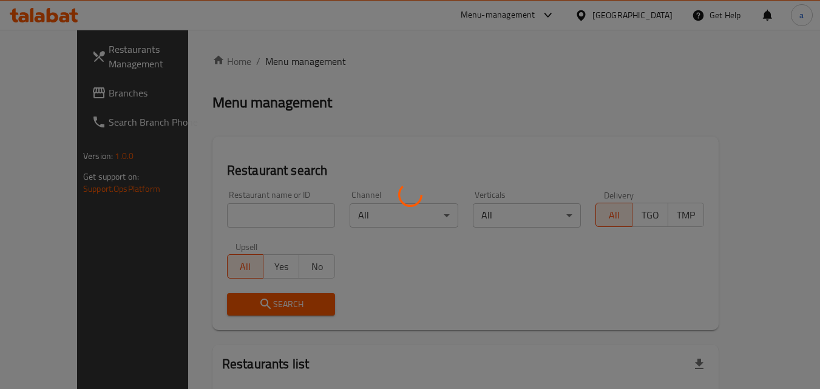
click at [247, 222] on div at bounding box center [410, 194] width 820 height 389
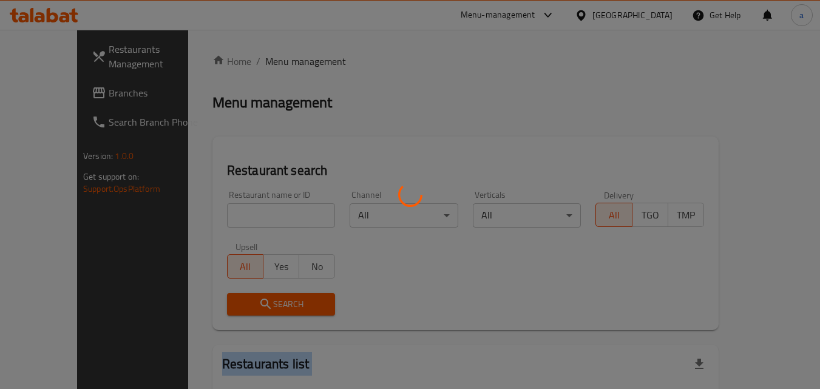
click at [247, 222] on div at bounding box center [410, 194] width 820 height 389
click at [251, 220] on div at bounding box center [410, 194] width 820 height 389
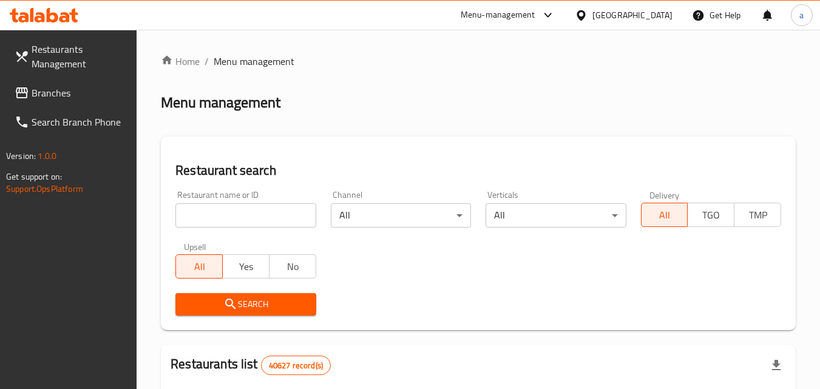
click at [251, 220] on div at bounding box center [410, 194] width 820 height 389
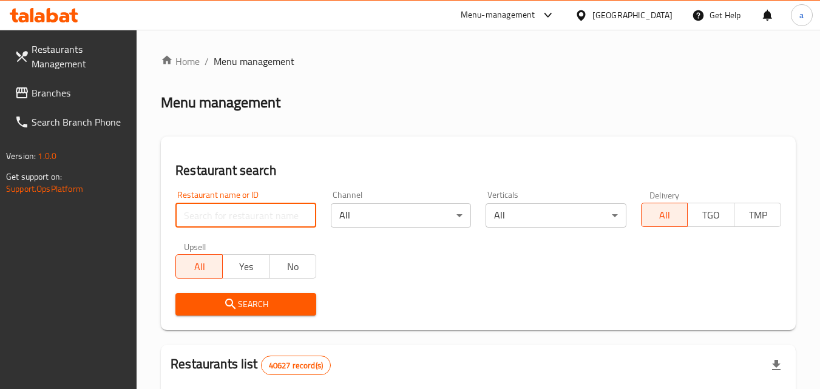
click at [252, 220] on input "search" at bounding box center [245, 215] width 140 height 24
paste input "701640"
type input "701640"
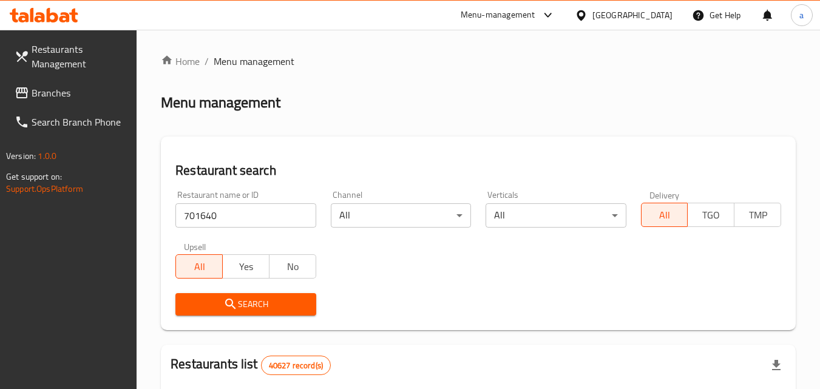
click at [254, 305] on span "Search" at bounding box center [245, 304] width 121 height 15
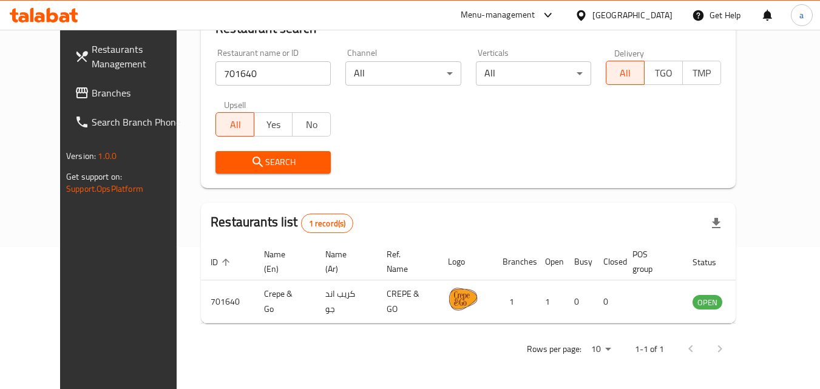
scroll to position [127, 0]
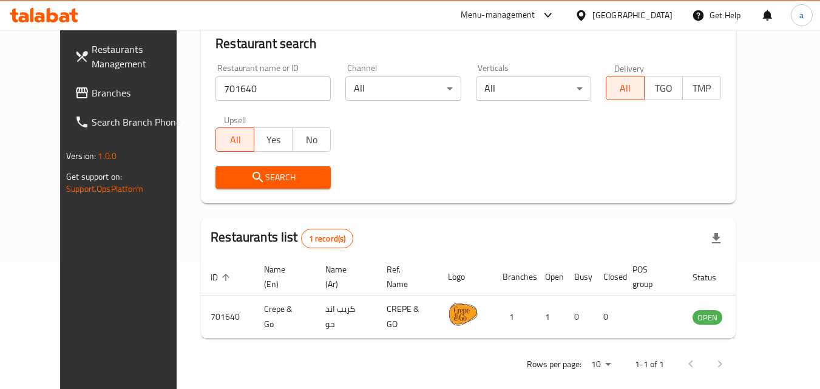
click at [92, 100] on span "Branches" at bounding box center [140, 93] width 96 height 15
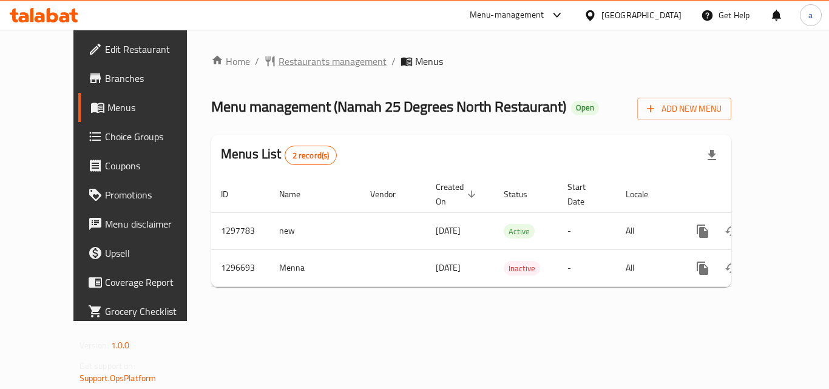
click at [298, 59] on span "Restaurants management" at bounding box center [333, 61] width 108 height 15
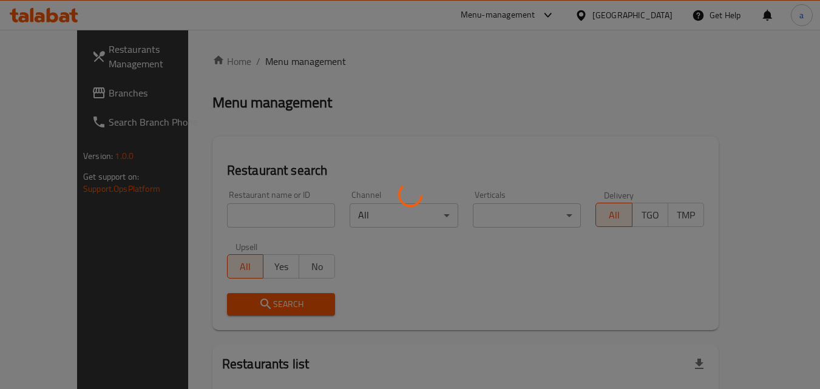
click at [211, 211] on div at bounding box center [410, 194] width 820 height 389
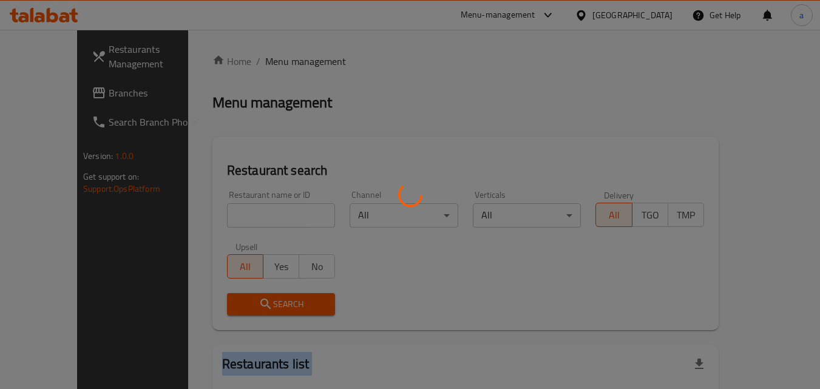
click at [211, 211] on div at bounding box center [410, 194] width 820 height 389
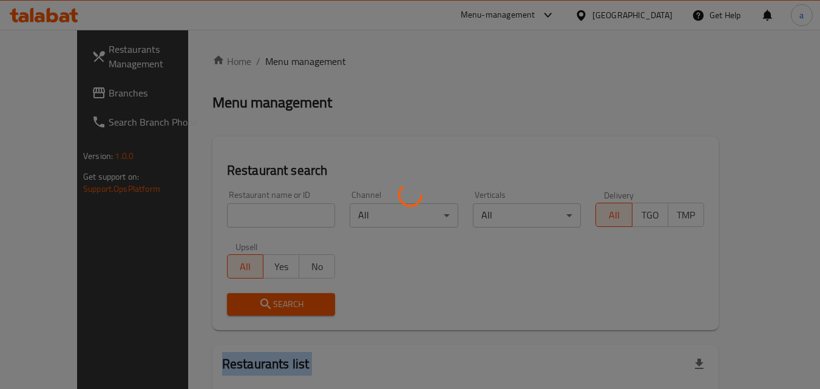
click at [211, 211] on div at bounding box center [410, 194] width 820 height 389
click at [211, 212] on div at bounding box center [410, 194] width 820 height 389
click at [209, 214] on div at bounding box center [410, 194] width 820 height 389
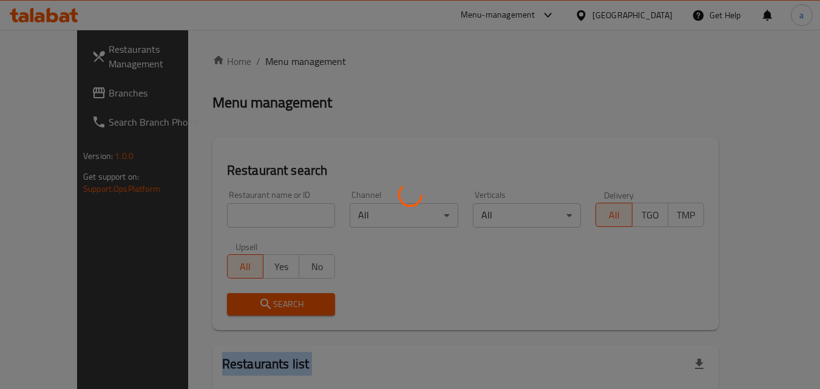
click at [209, 214] on div at bounding box center [410, 194] width 820 height 389
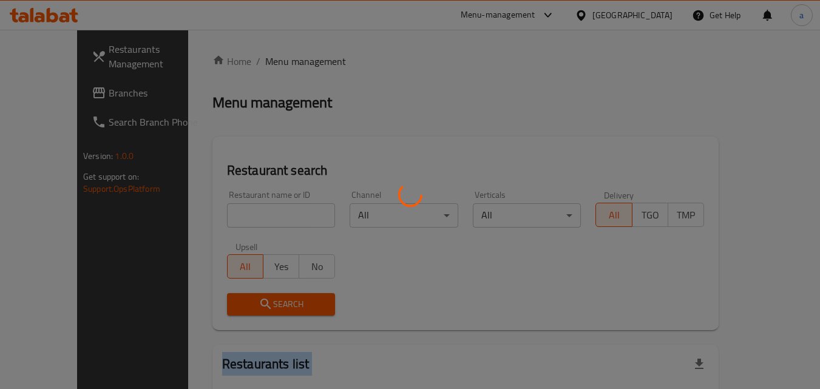
click at [209, 214] on div at bounding box center [410, 194] width 820 height 389
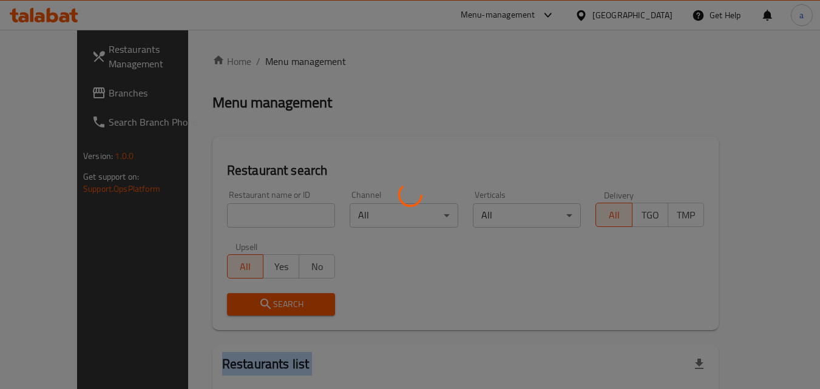
click at [209, 214] on div at bounding box center [410, 194] width 820 height 389
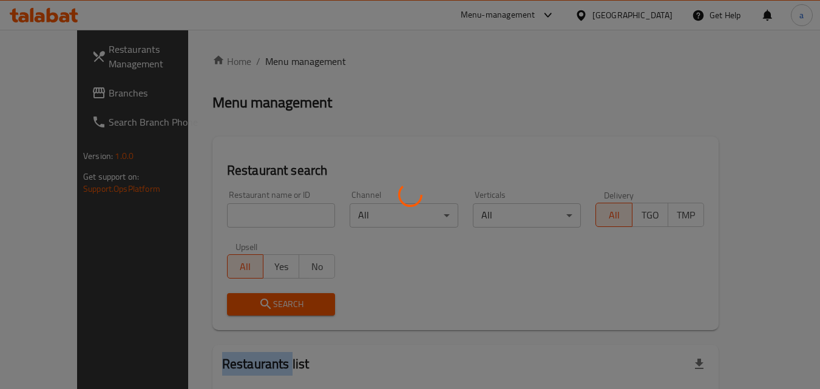
click at [209, 214] on div at bounding box center [410, 194] width 820 height 389
click at [213, 213] on div at bounding box center [410, 194] width 820 height 389
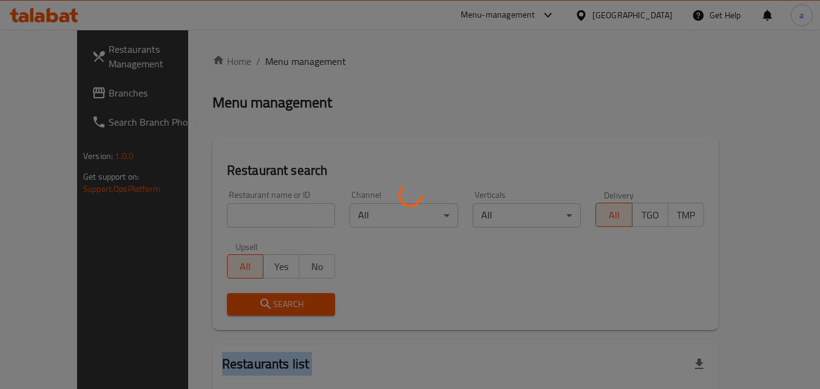
click at [213, 213] on div at bounding box center [410, 194] width 820 height 389
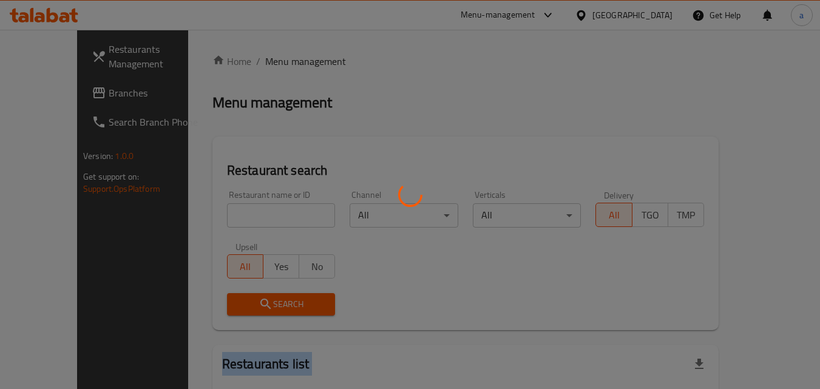
click at [213, 213] on div at bounding box center [410, 194] width 820 height 389
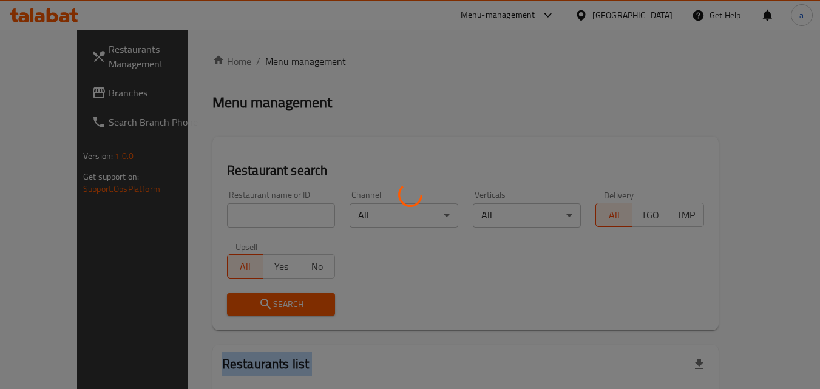
click at [213, 213] on div at bounding box center [410, 194] width 820 height 389
click at [214, 213] on div at bounding box center [410, 194] width 820 height 389
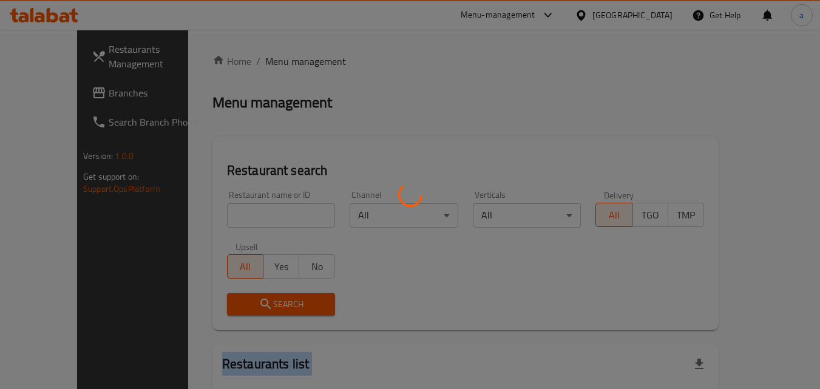
click at [214, 213] on div at bounding box center [410, 194] width 820 height 389
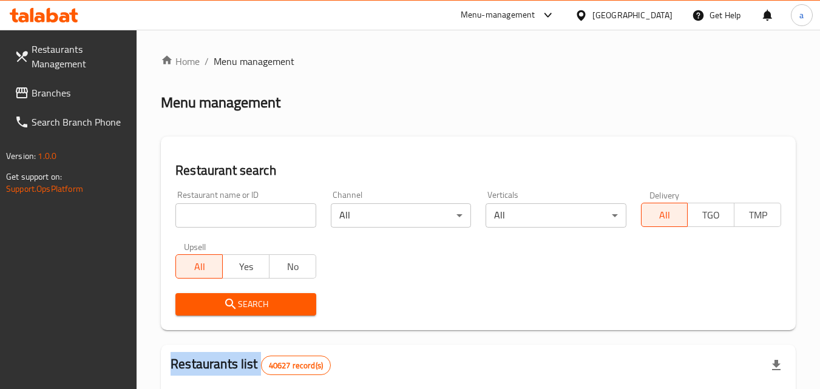
click at [214, 213] on input "search" at bounding box center [245, 215] width 140 height 24
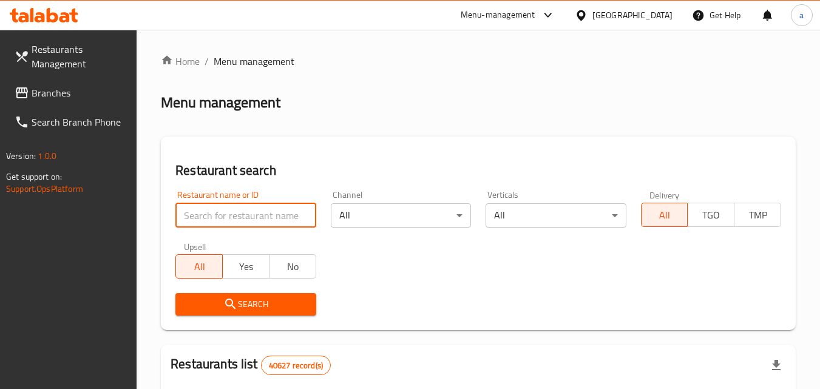
click at [214, 213] on input "search" at bounding box center [245, 215] width 140 height 24
paste input "700143"
type input "700143"
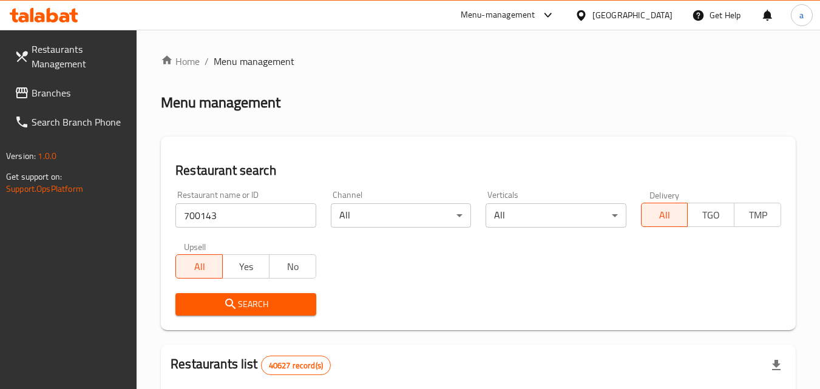
click at [234, 298] on icon "submit" at bounding box center [230, 304] width 15 height 15
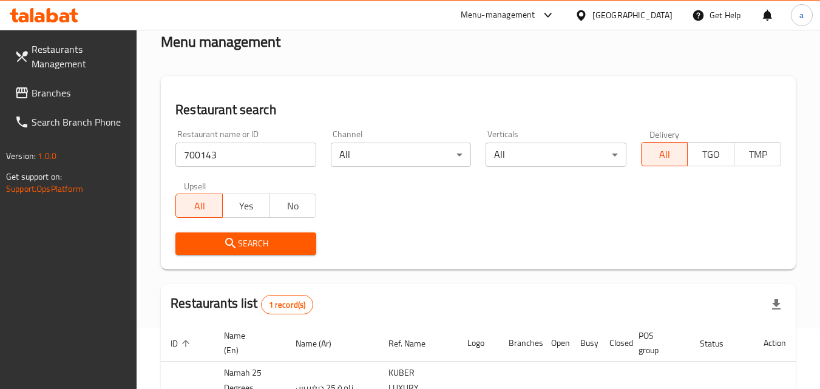
scroll to position [152, 0]
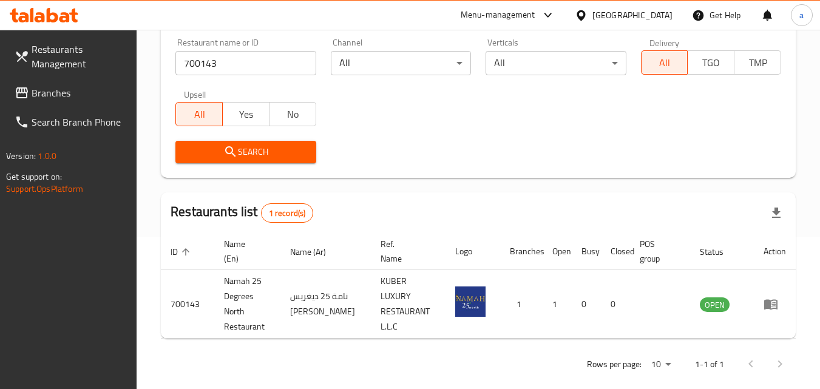
click at [49, 94] on span "Branches" at bounding box center [80, 93] width 96 height 15
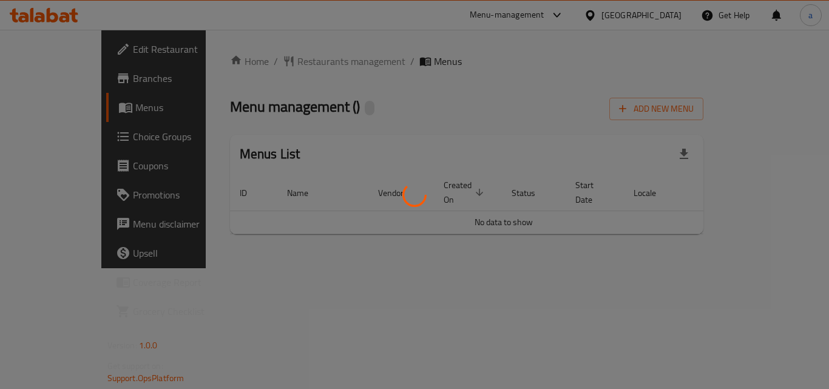
click at [299, 69] on div at bounding box center [414, 194] width 829 height 389
click at [300, 68] on div at bounding box center [414, 194] width 829 height 389
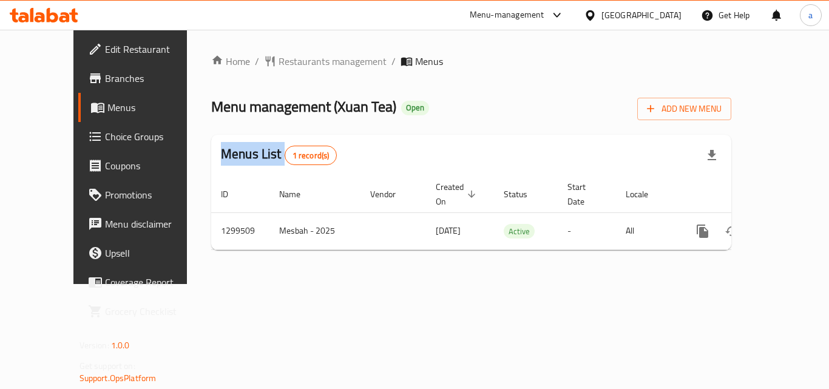
click at [300, 68] on div "Home / Restaurants management / Menus Menu management ( Xuan Tea ) Open Add New…" at bounding box center [471, 157] width 520 height 206
click at [300, 68] on span "Restaurants management" at bounding box center [333, 61] width 108 height 15
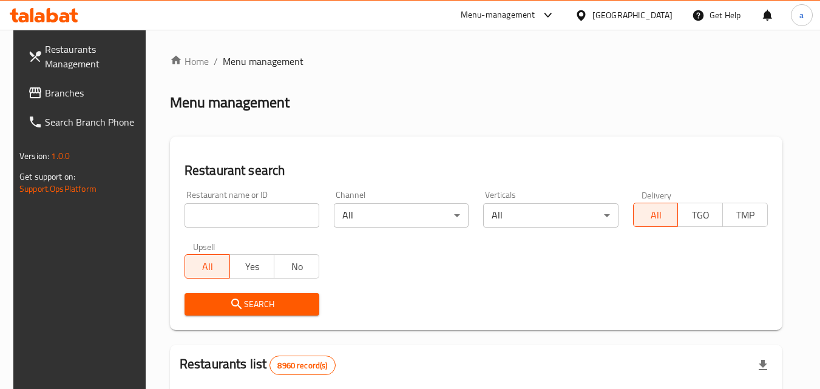
click at [215, 207] on input "search" at bounding box center [252, 215] width 135 height 24
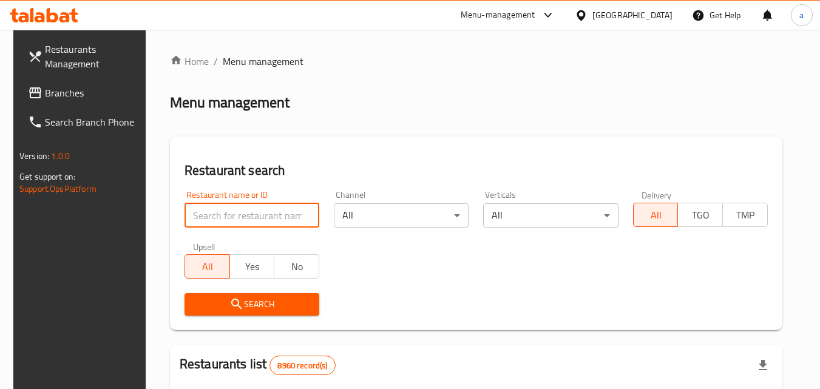
click at [215, 208] on input "search" at bounding box center [252, 215] width 135 height 24
paste input "701389"
type input "701389"
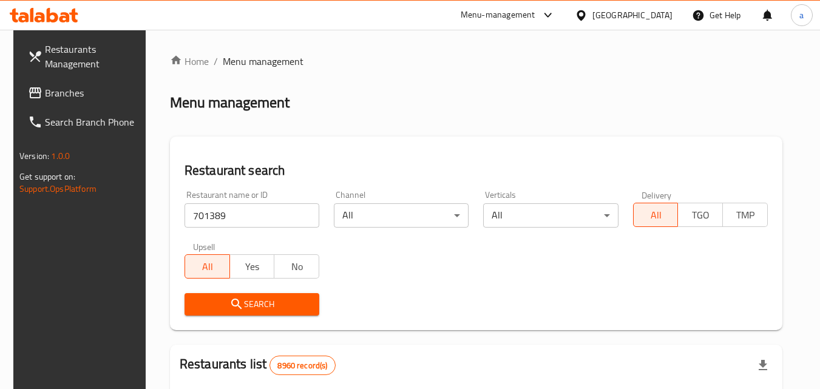
click at [219, 302] on span "Search" at bounding box center [251, 304] width 115 height 15
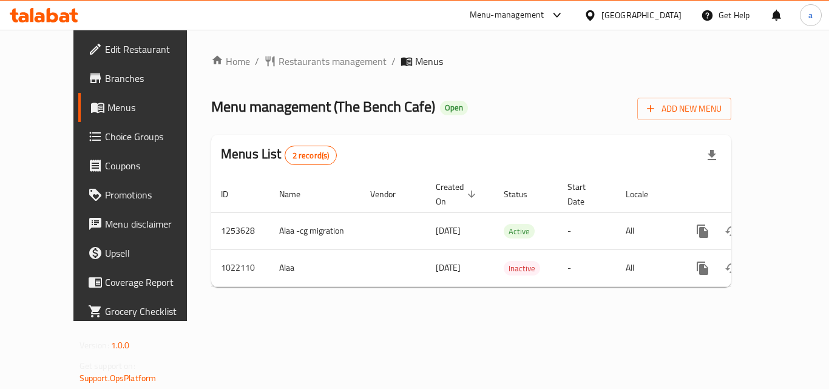
click at [251, 75] on div "Home / Restaurants management / Menus Menu management ( The Bench Cafe ) Open A…" at bounding box center [471, 175] width 520 height 243
click at [279, 61] on span "Restaurants management" at bounding box center [333, 61] width 108 height 15
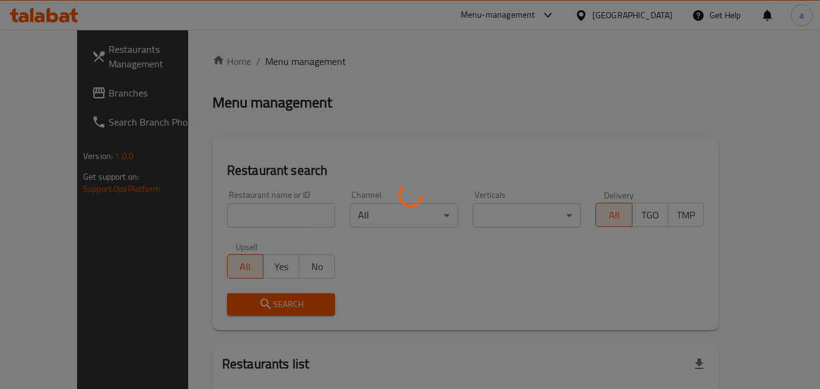
click at [231, 230] on div at bounding box center [410, 194] width 820 height 389
click at [231, 220] on div at bounding box center [410, 194] width 820 height 389
click at [231, 219] on div at bounding box center [410, 194] width 820 height 389
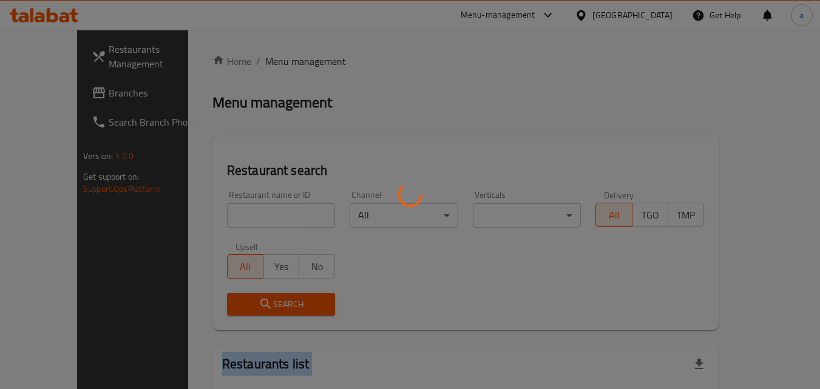
click at [231, 219] on div at bounding box center [410, 194] width 820 height 389
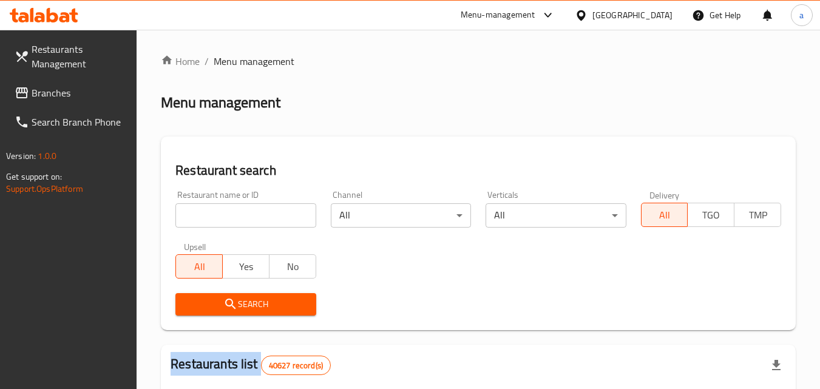
click at [231, 219] on div at bounding box center [410, 194] width 820 height 389
click at [231, 219] on input "search" at bounding box center [245, 215] width 140 height 24
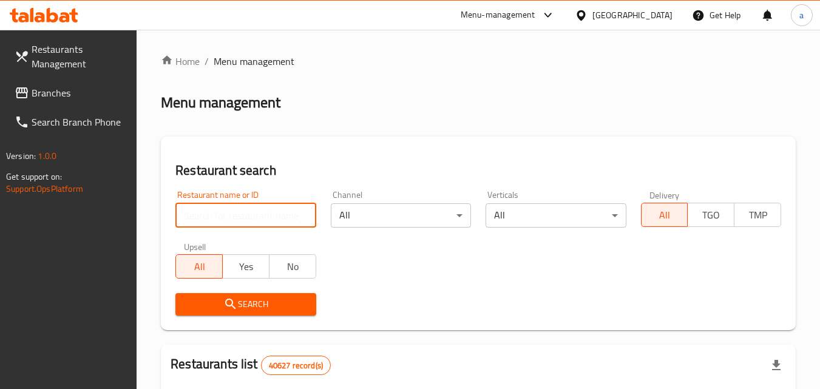
click at [231, 219] on input "search" at bounding box center [245, 215] width 140 height 24
paste input "660963"
type input "660963"
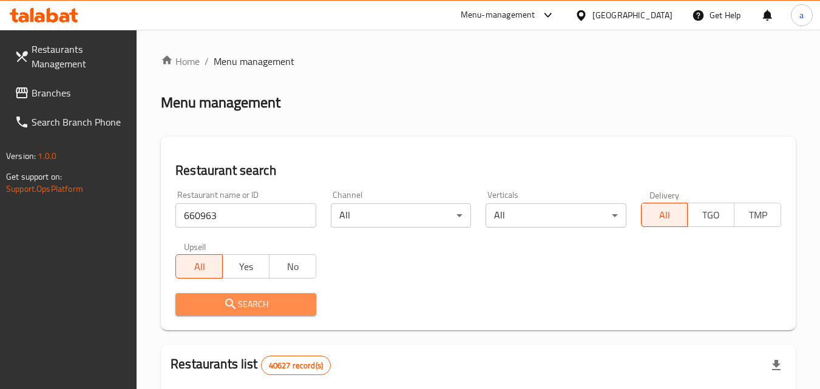
click at [299, 298] on span "Search" at bounding box center [245, 304] width 121 height 15
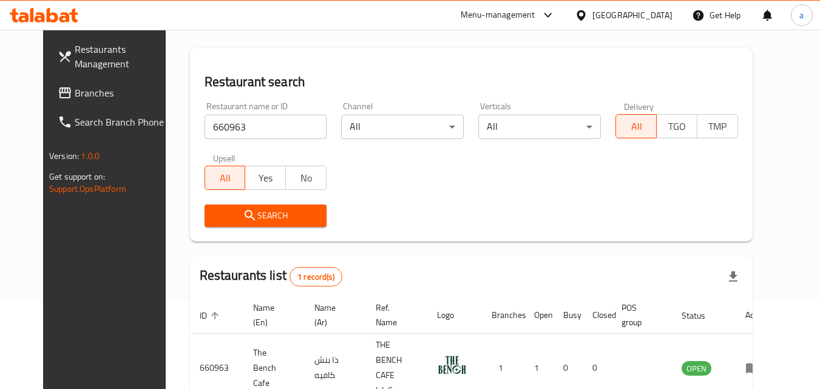
scroll to position [21, 0]
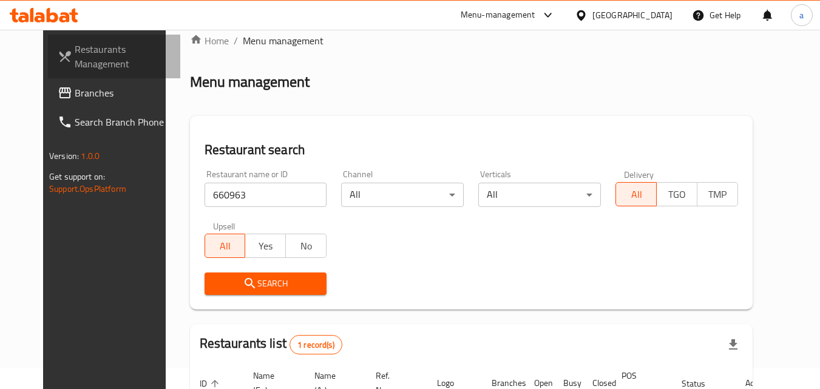
click at [48, 77] on link "Restaurants Management" at bounding box center [114, 57] width 132 height 44
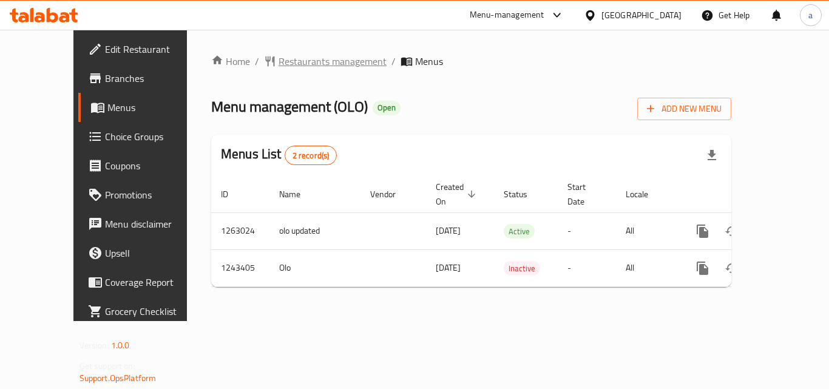
click at [293, 60] on span "Restaurants management" at bounding box center [333, 61] width 108 height 15
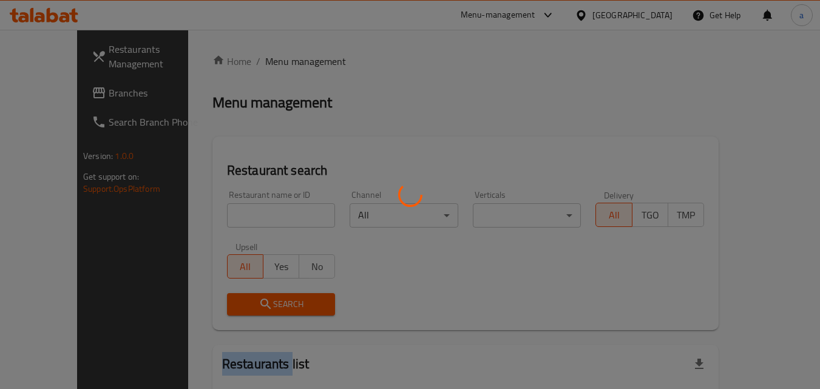
click at [293, 60] on div at bounding box center [410, 194] width 820 height 389
click at [228, 214] on div at bounding box center [410, 194] width 820 height 389
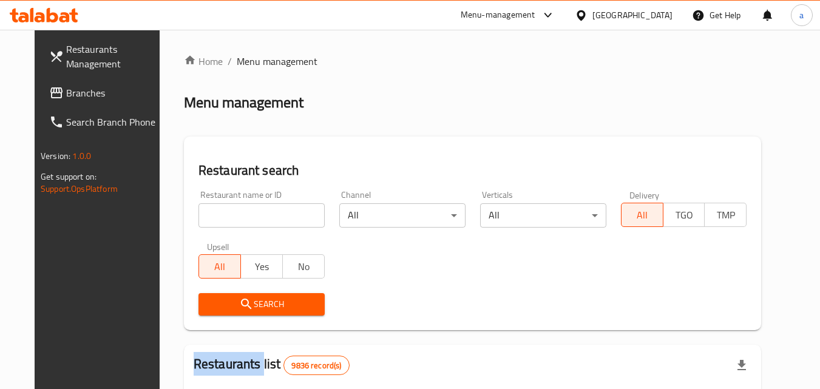
click at [228, 214] on div at bounding box center [410, 194] width 820 height 389
click at [228, 214] on div "Home / Menu management Menu management Restaurant search Restaurant name or ID …" at bounding box center [473, 386] width 578 height 664
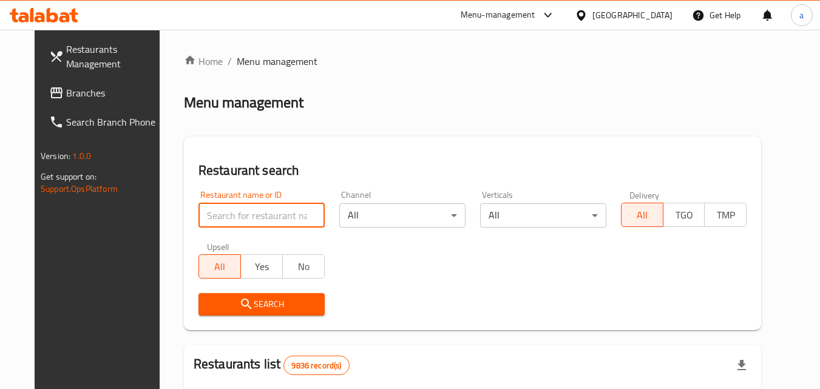
click at [228, 214] on input "search" at bounding box center [262, 215] width 126 height 24
paste input "681637"
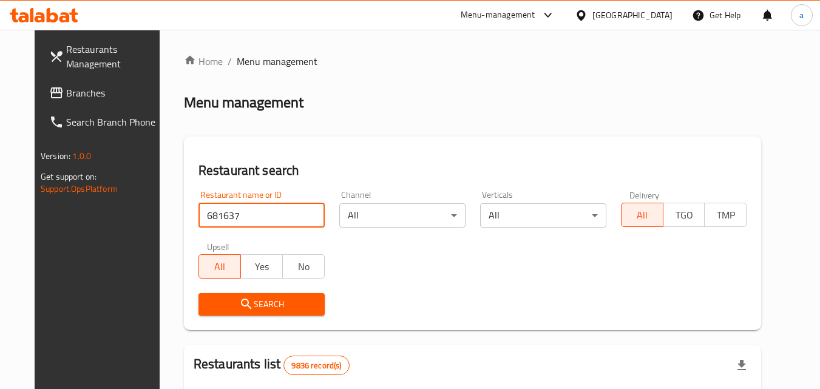
type input "681637"
click button "Search" at bounding box center [262, 304] width 126 height 22
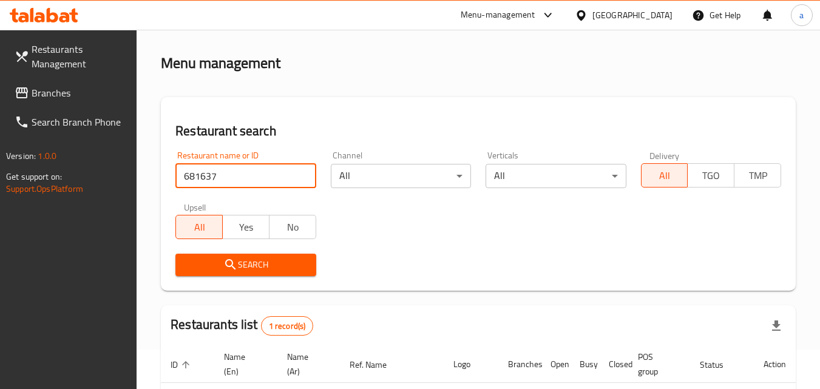
scroll to position [61, 0]
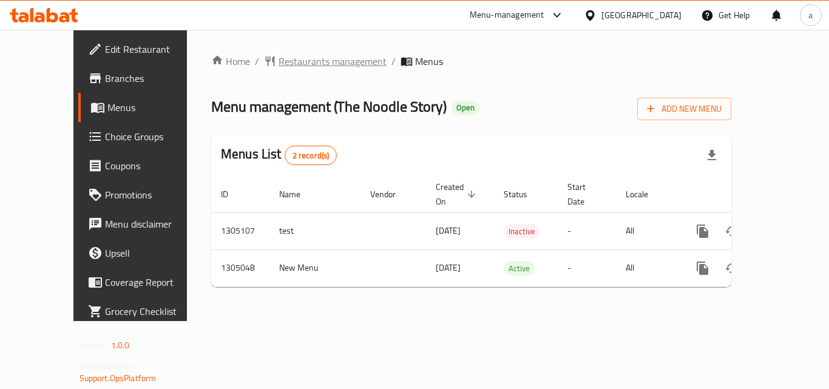
click at [298, 63] on span "Restaurants management" at bounding box center [333, 61] width 108 height 15
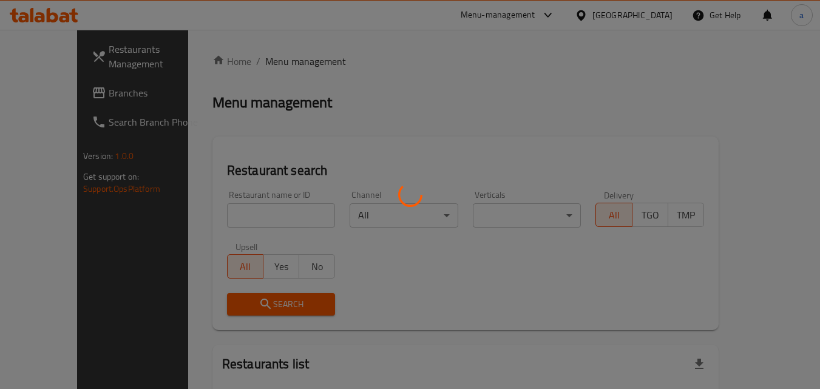
click at [214, 212] on div at bounding box center [410, 194] width 820 height 389
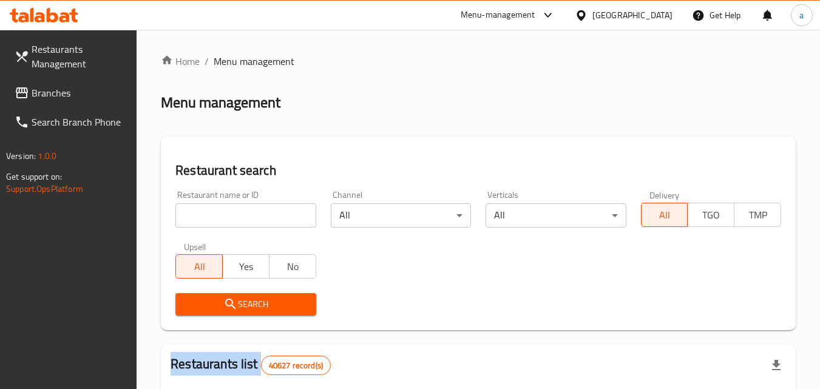
click at [214, 212] on div at bounding box center [410, 194] width 820 height 389
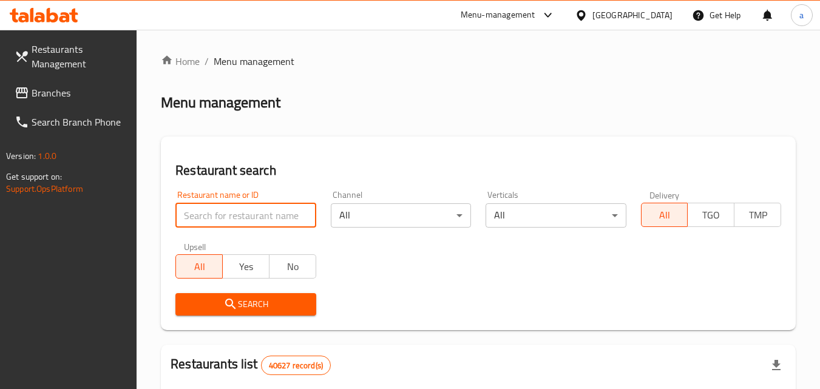
click at [214, 212] on input "search" at bounding box center [245, 215] width 140 height 24
paste input "703529"
type input "703529"
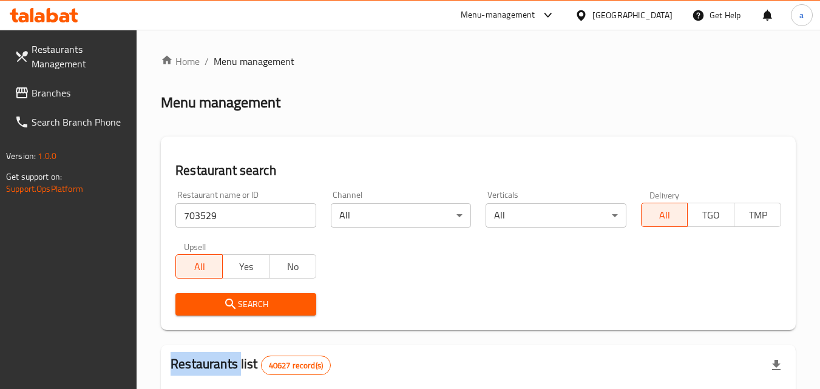
click at [209, 292] on div "Search" at bounding box center [245, 304] width 155 height 37
click at [206, 305] on span "Search" at bounding box center [245, 304] width 121 height 15
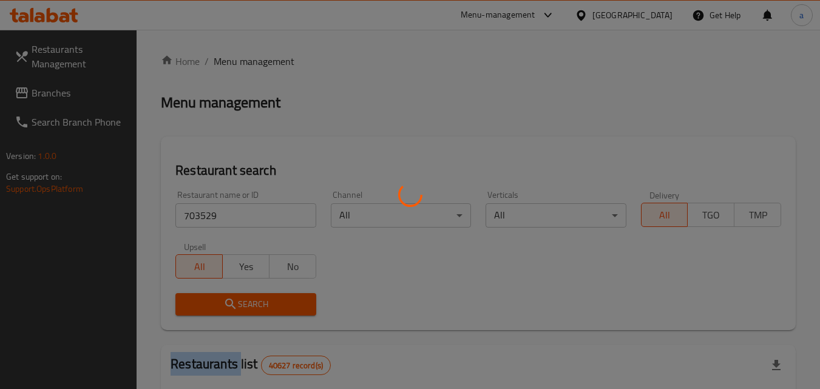
click at [206, 305] on div at bounding box center [410, 194] width 820 height 389
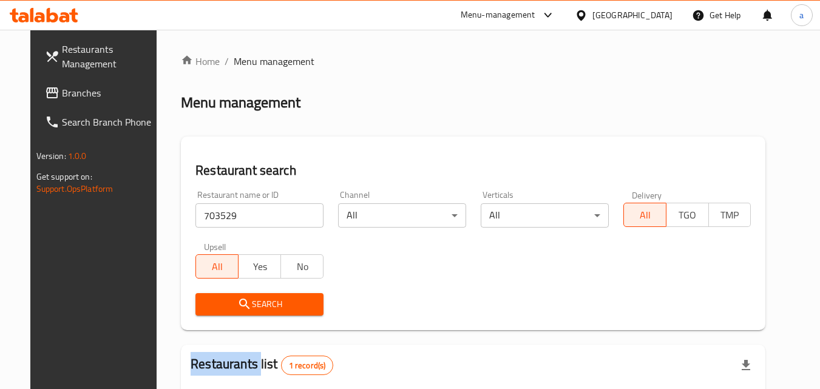
click at [62, 94] on span "Branches" at bounding box center [110, 93] width 96 height 15
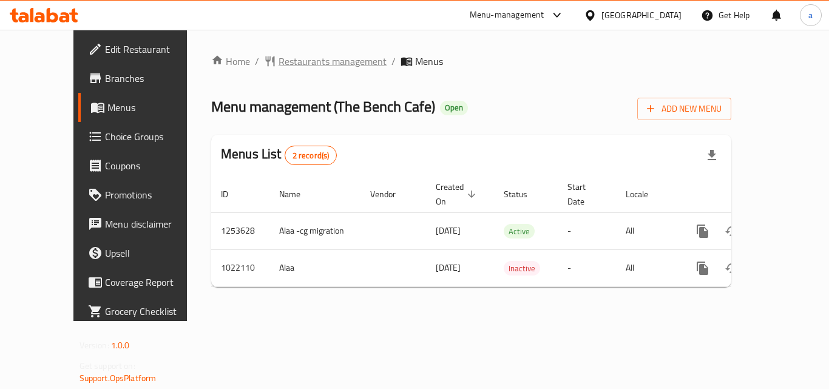
click at [279, 67] on span "Restaurants management" at bounding box center [333, 61] width 108 height 15
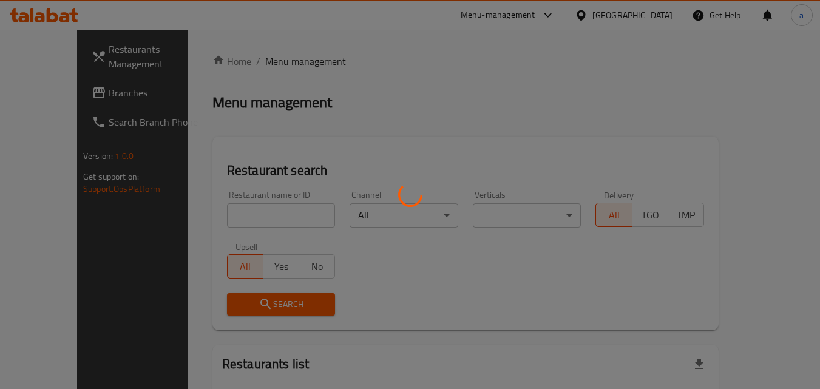
click at [224, 210] on div at bounding box center [410, 194] width 820 height 389
click at [222, 211] on div at bounding box center [410, 194] width 820 height 389
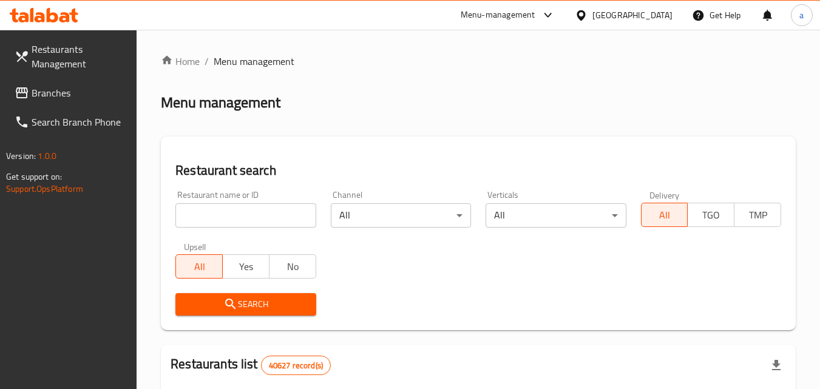
click at [222, 211] on input "search" at bounding box center [245, 215] width 140 height 24
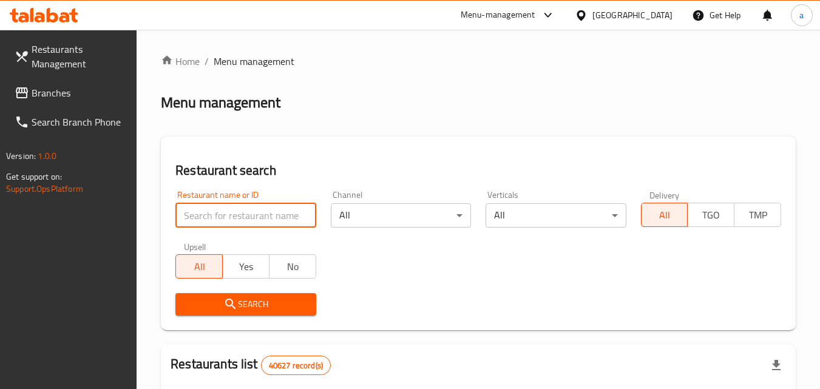
click at [222, 211] on input "search" at bounding box center [245, 215] width 140 height 24
paste input "660963"
type input "660963"
click button "Search" at bounding box center [245, 304] width 140 height 22
